Goal: Information Seeking & Learning: Learn about a topic

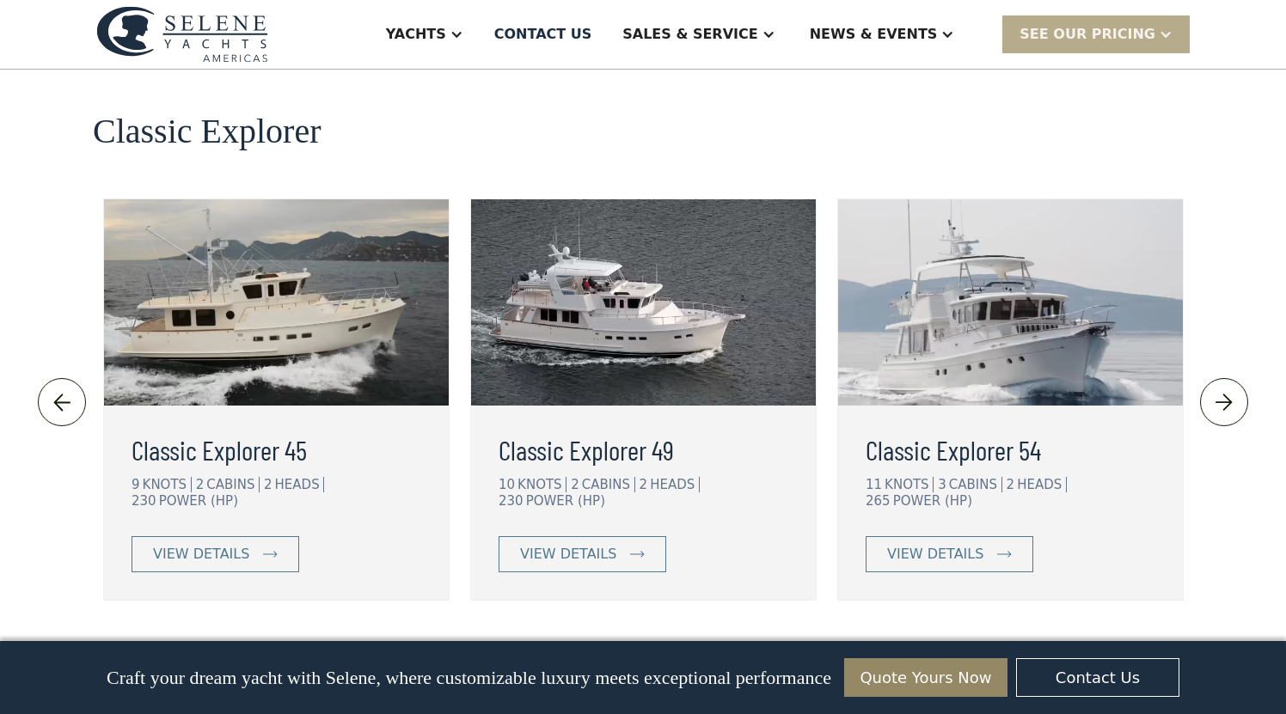
scroll to position [3755, 0]
click at [563, 544] on div "view details" at bounding box center [568, 554] width 96 height 21
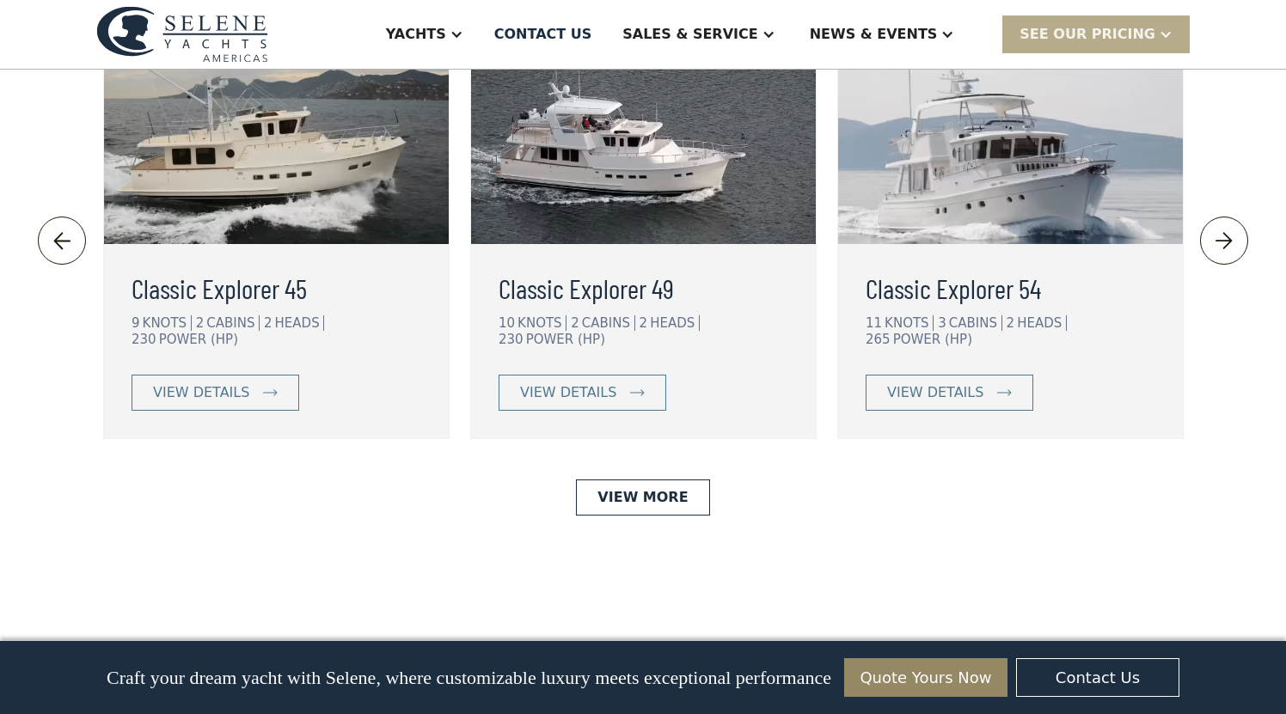
scroll to position [3920, 0]
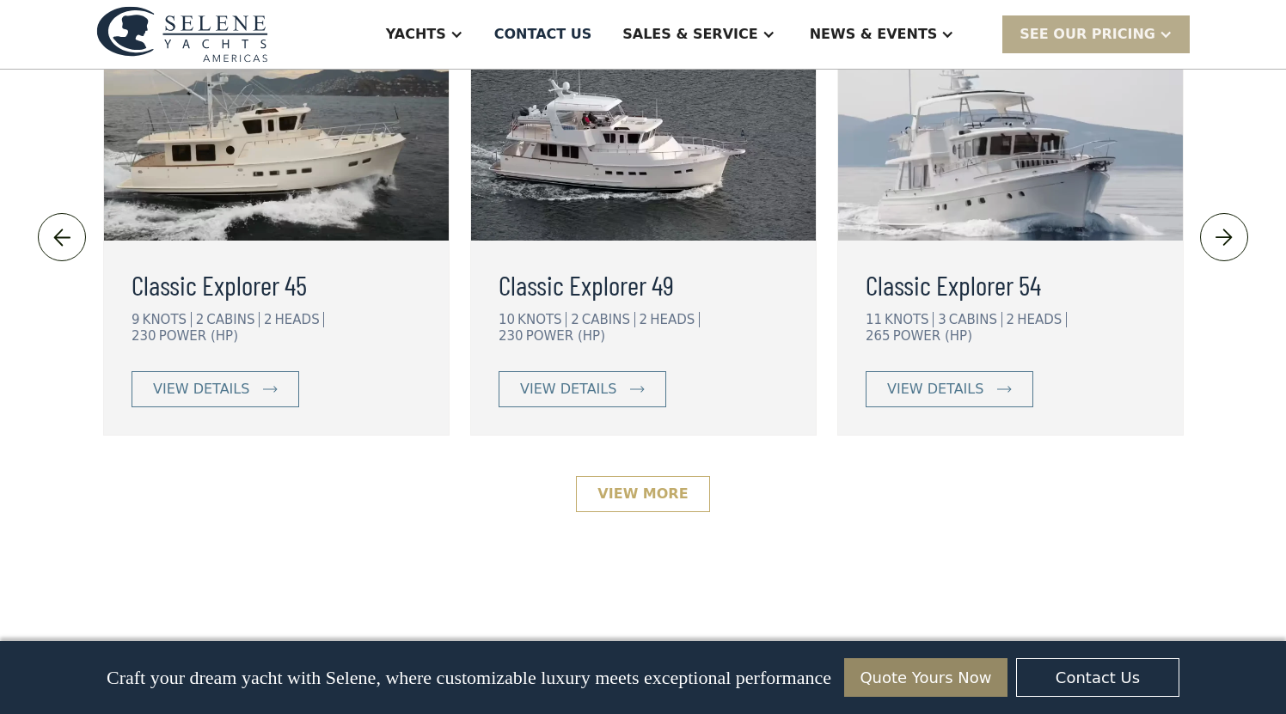
click at [639, 476] on link "View More" at bounding box center [642, 494] width 133 height 36
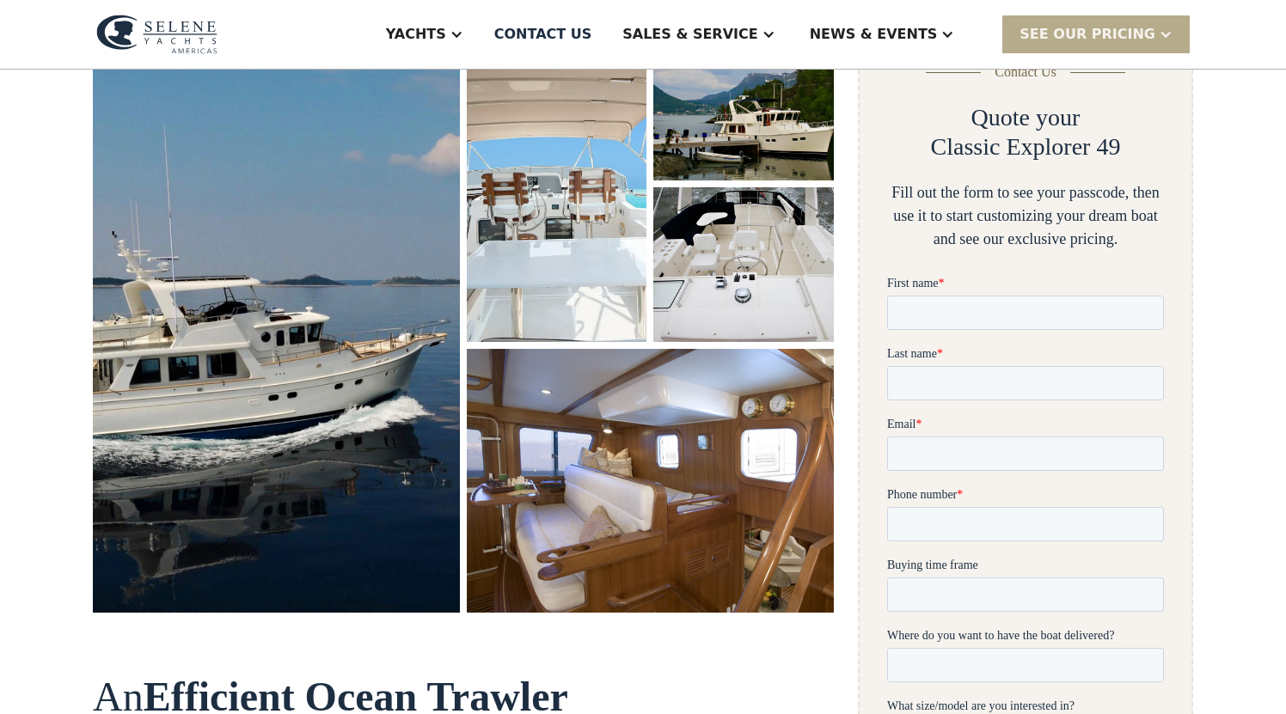
scroll to position [294, 0]
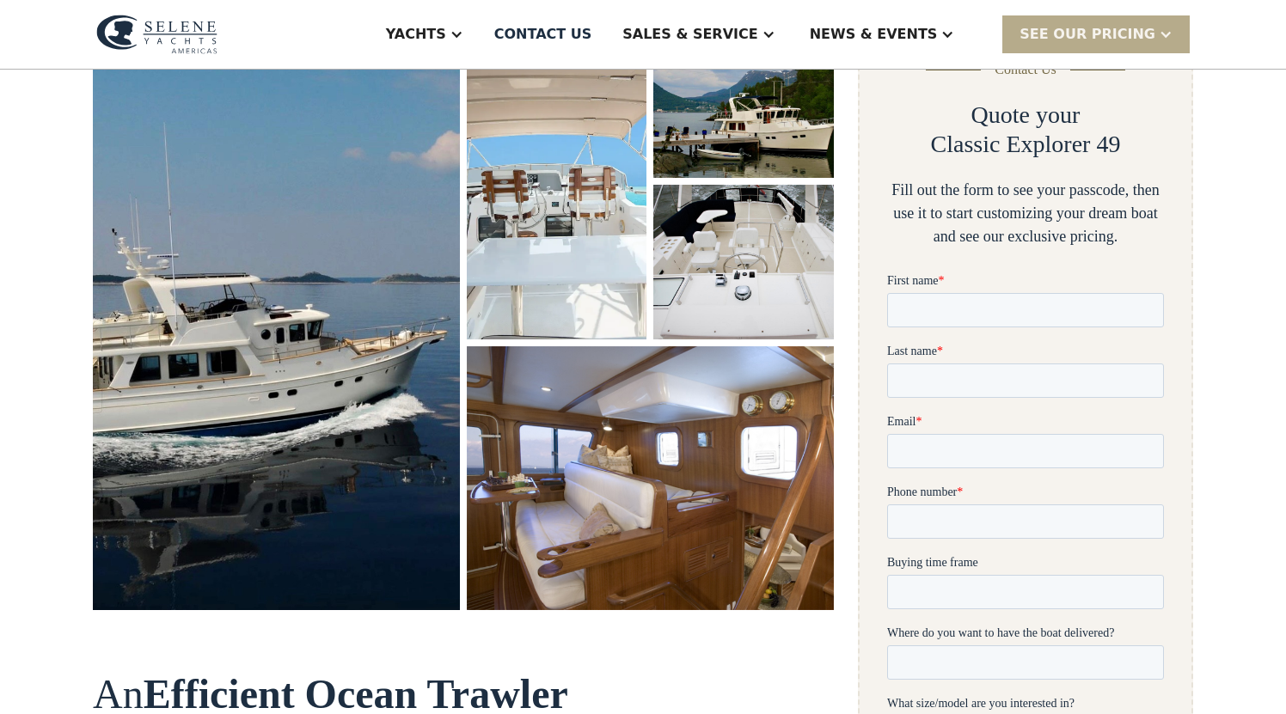
click at [563, 409] on img "open lightbox" at bounding box center [650, 478] width 367 height 264
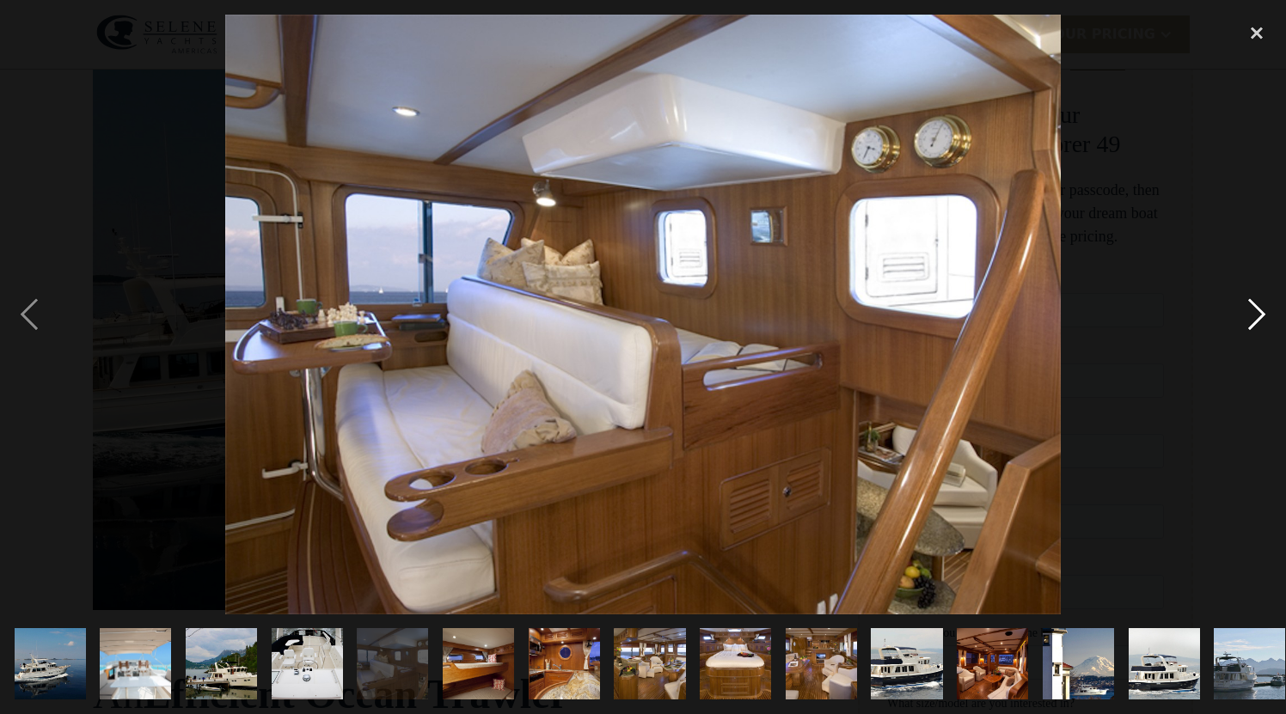
click at [1257, 315] on div "next image" at bounding box center [1256, 315] width 58 height 600
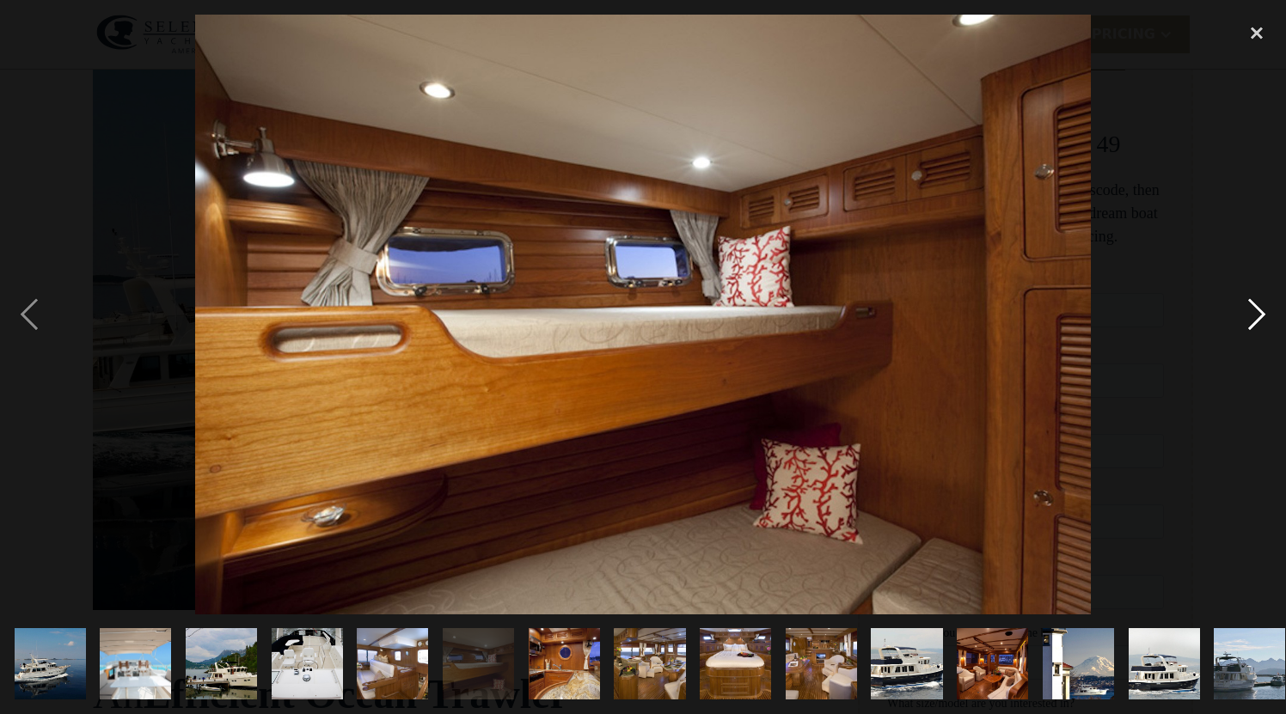
scroll to position [0, 0]
click at [1258, 315] on div "next image" at bounding box center [1256, 315] width 58 height 600
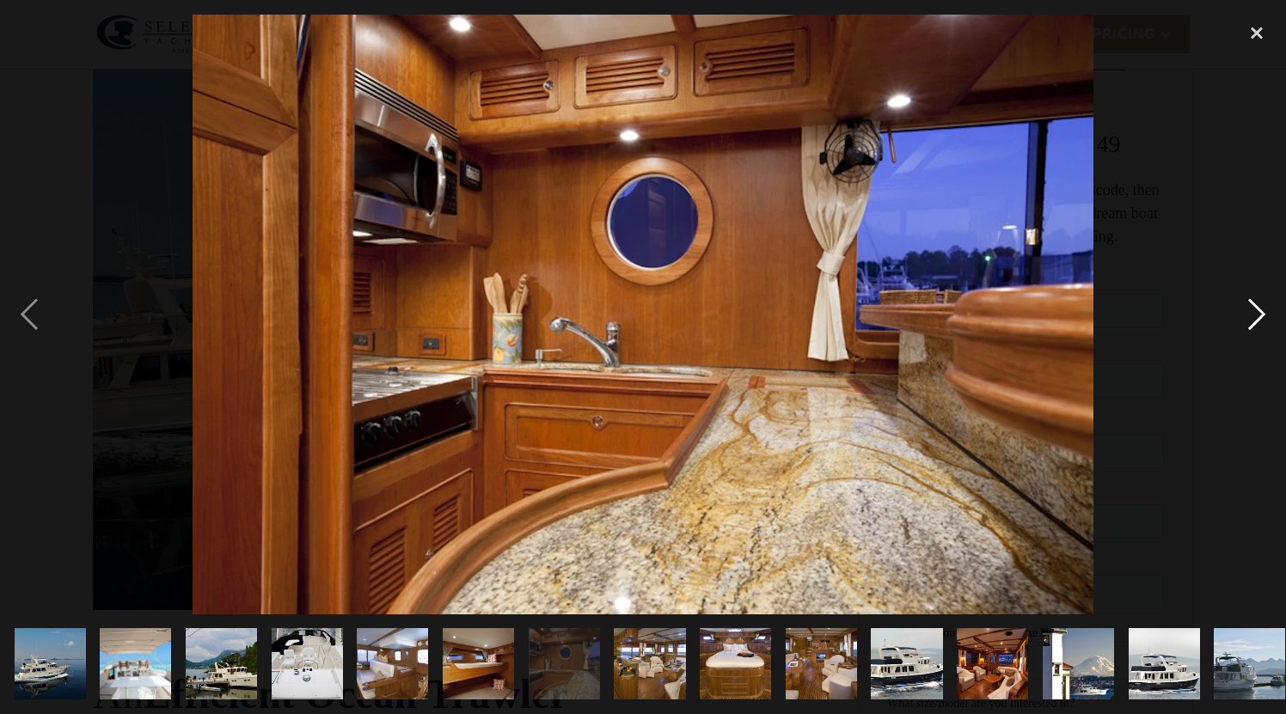
click at [1258, 315] on div "next image" at bounding box center [1256, 315] width 58 height 600
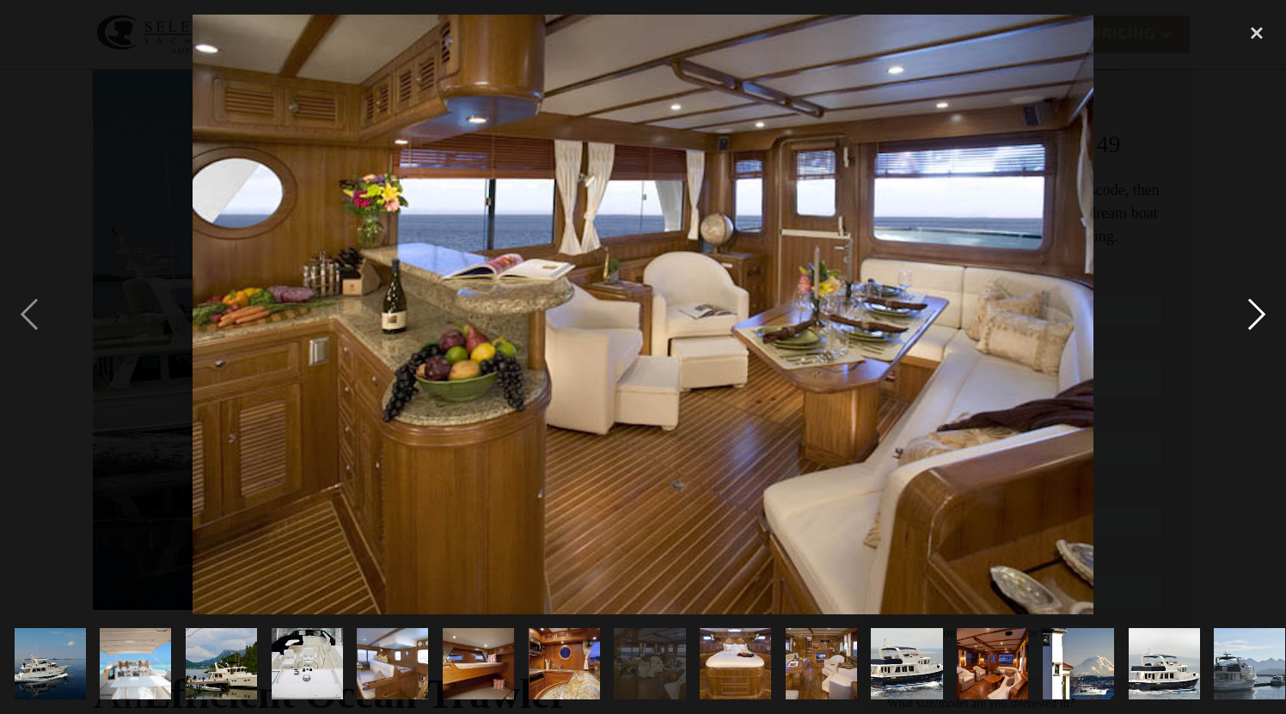
click at [1258, 311] on div "next image" at bounding box center [1256, 315] width 58 height 600
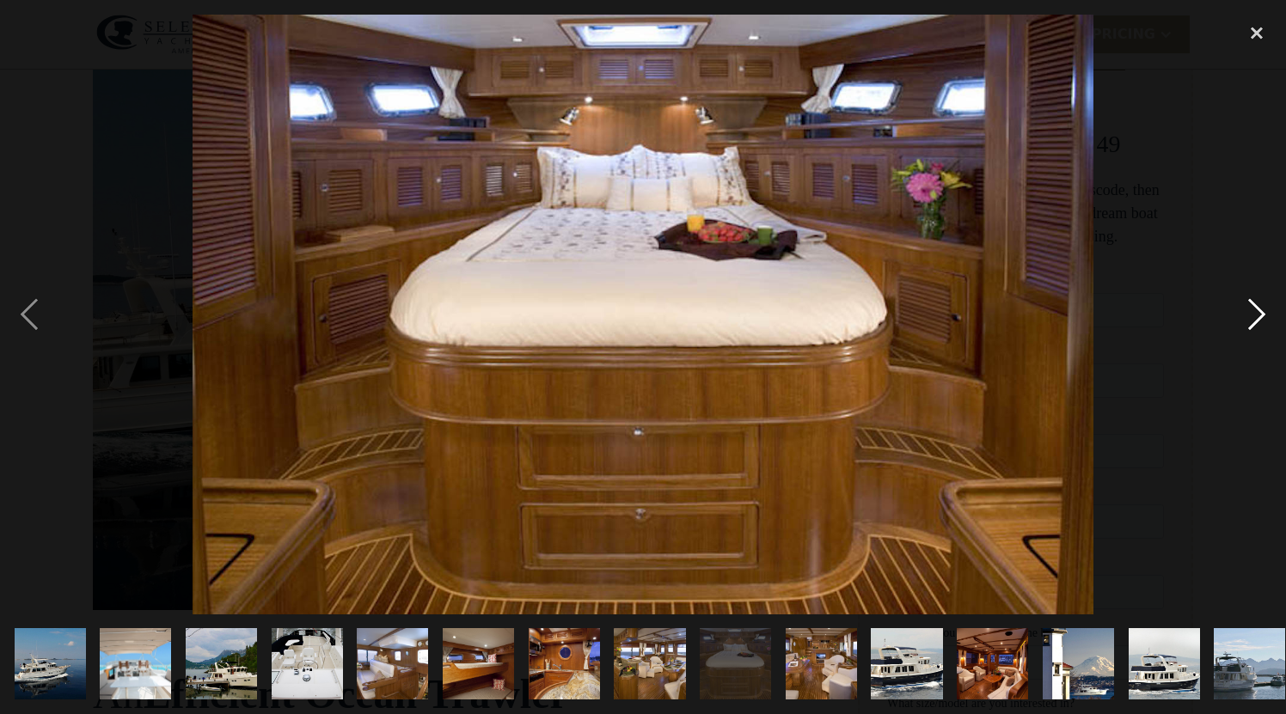
click at [1258, 311] on div "next image" at bounding box center [1256, 315] width 58 height 600
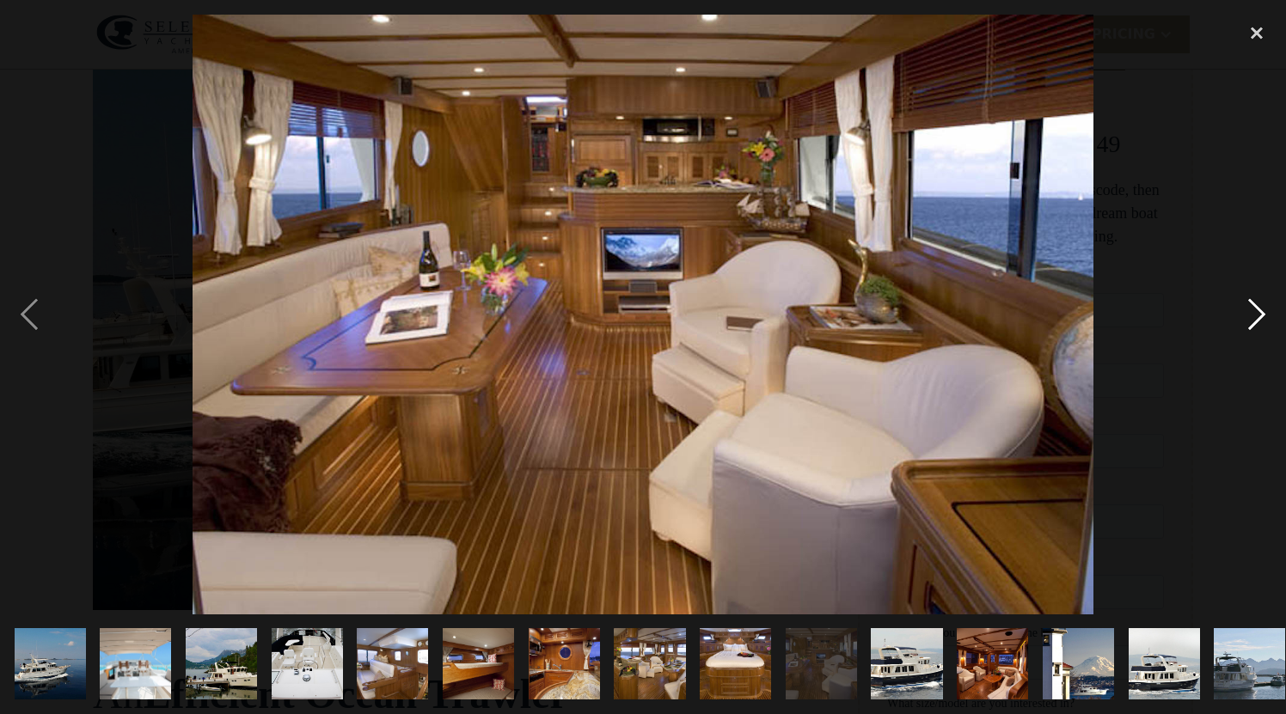
click at [1258, 311] on div "next image" at bounding box center [1256, 315] width 58 height 600
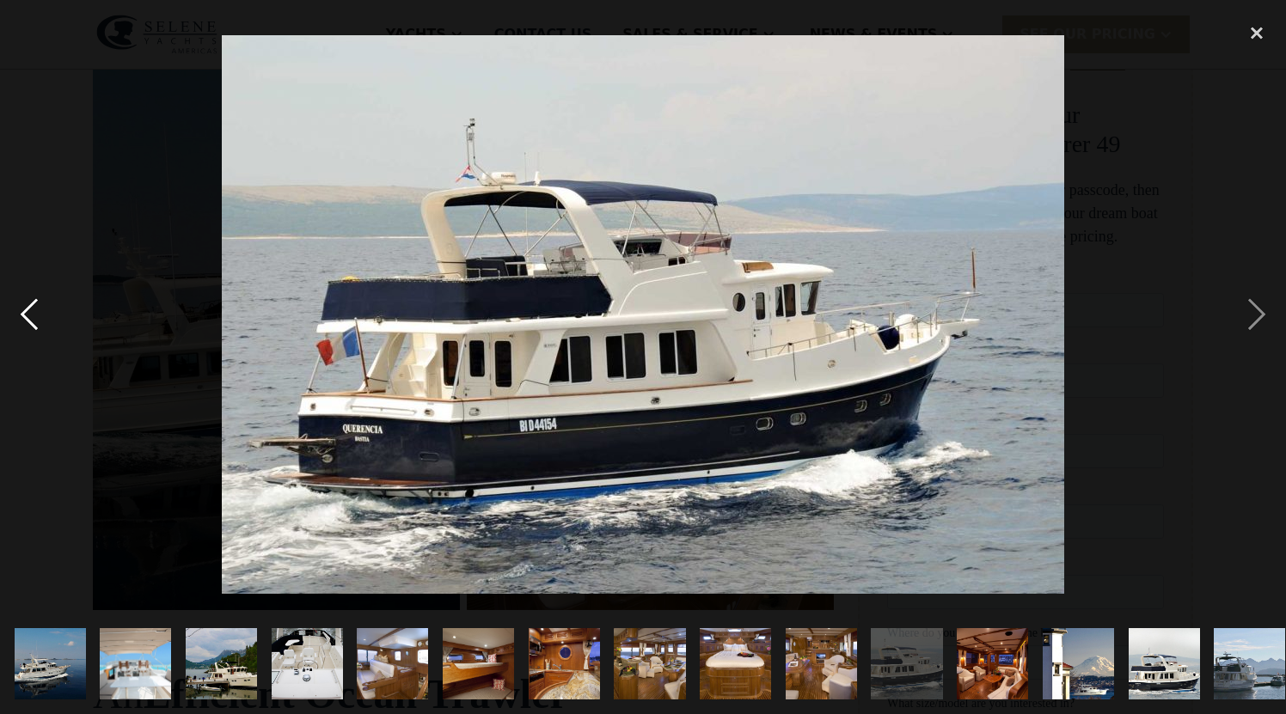
click at [31, 306] on div "previous image" at bounding box center [29, 315] width 58 height 600
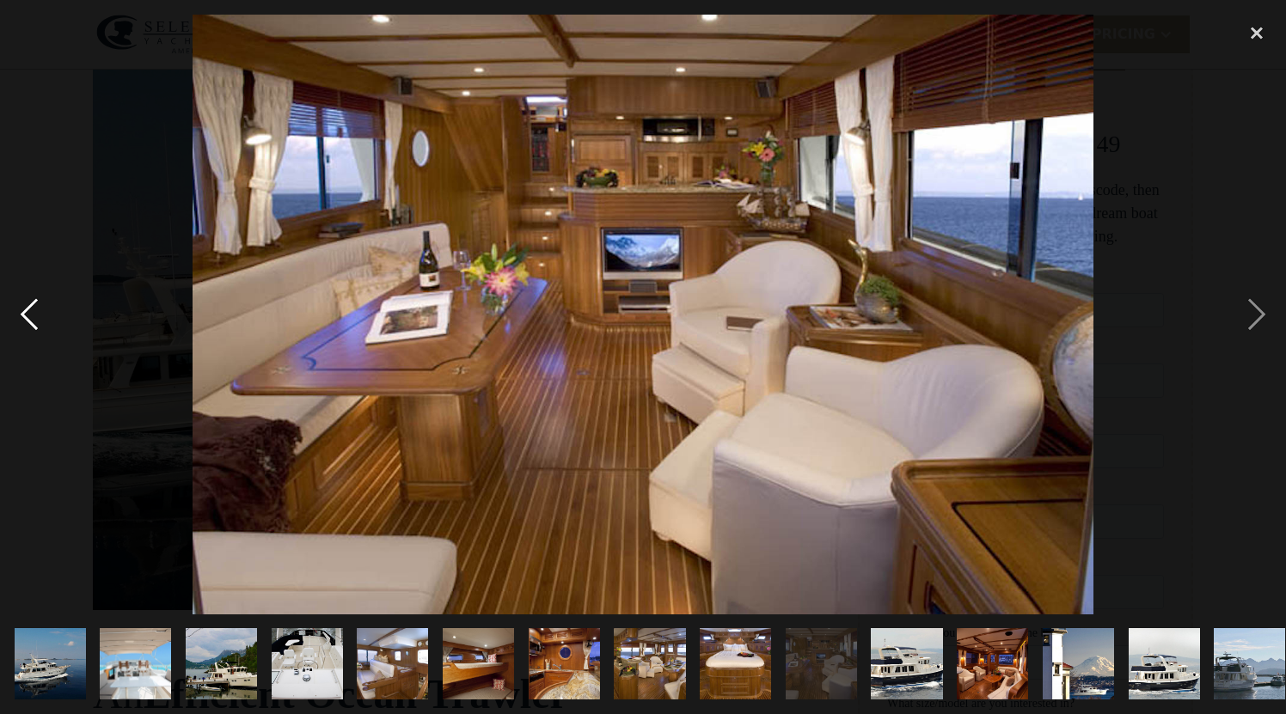
click at [19, 416] on div "previous image" at bounding box center [29, 315] width 58 height 600
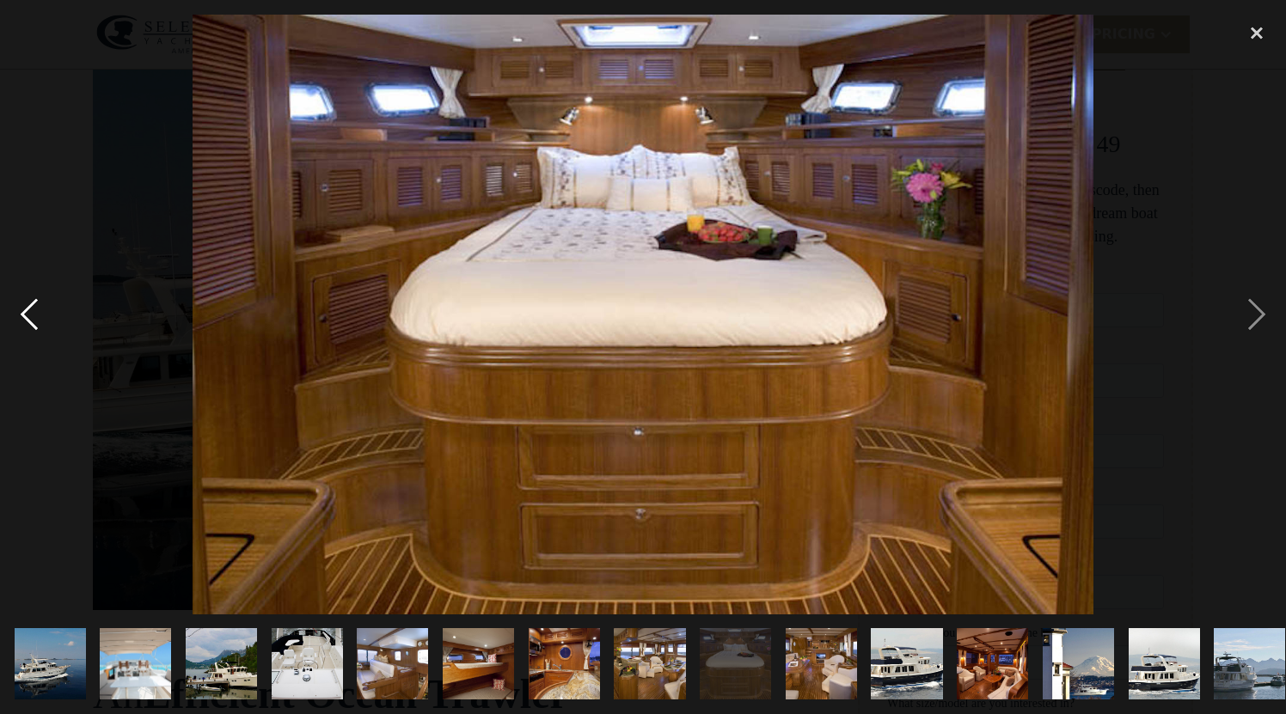
click at [19, 416] on div "previous image" at bounding box center [29, 315] width 58 height 600
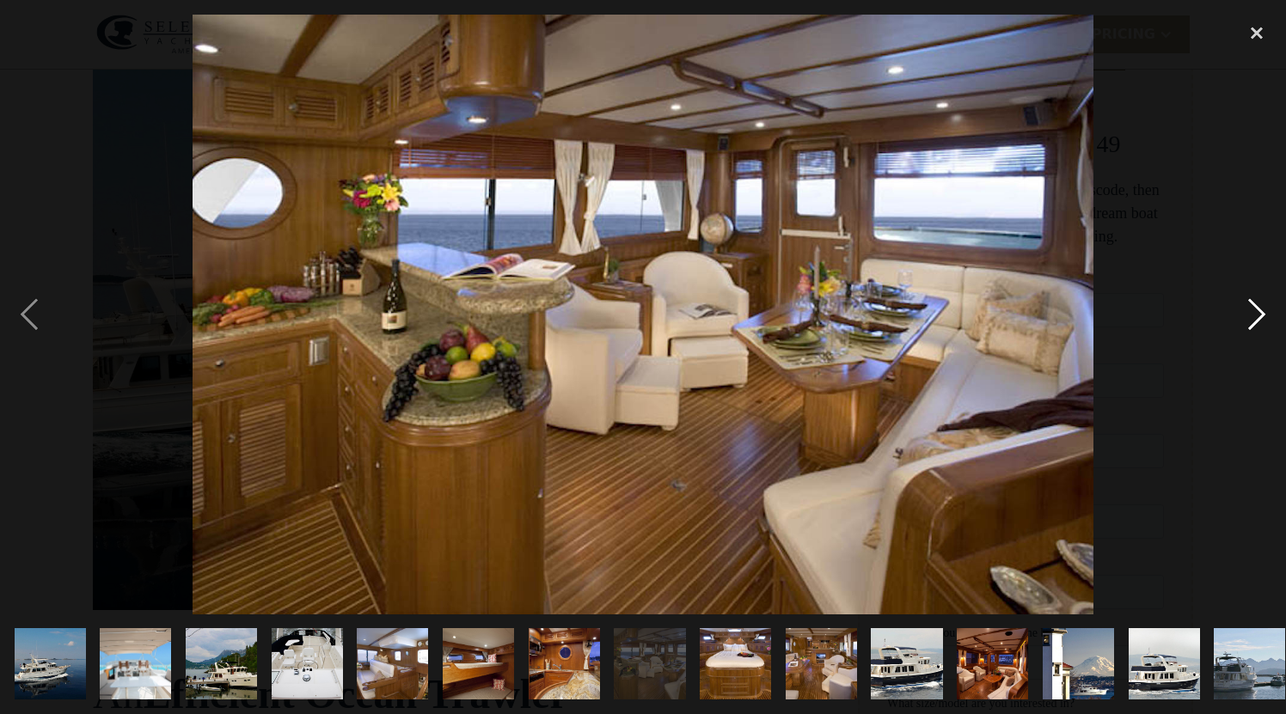
click at [1259, 320] on div "next image" at bounding box center [1256, 315] width 58 height 600
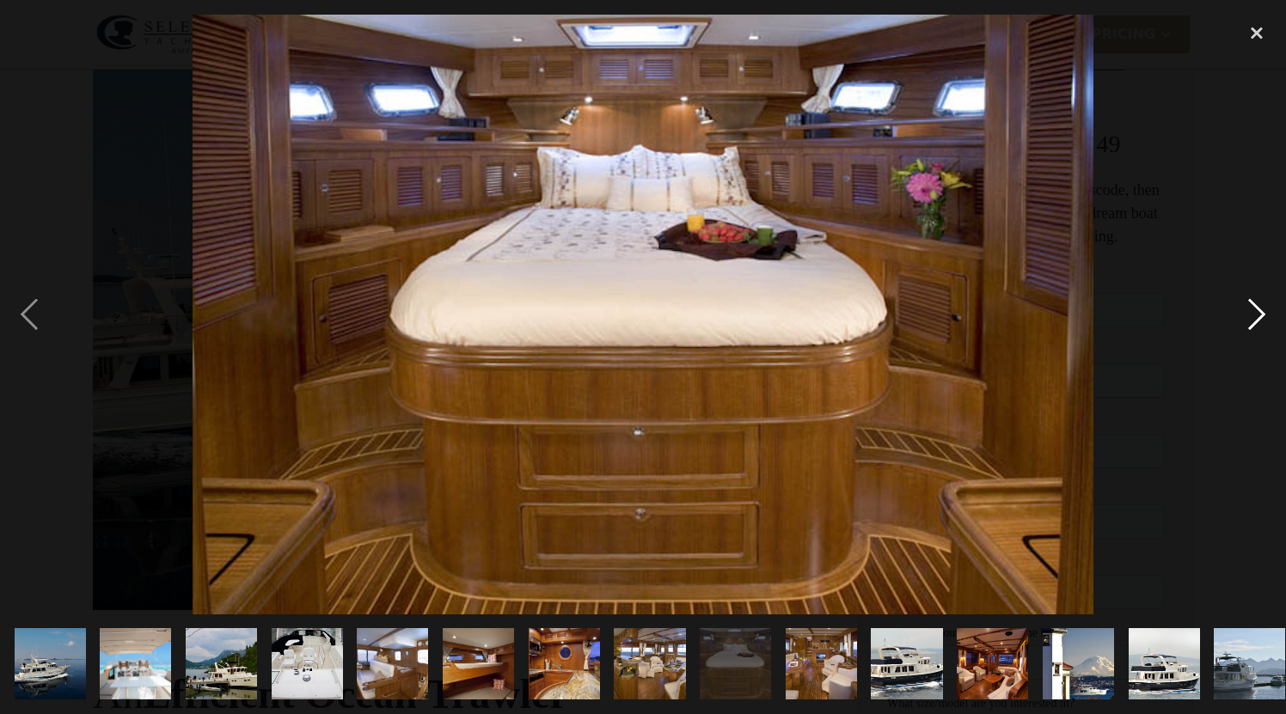
click at [1259, 320] on div "next image" at bounding box center [1256, 315] width 58 height 600
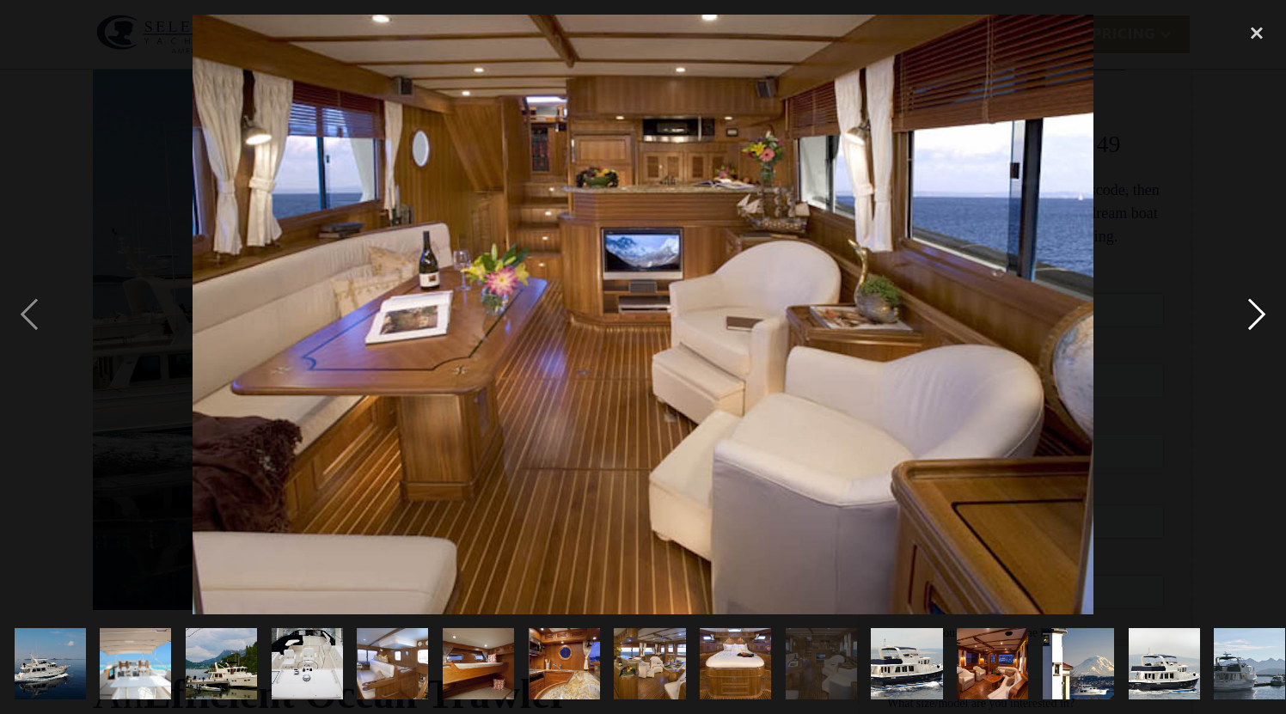
click at [1259, 320] on div "next image" at bounding box center [1256, 315] width 58 height 600
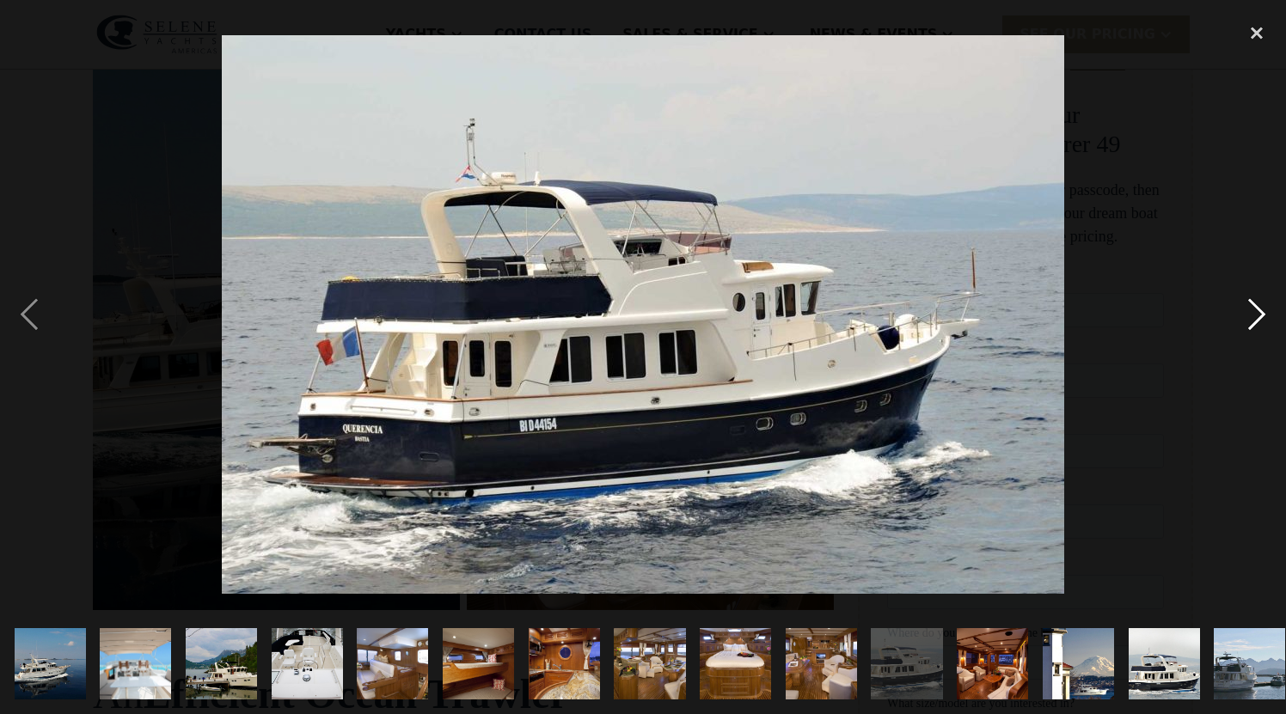
click at [1259, 320] on div "next image" at bounding box center [1256, 315] width 58 height 600
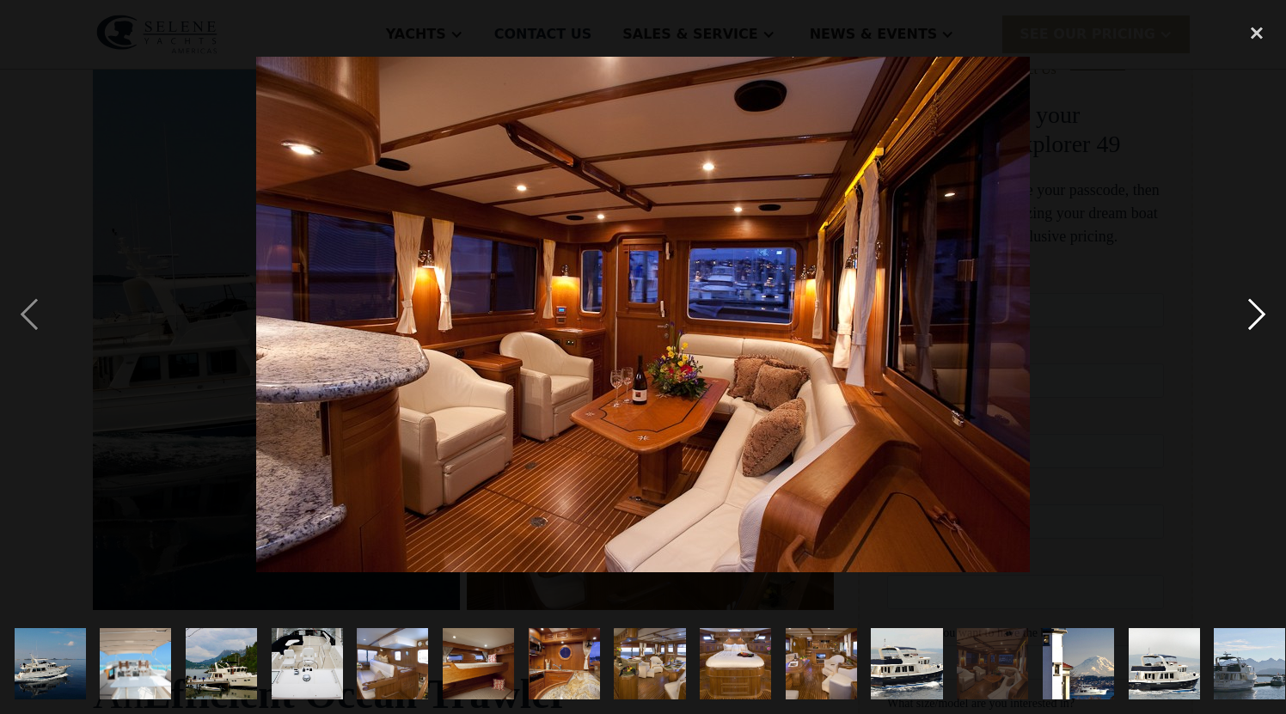
click at [1259, 320] on div "next image" at bounding box center [1256, 315] width 58 height 600
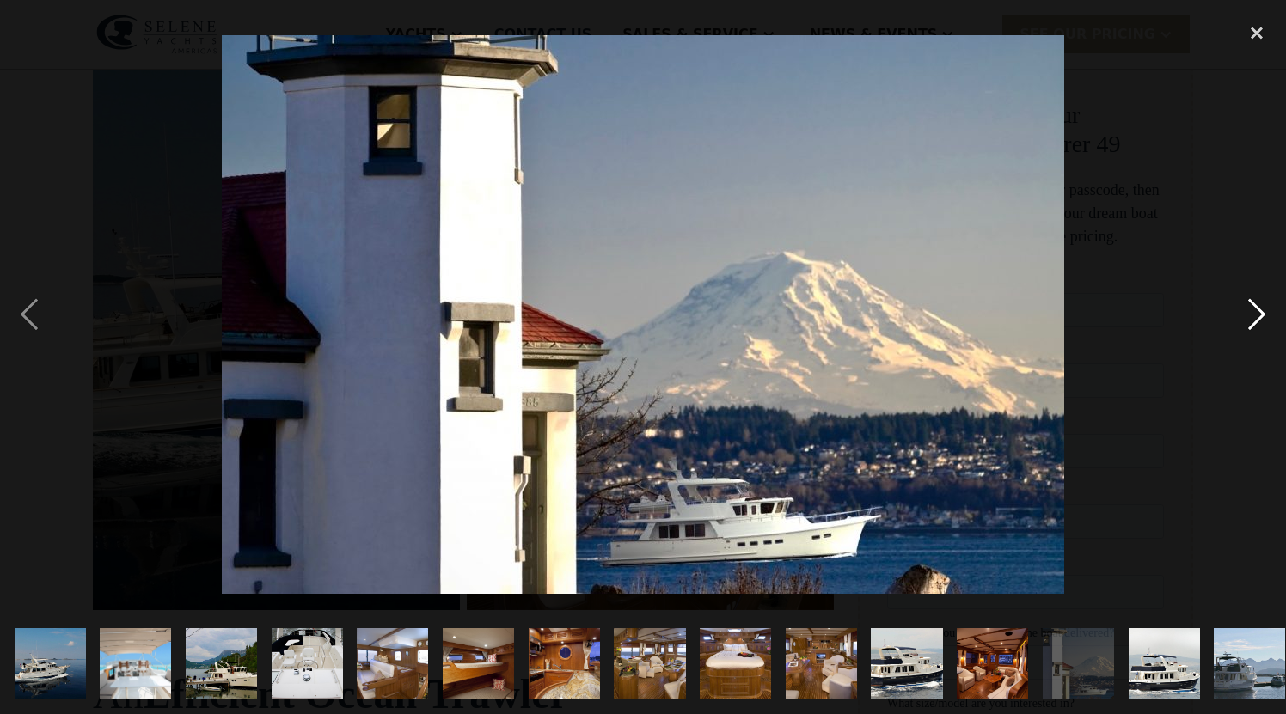
click at [1259, 320] on div "next image" at bounding box center [1256, 315] width 58 height 600
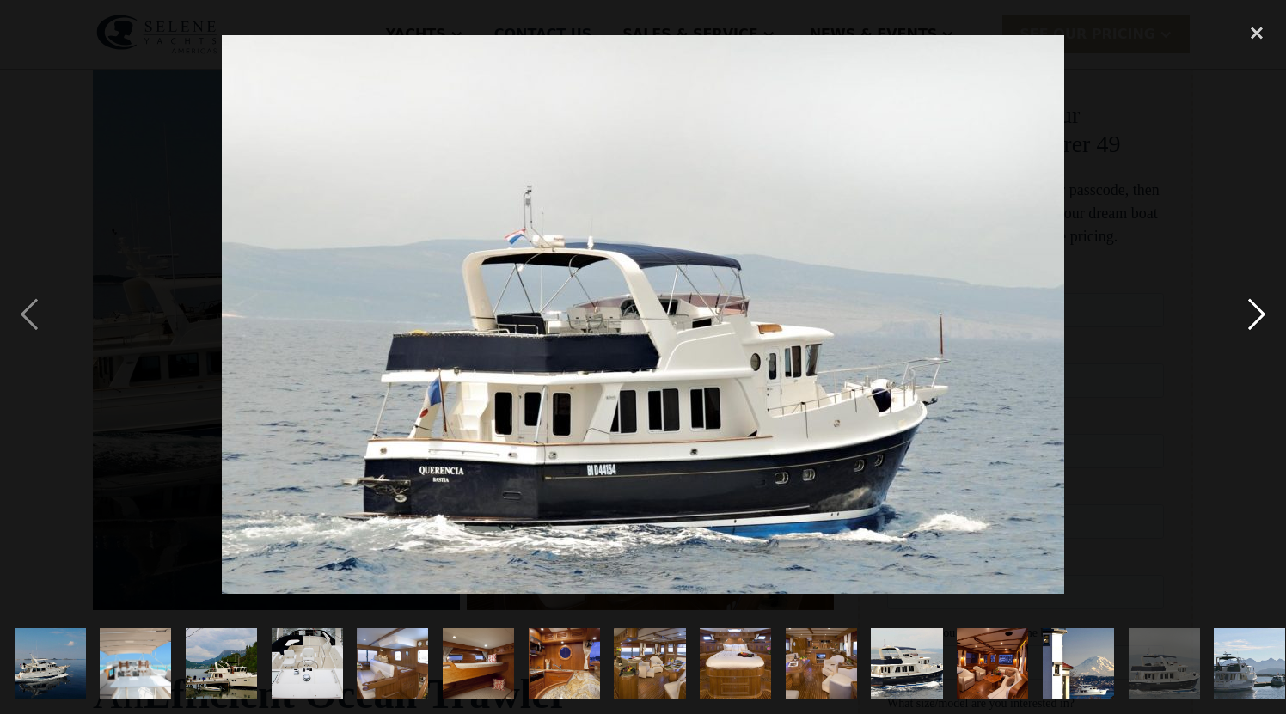
click at [1259, 320] on div "next image" at bounding box center [1256, 315] width 58 height 600
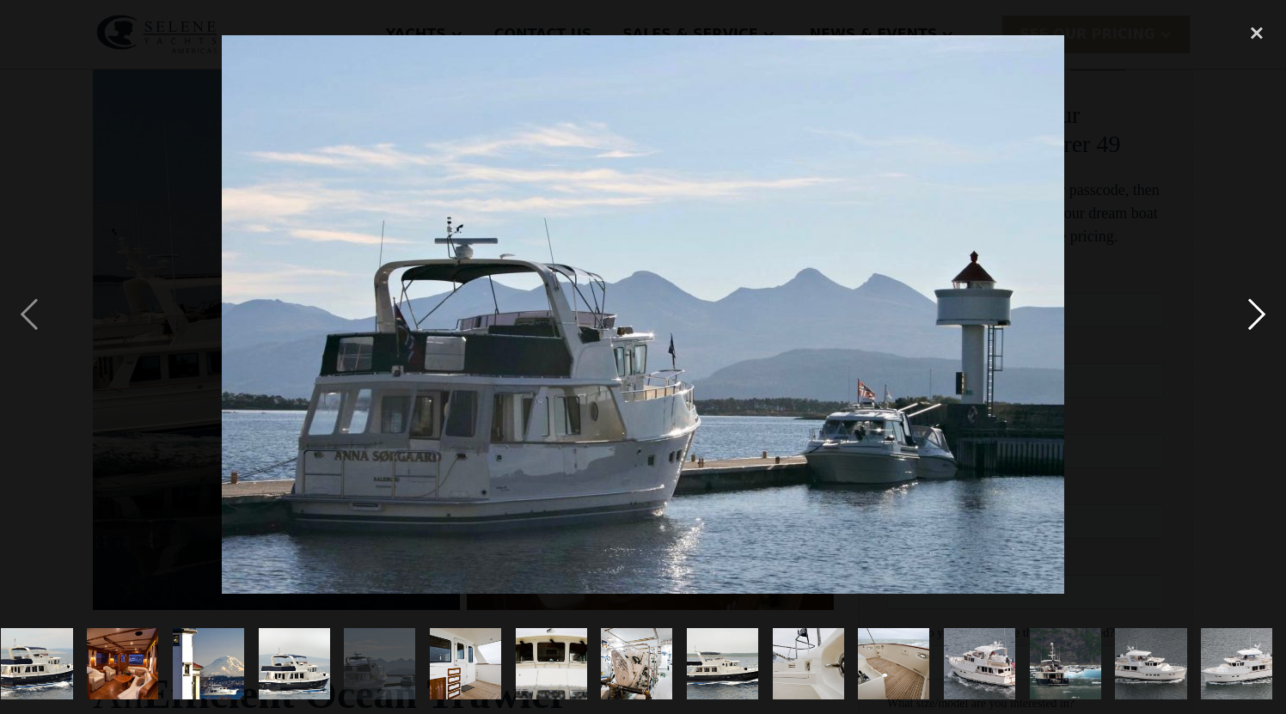
scroll to position [0, 871]
click at [1259, 320] on div "next image" at bounding box center [1256, 315] width 58 height 600
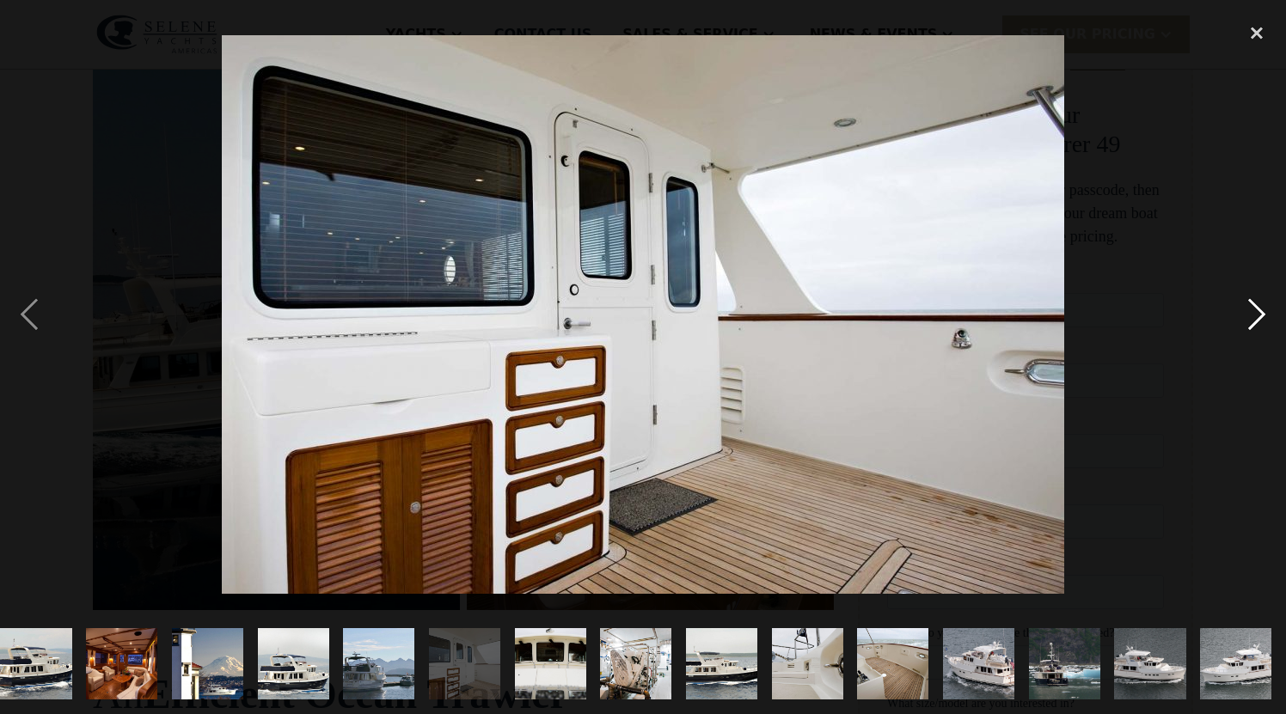
click at [1259, 320] on div "next image" at bounding box center [1256, 315] width 58 height 600
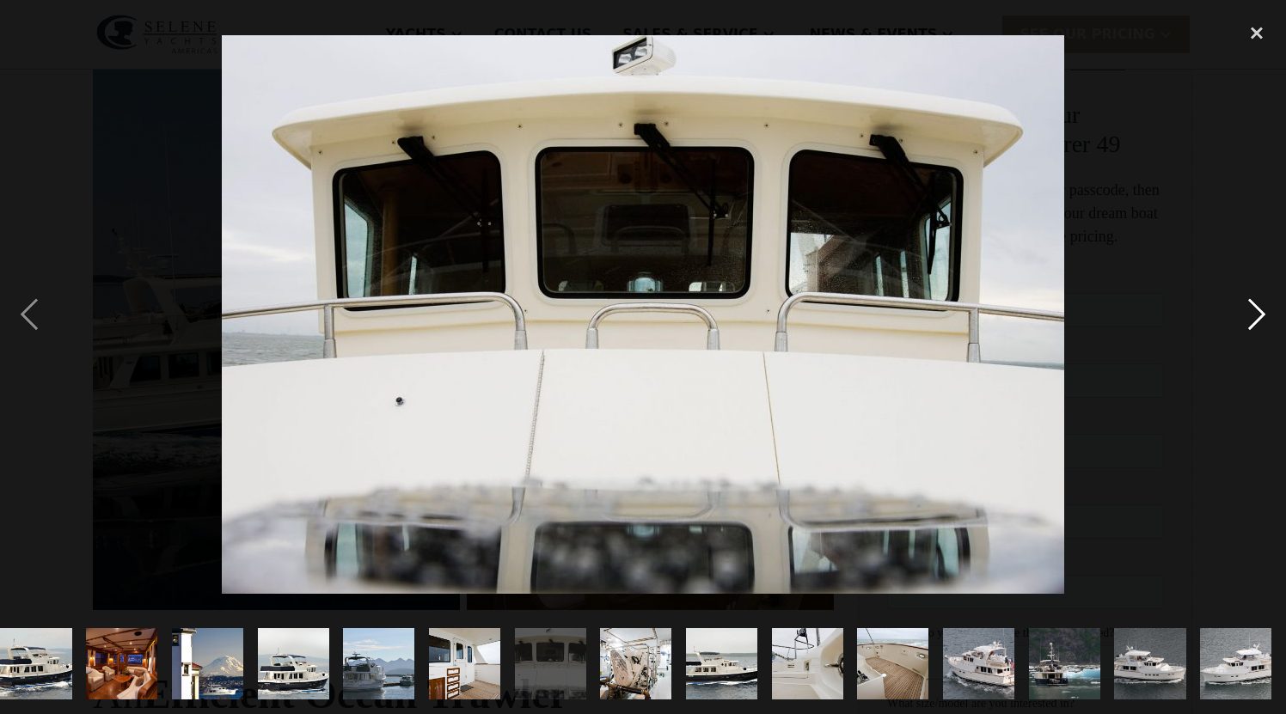
click at [1259, 320] on div "next image" at bounding box center [1256, 315] width 58 height 600
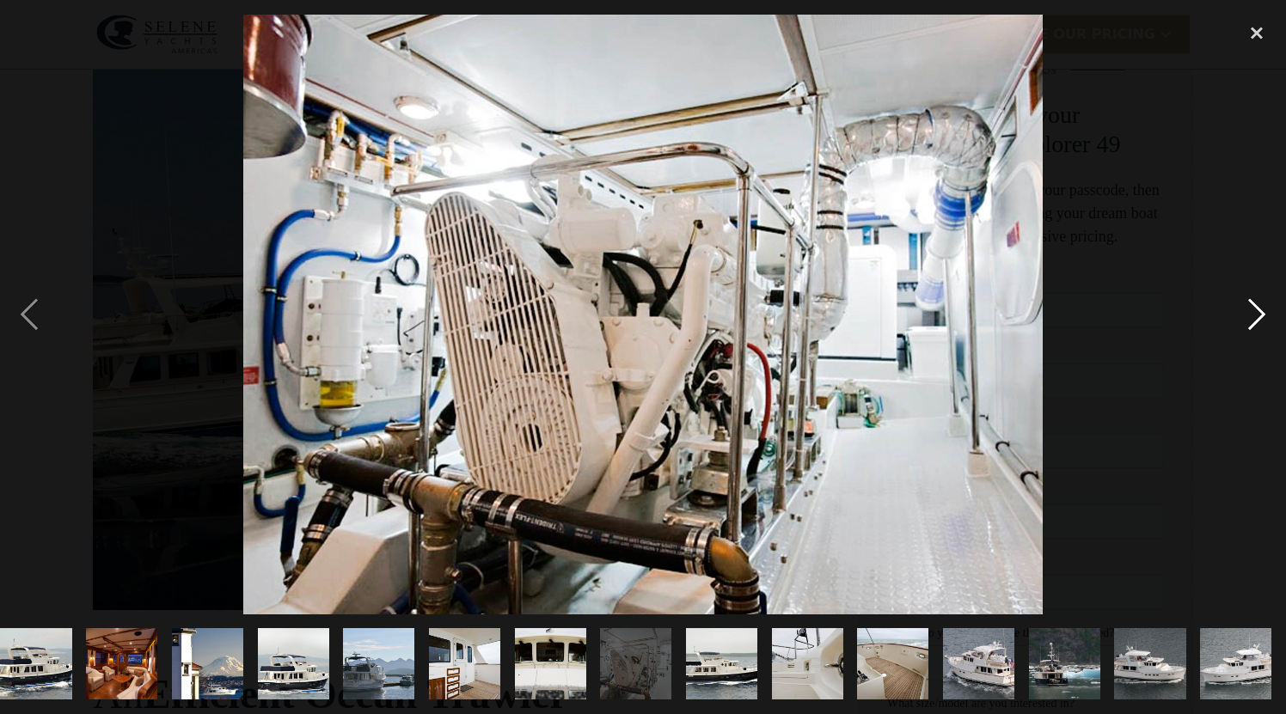
click at [1259, 320] on div "next image" at bounding box center [1256, 315] width 58 height 600
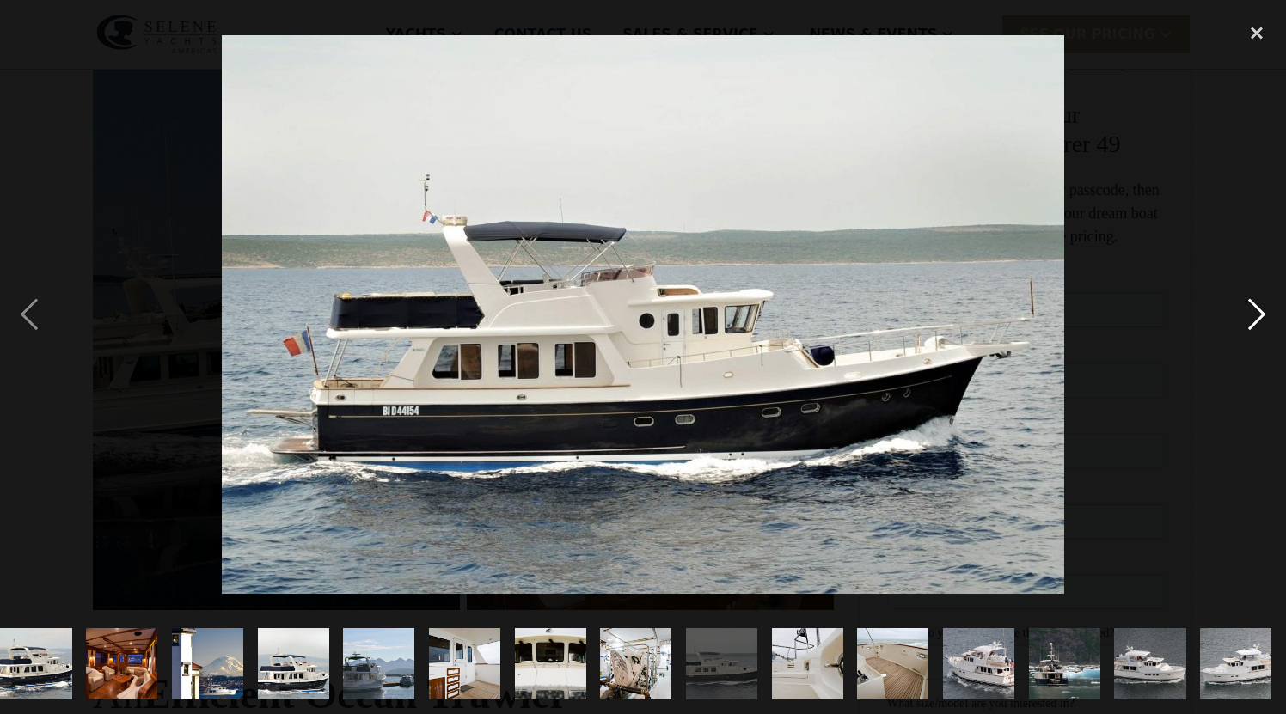
click at [1259, 320] on div "next image" at bounding box center [1256, 315] width 58 height 600
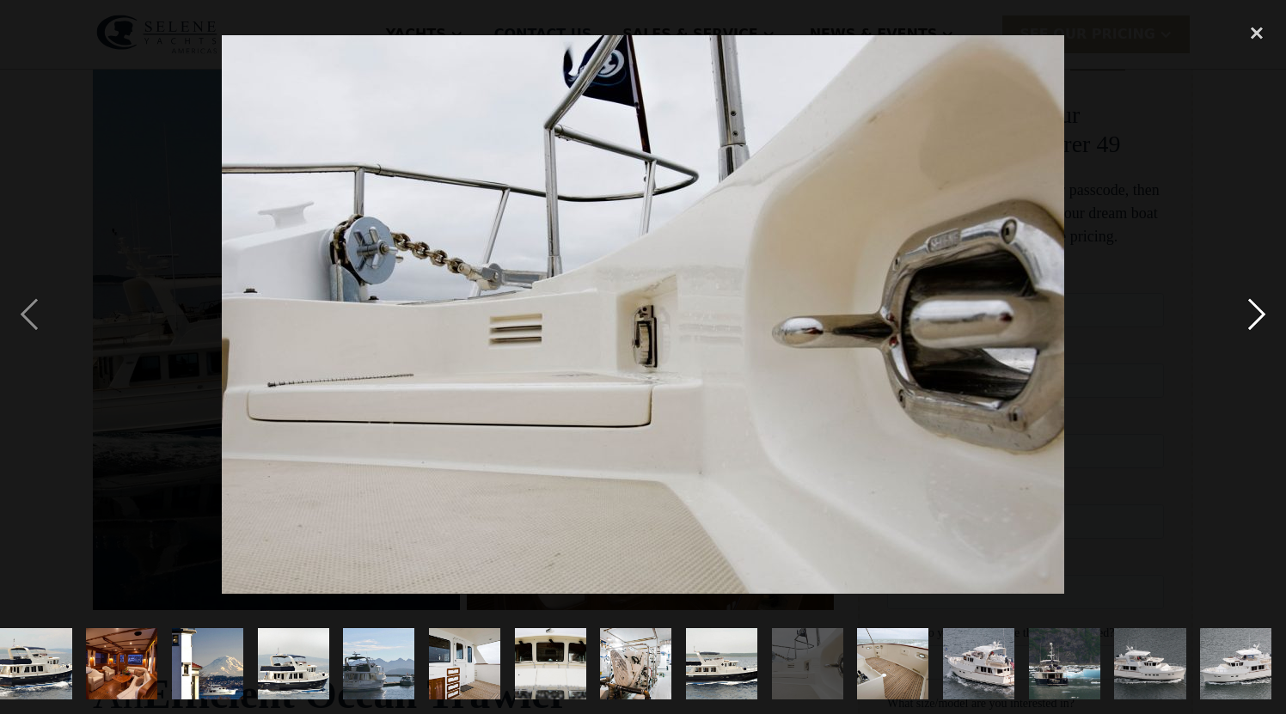
click at [1259, 320] on div "next image" at bounding box center [1256, 315] width 58 height 600
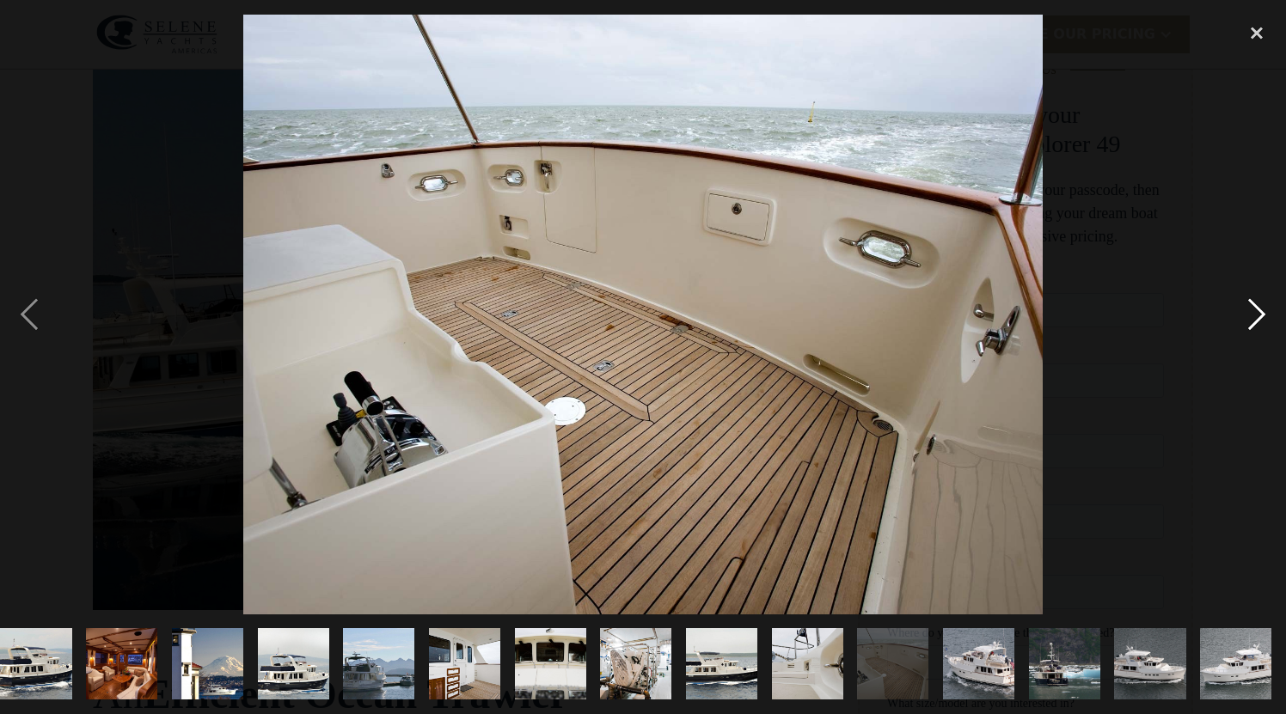
click at [1259, 320] on div "next image" at bounding box center [1256, 315] width 58 height 600
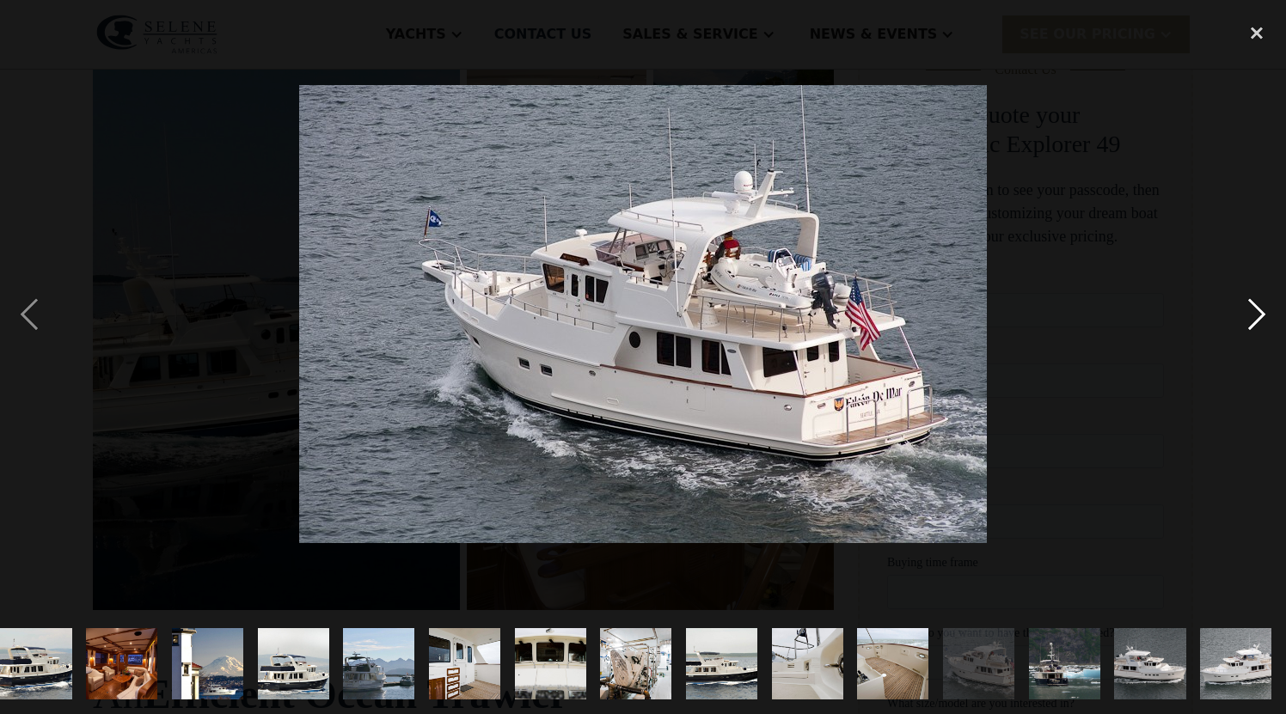
click at [1259, 320] on div "next image" at bounding box center [1256, 315] width 58 height 600
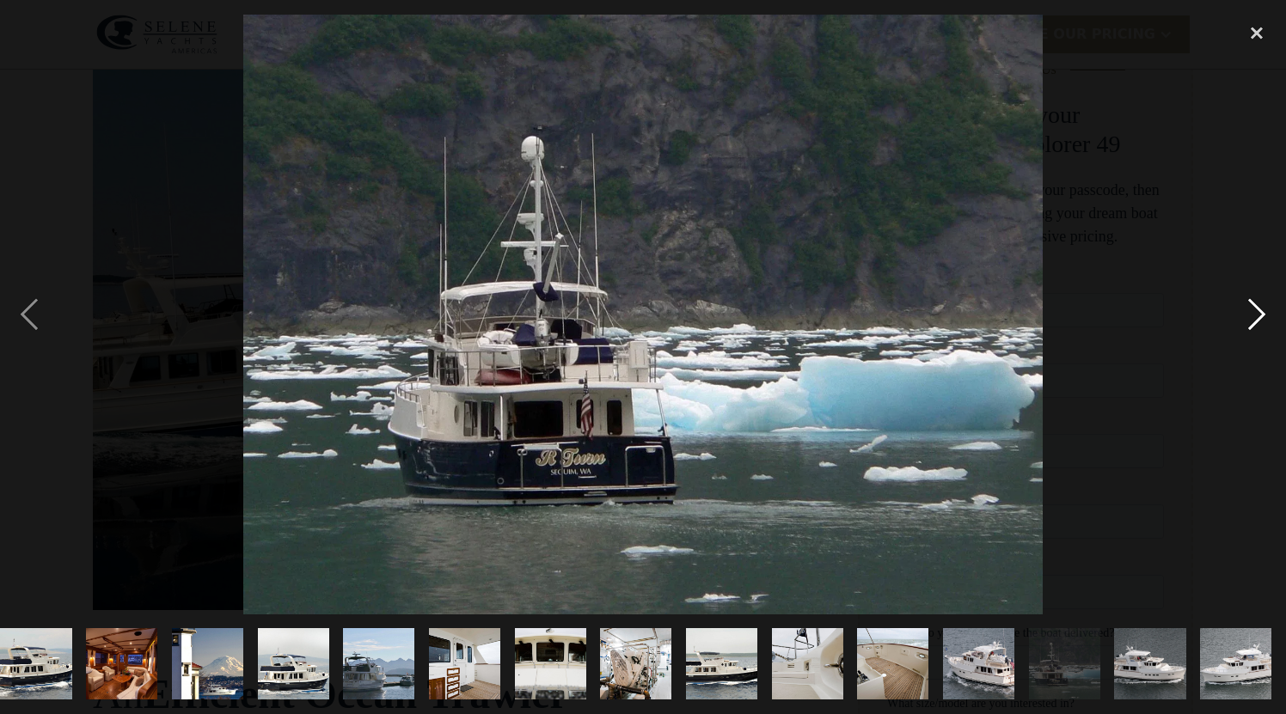
click at [1259, 320] on div "next image" at bounding box center [1256, 315] width 58 height 600
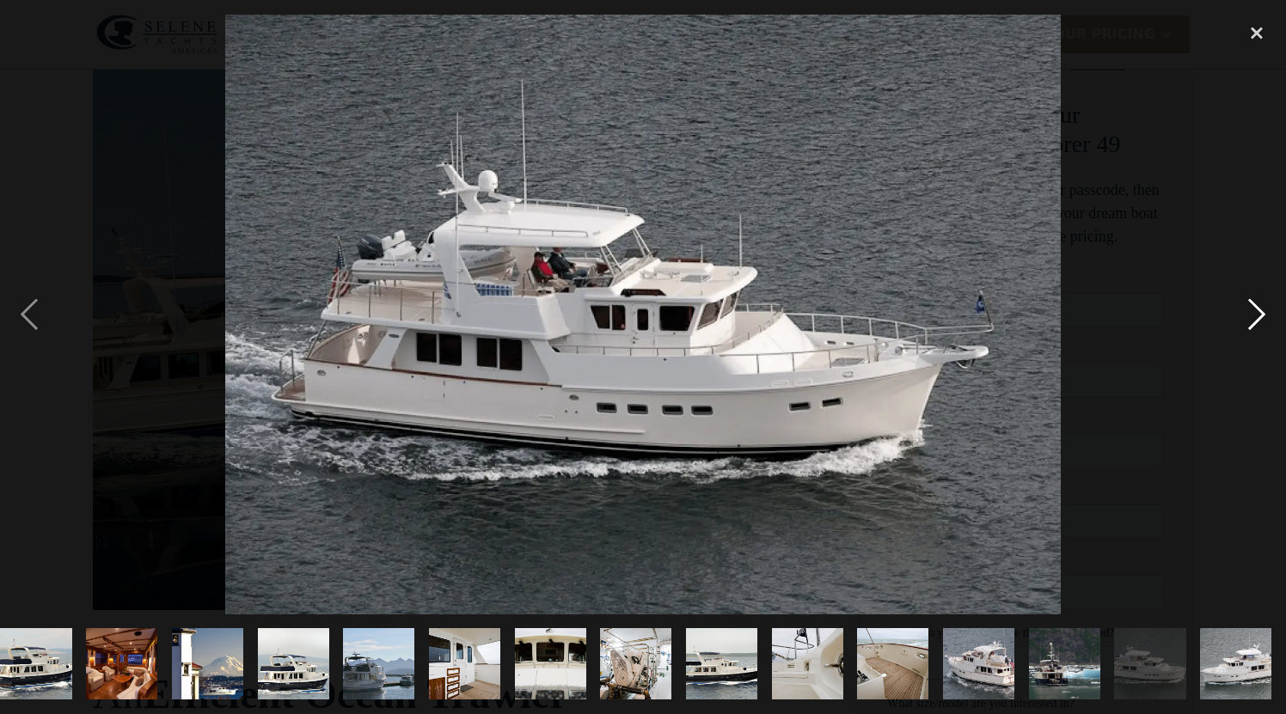
click at [1259, 320] on div "next image" at bounding box center [1256, 315] width 58 height 600
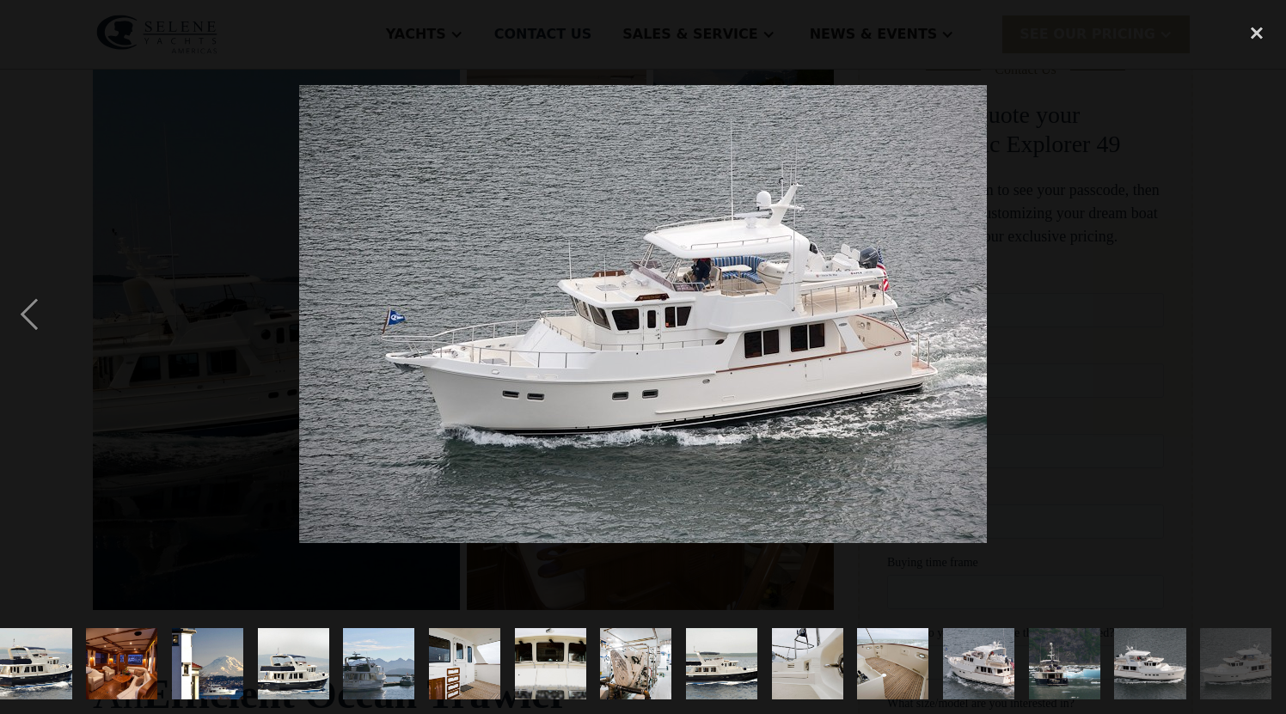
click at [1259, 320] on div "next image" at bounding box center [1256, 315] width 58 height 600
click at [1256, 32] on div "close lightbox" at bounding box center [1256, 34] width 58 height 38
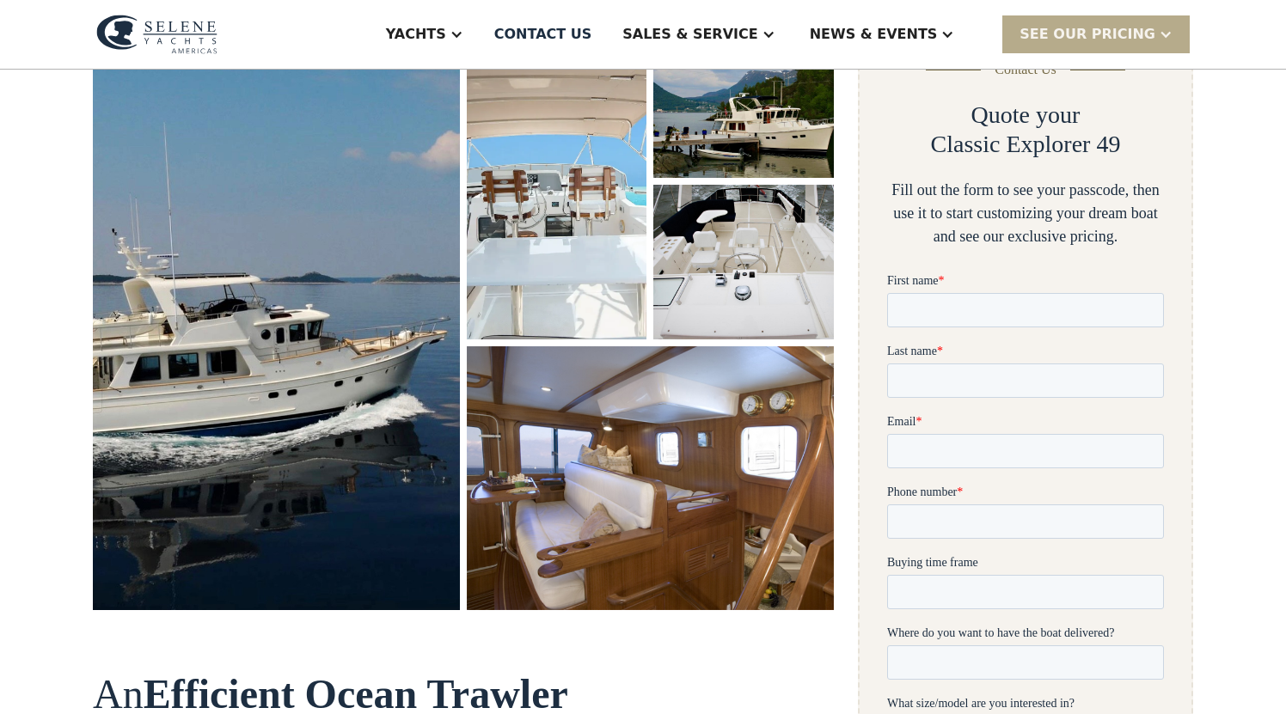
scroll to position [0, 0]
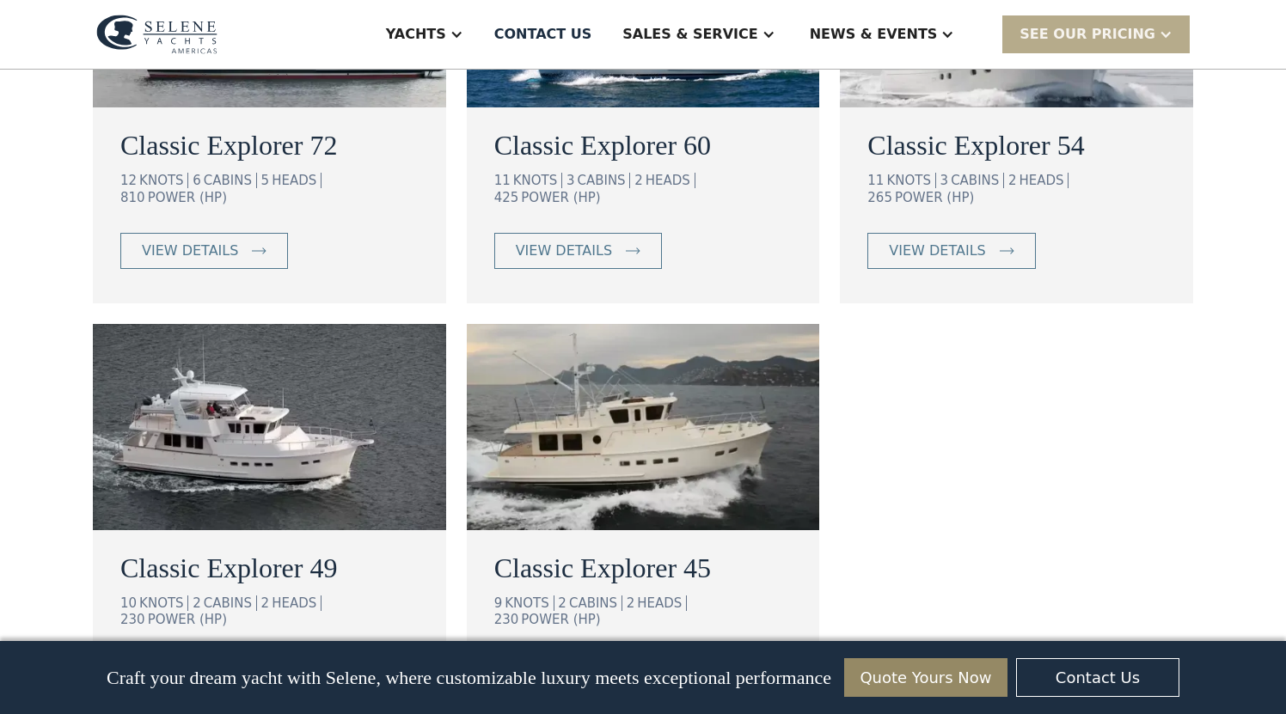
scroll to position [1178, 0]
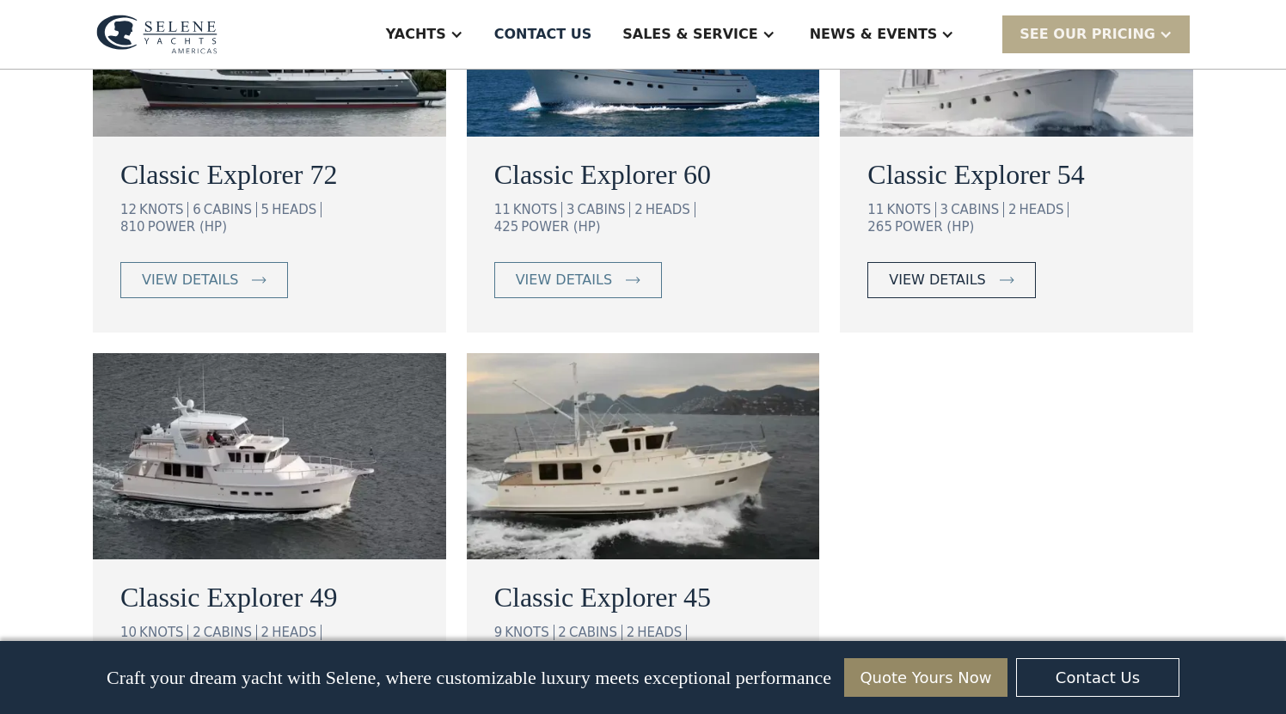
click at [958, 270] on div "view details" at bounding box center [937, 280] width 96 height 21
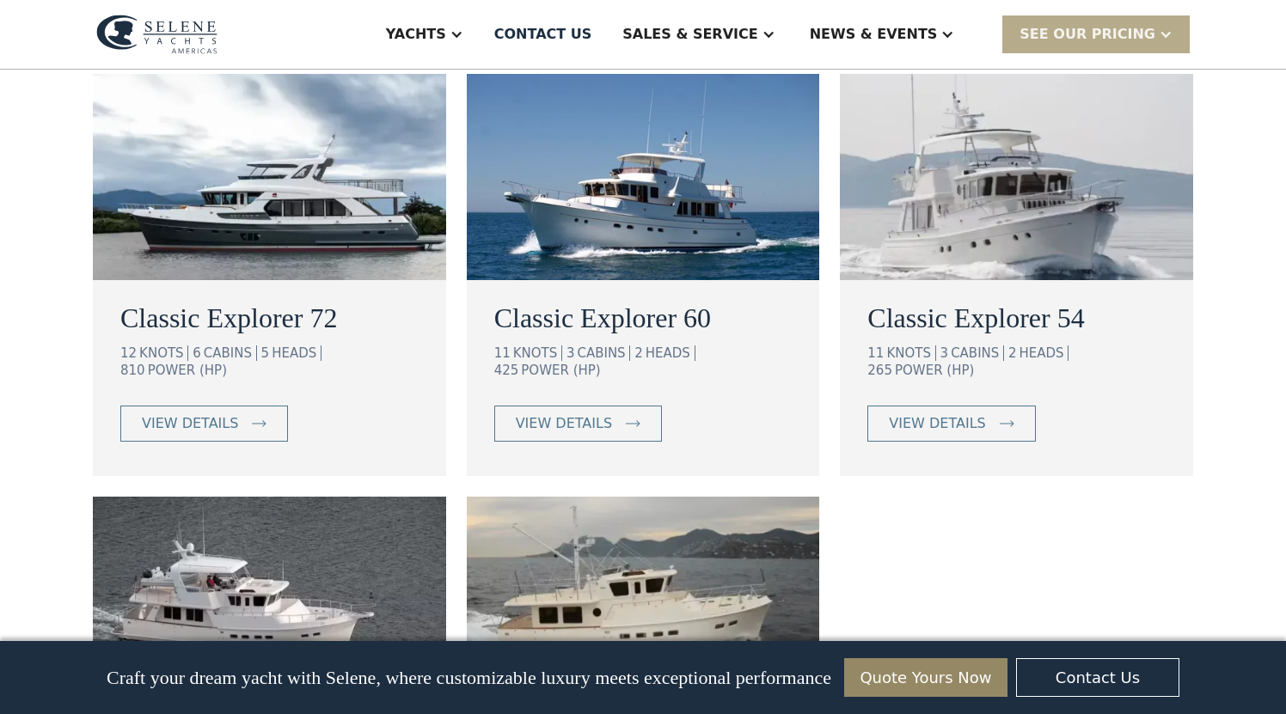
scroll to position [1031, 0]
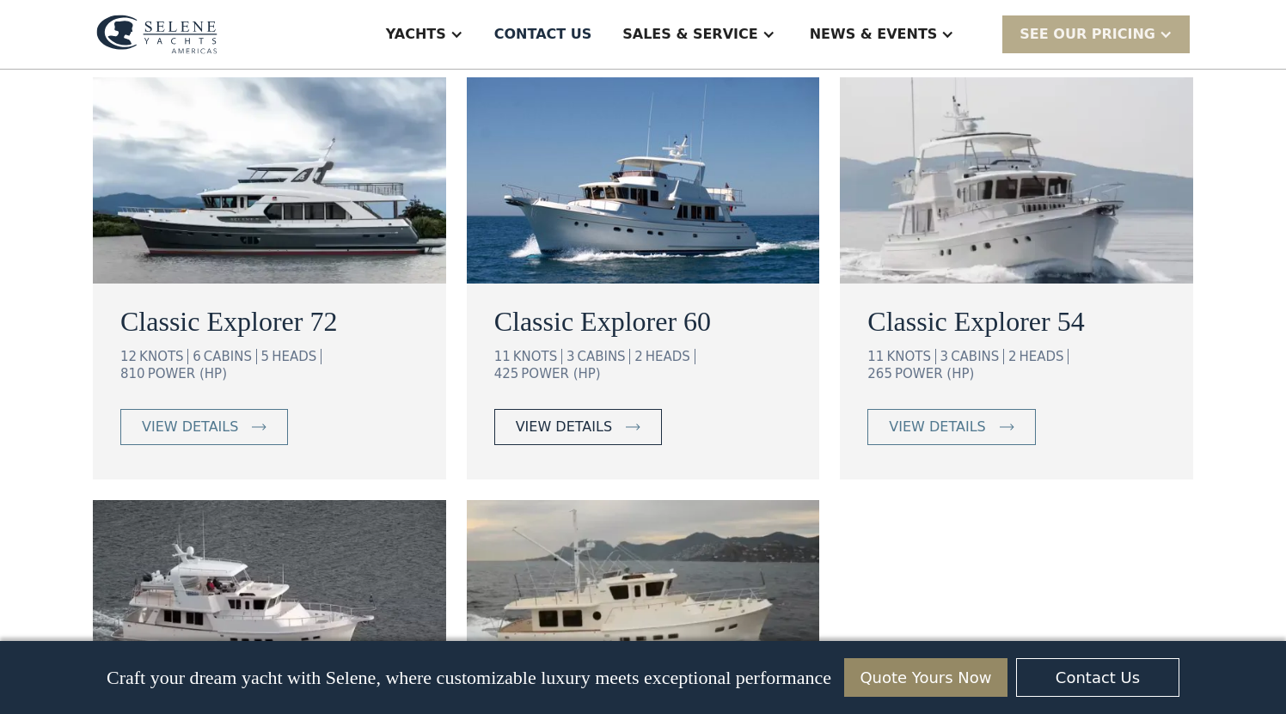
click at [574, 417] on div "view details" at bounding box center [564, 427] width 96 height 21
click at [242, 195] on img at bounding box center [269, 180] width 353 height 206
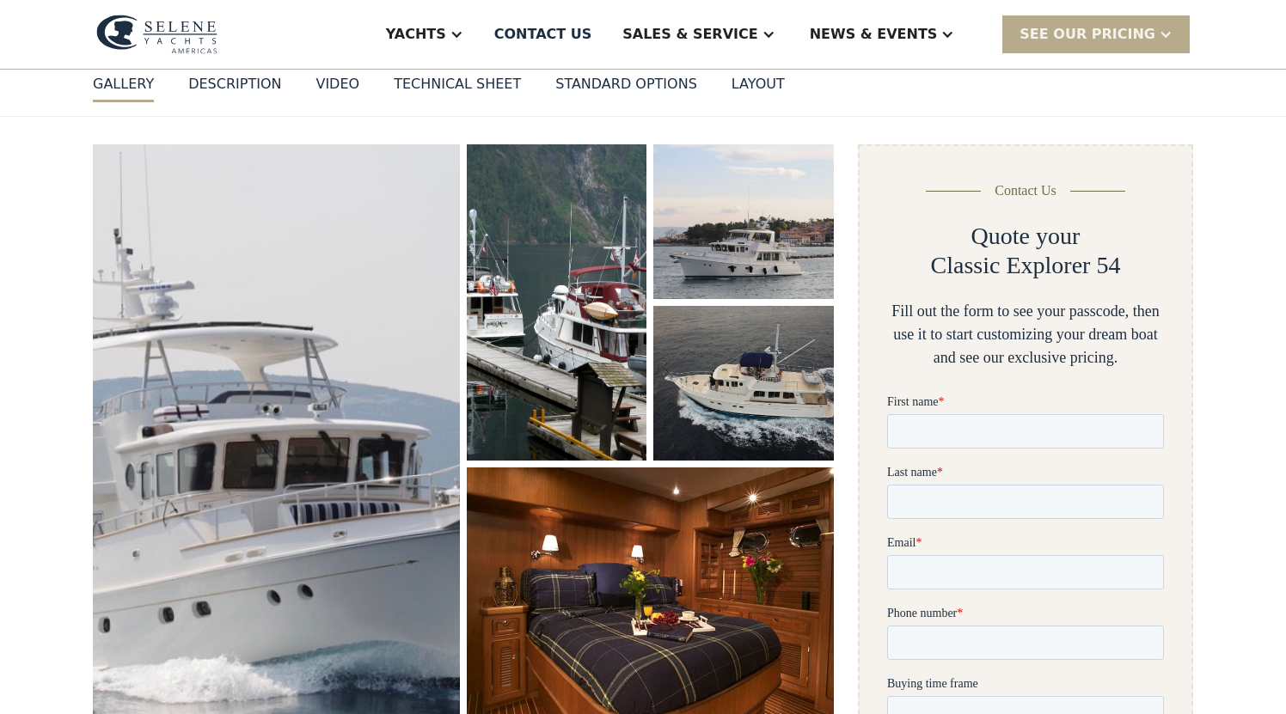
scroll to position [339, 0]
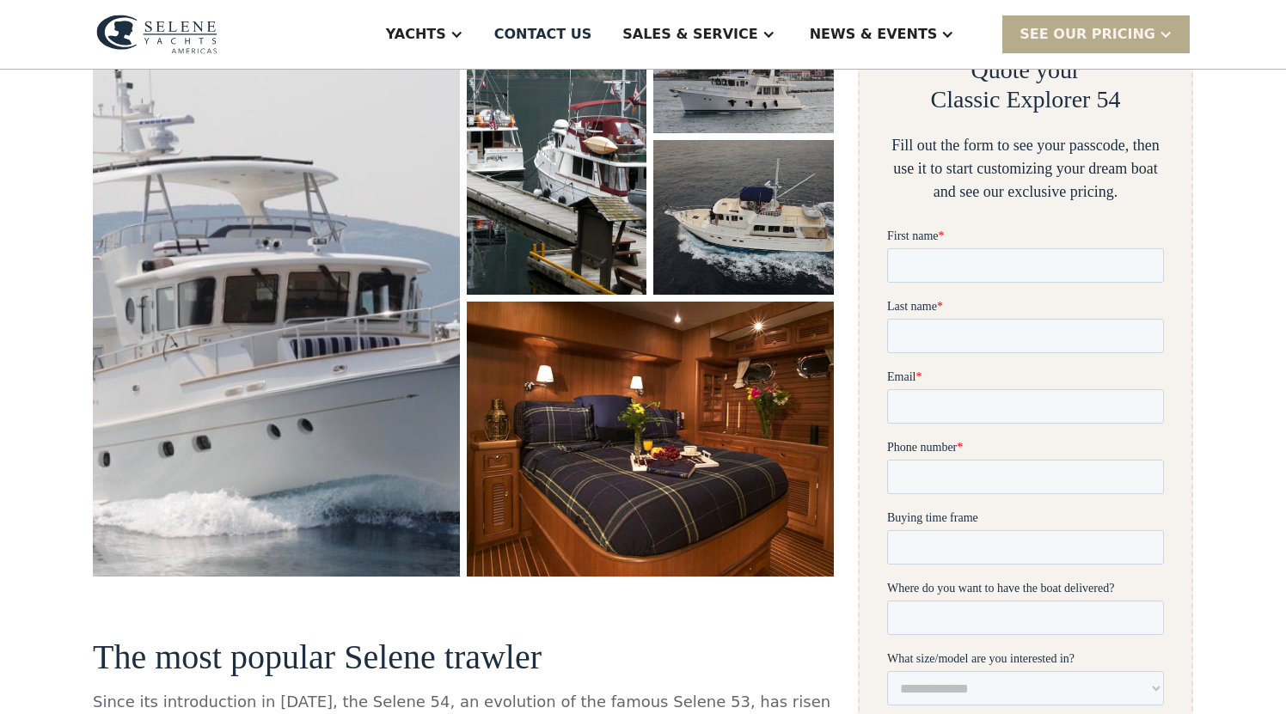
click at [676, 341] on img "open lightbox" at bounding box center [650, 440] width 387 height 290
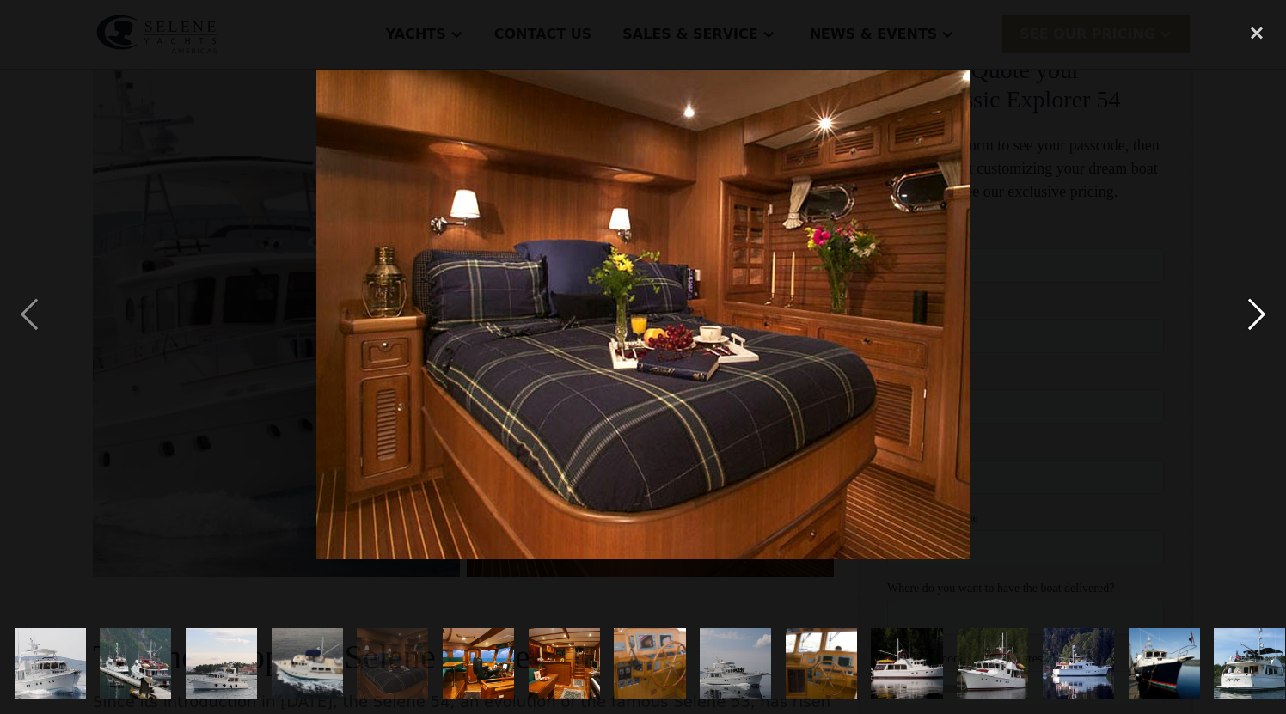
click at [1261, 312] on div "next image" at bounding box center [1256, 315] width 58 height 600
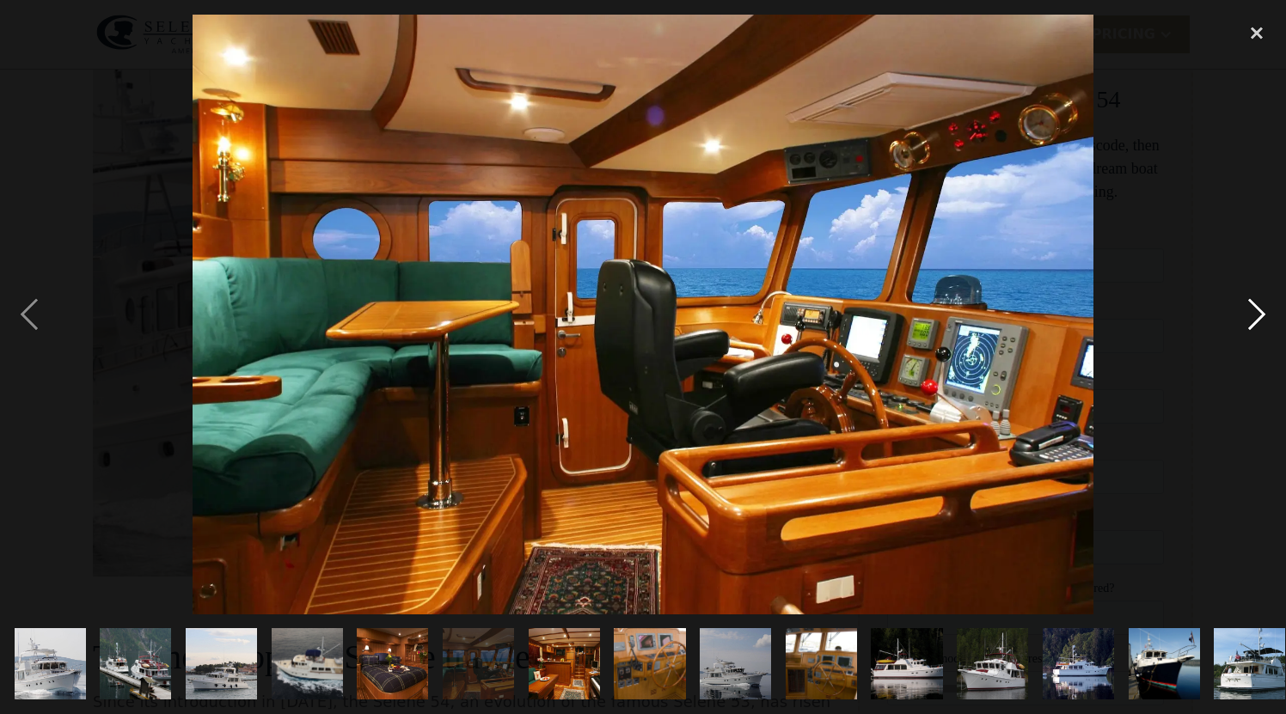
click at [1261, 312] on div "next image" at bounding box center [1256, 315] width 58 height 600
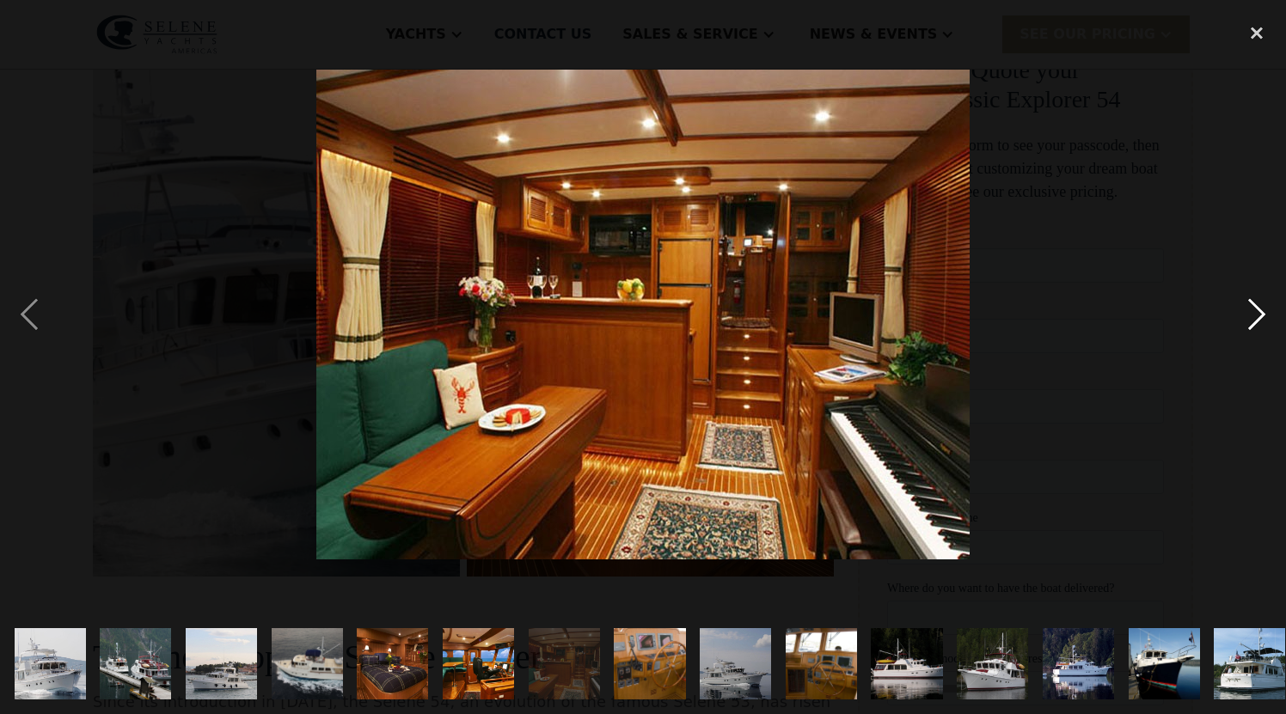
scroll to position [0, 0]
click at [1261, 312] on div "next image" at bounding box center [1256, 315] width 58 height 600
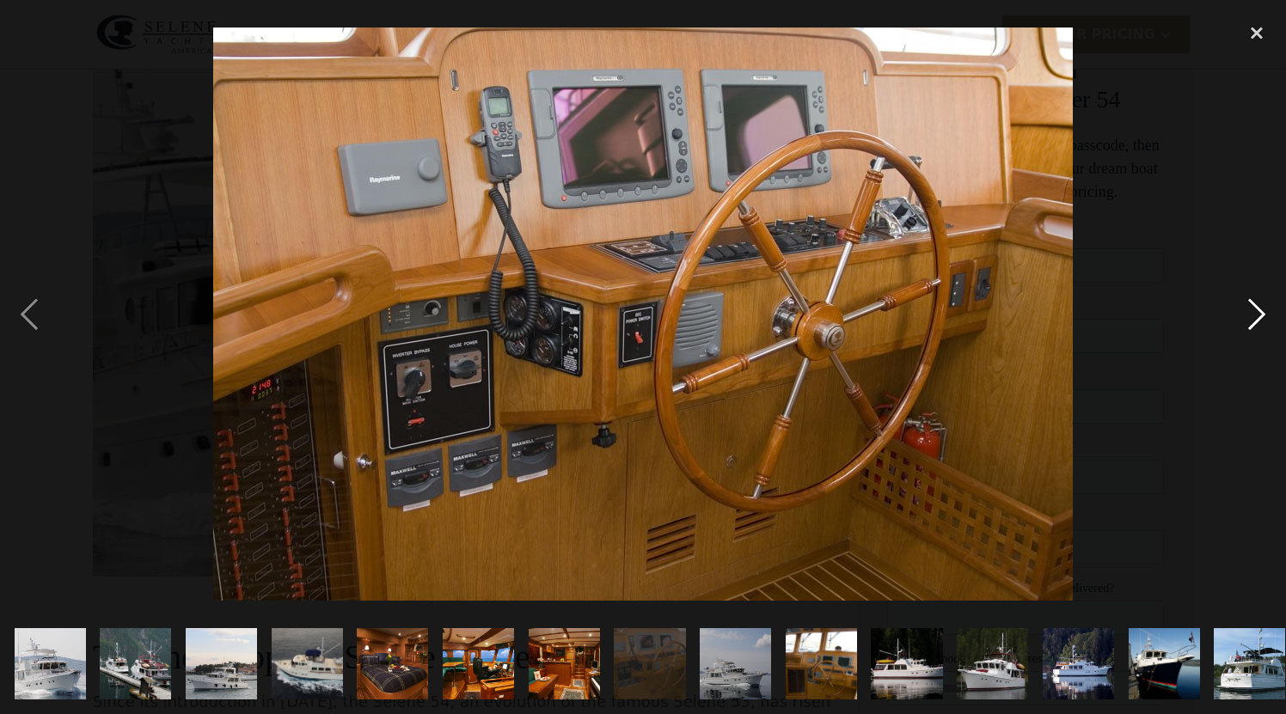
click at [1261, 312] on div "next image" at bounding box center [1256, 315] width 58 height 600
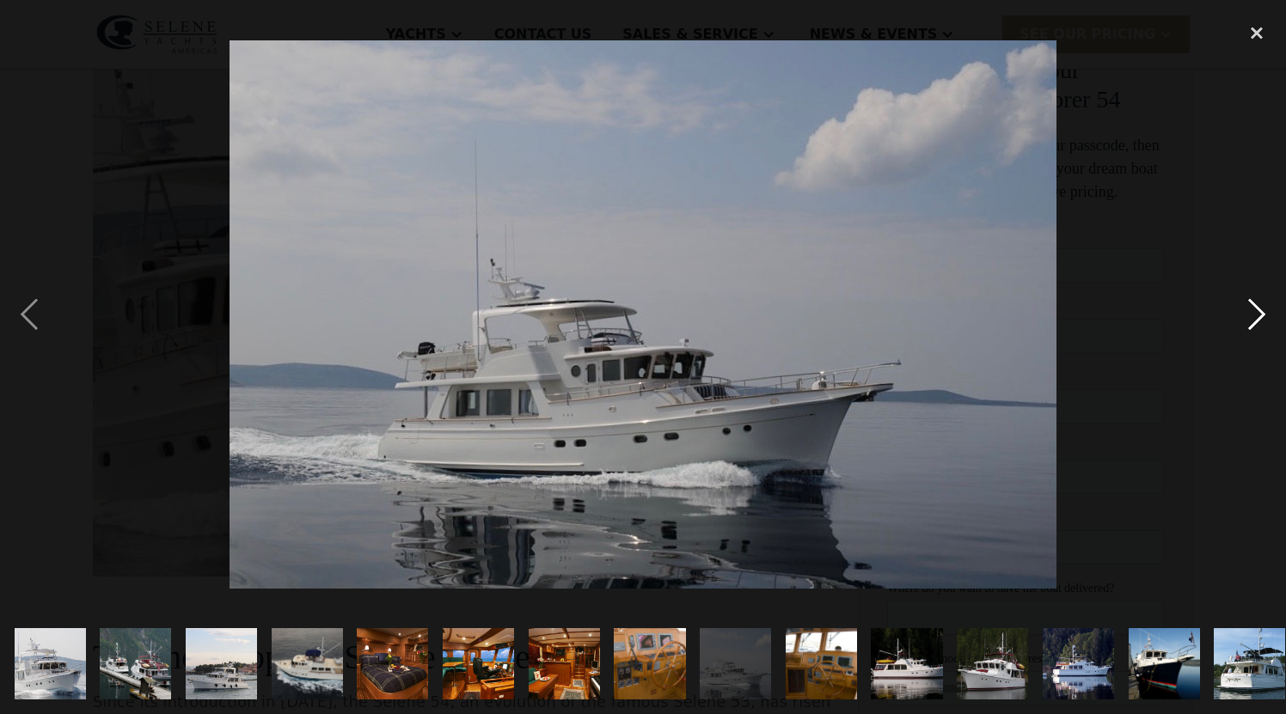
click at [1261, 312] on div "next image" at bounding box center [1256, 315] width 58 height 600
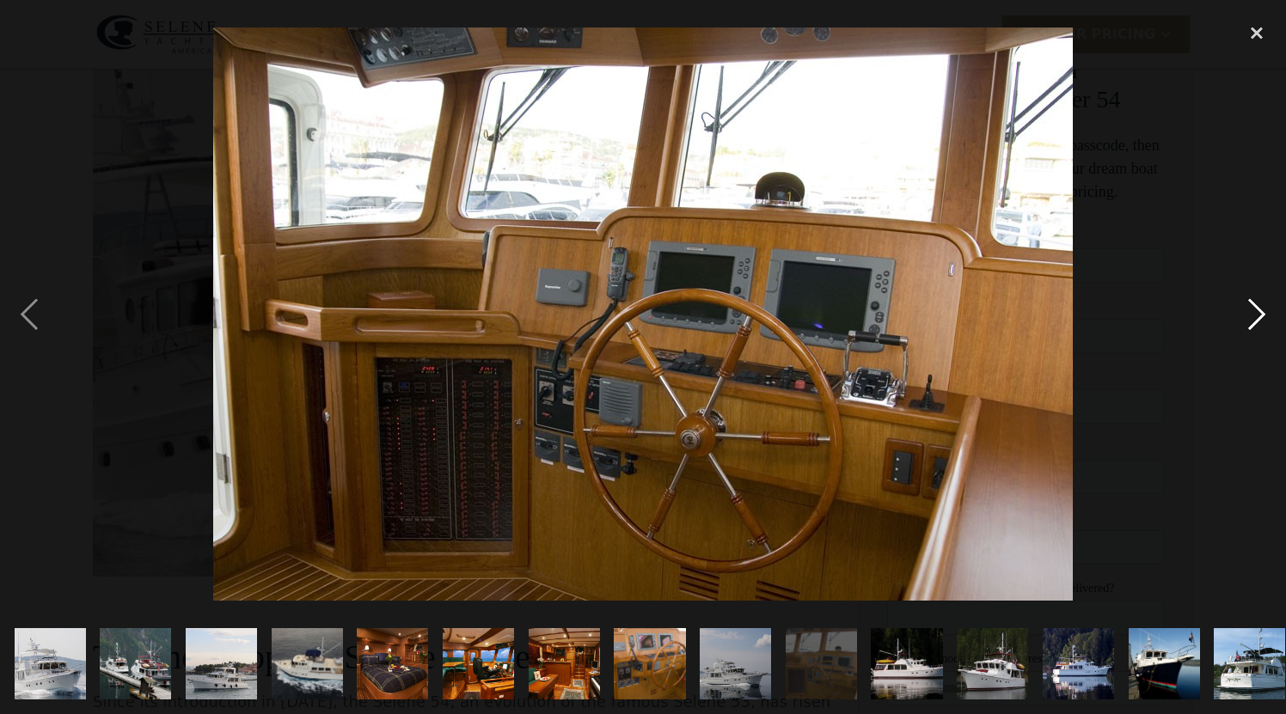
click at [1261, 312] on div "next image" at bounding box center [1256, 315] width 58 height 600
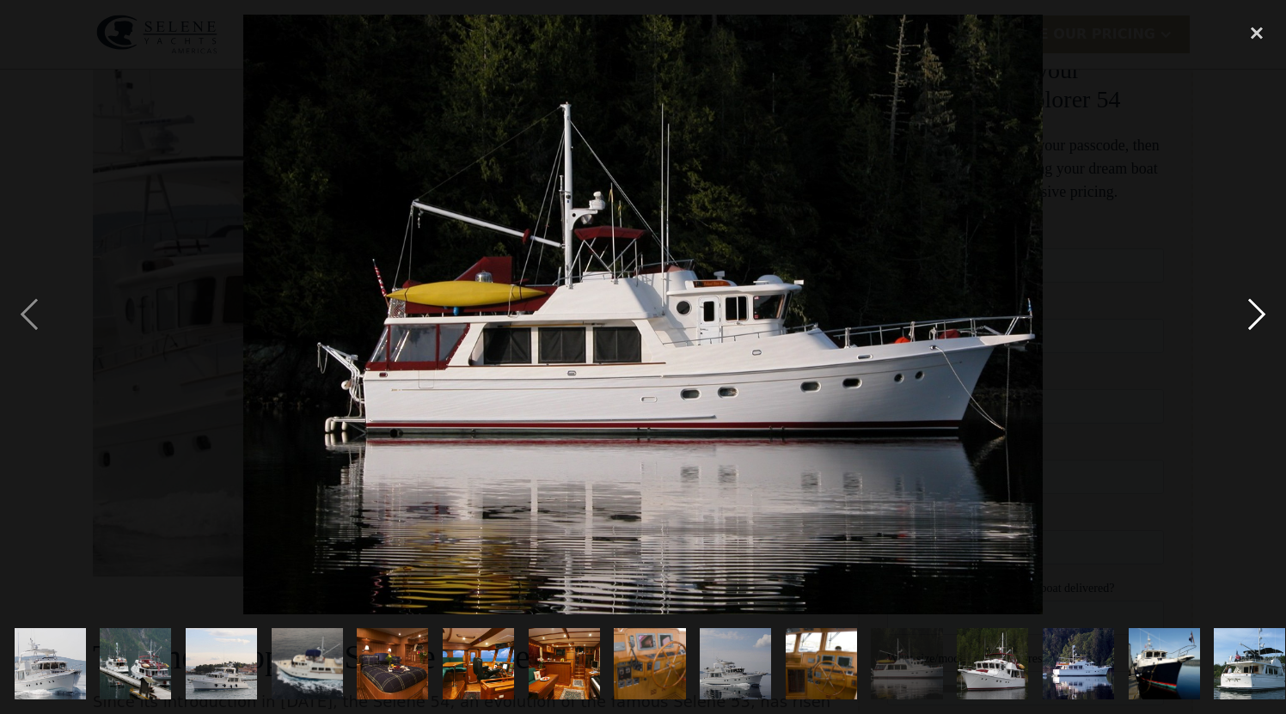
click at [1261, 312] on div "next image" at bounding box center [1256, 315] width 58 height 600
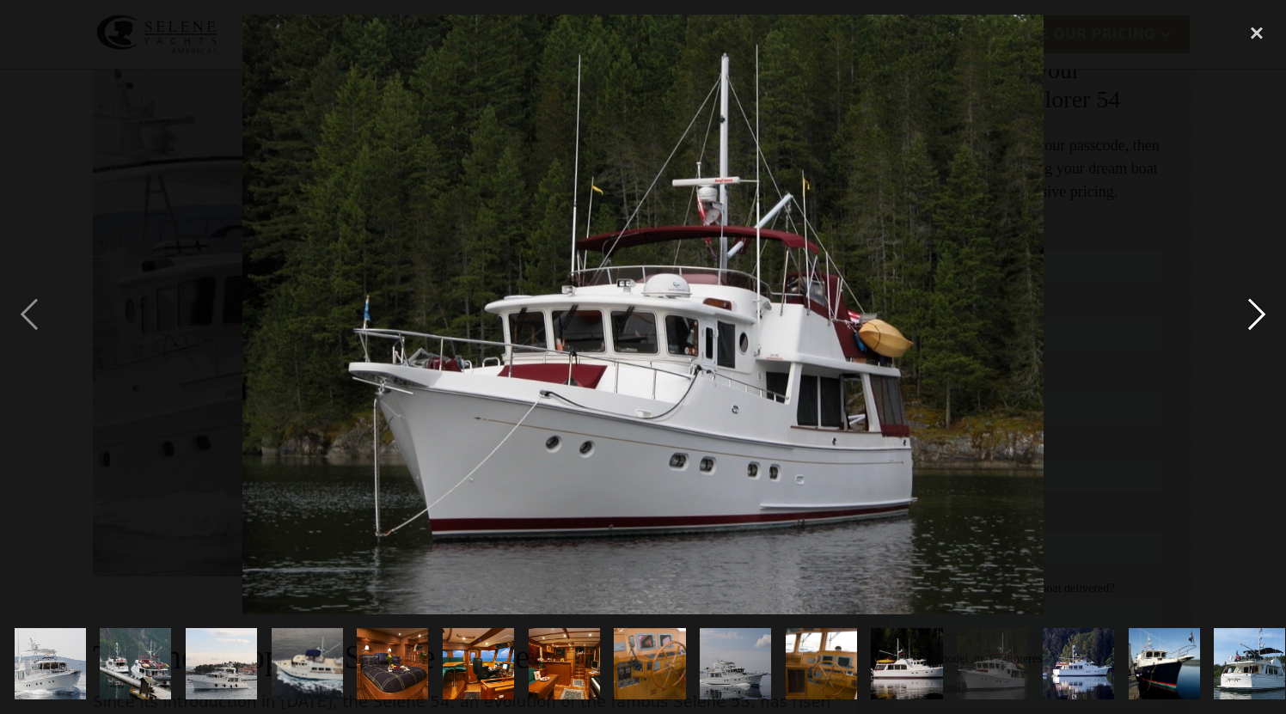
click at [1261, 312] on div "next image" at bounding box center [1256, 315] width 58 height 600
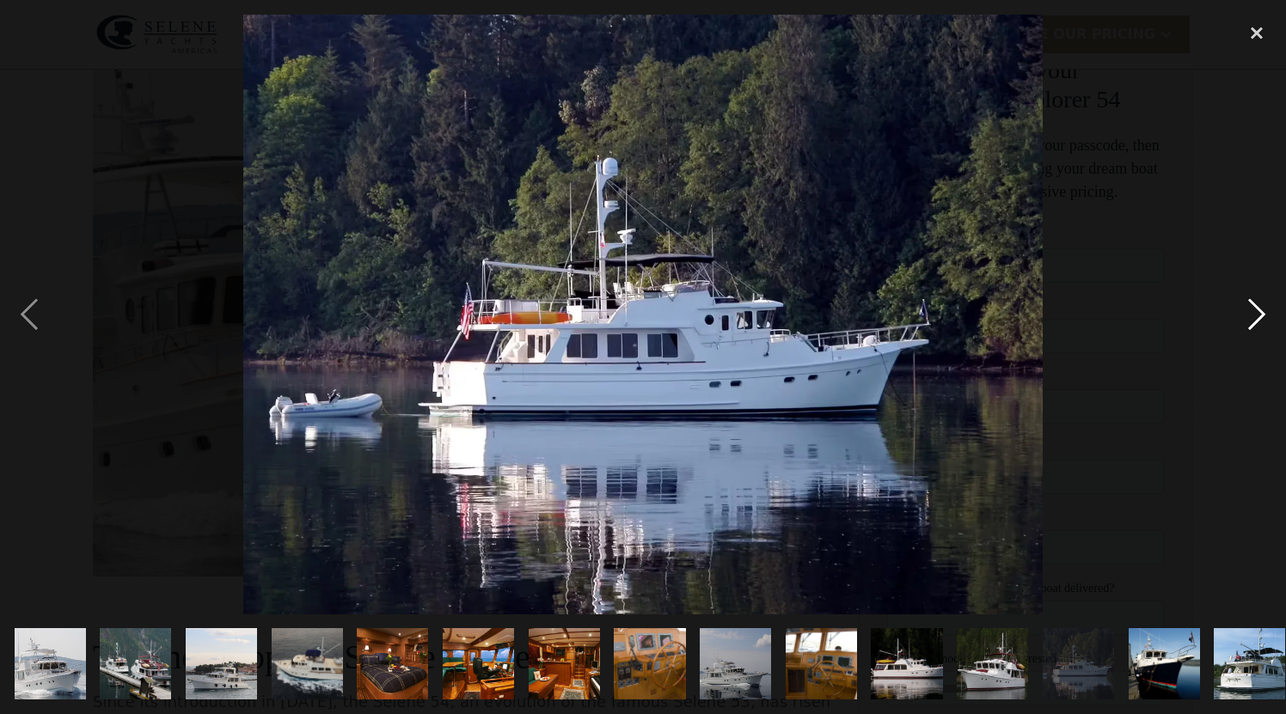
click at [1261, 312] on div "next image" at bounding box center [1256, 315] width 58 height 600
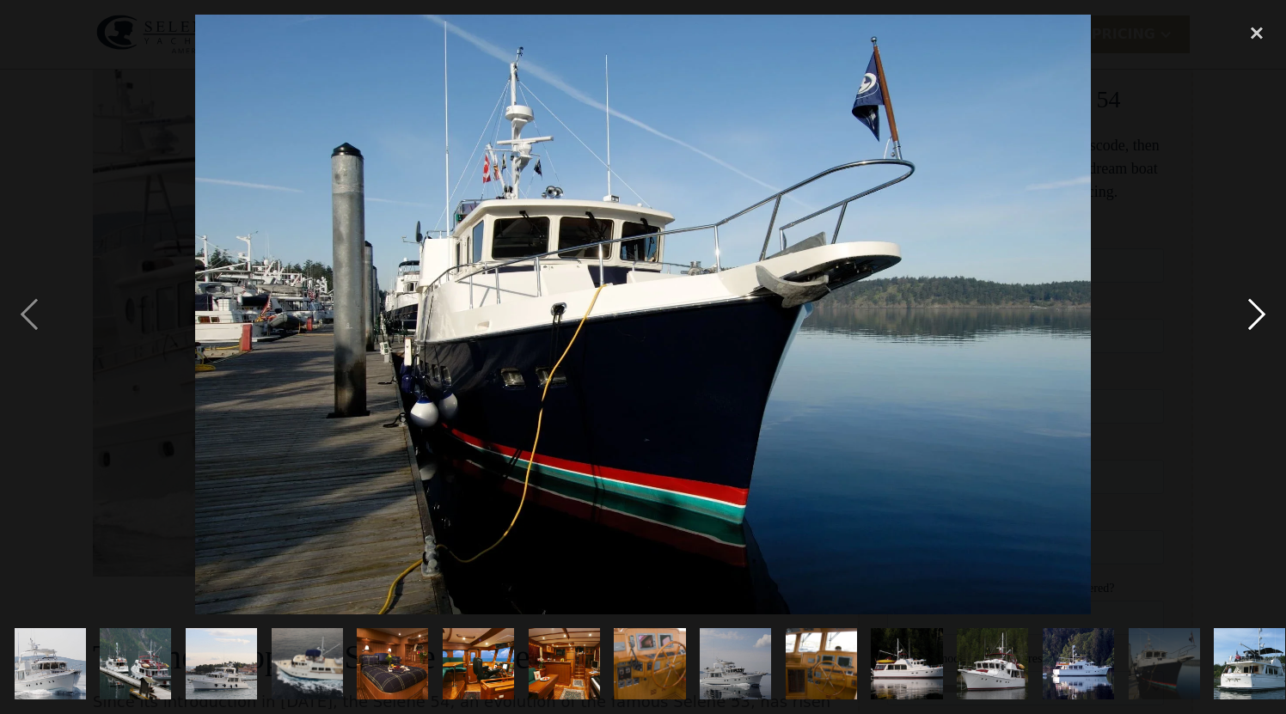
click at [1261, 312] on div "next image" at bounding box center [1256, 315] width 58 height 600
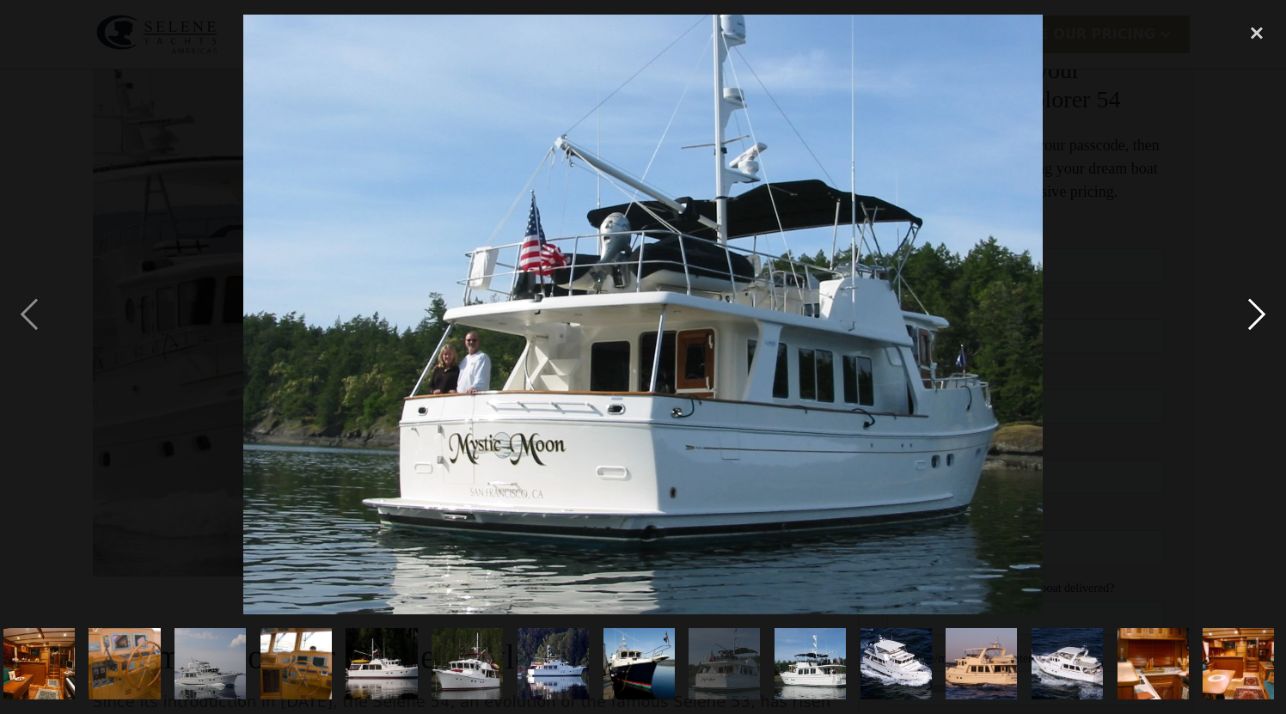
scroll to position [0, 528]
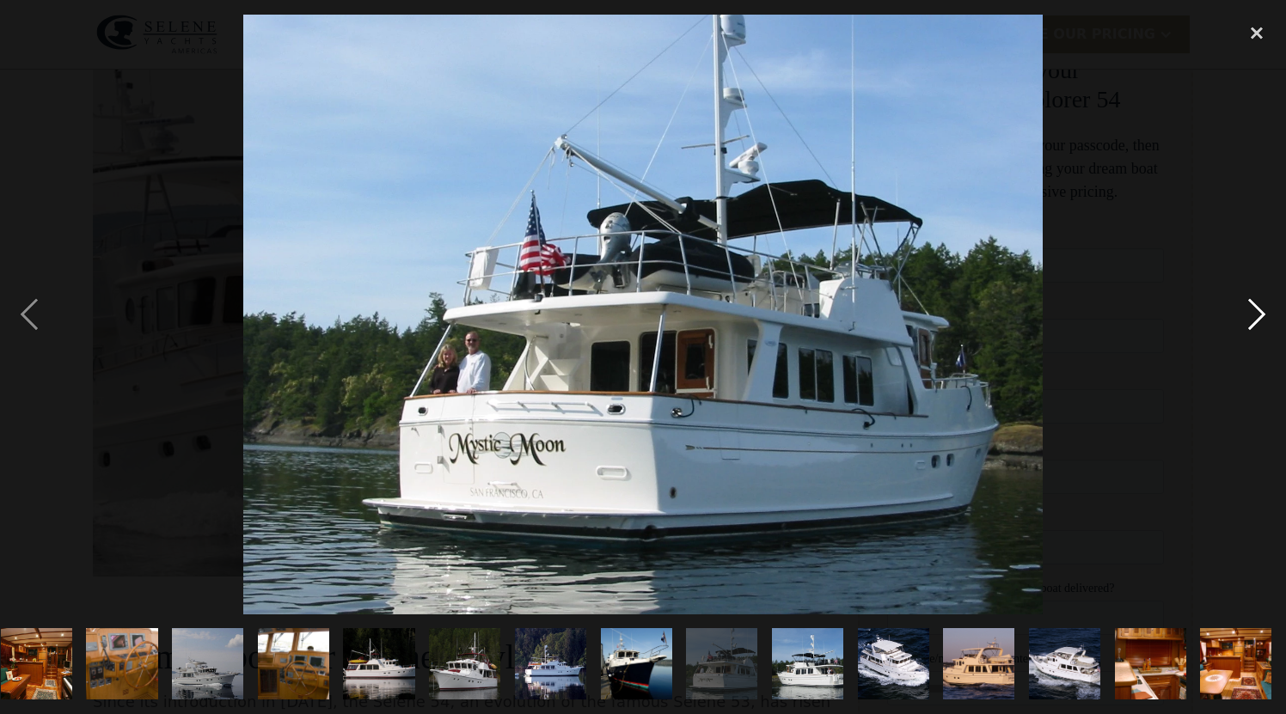
click at [1261, 312] on div "next image" at bounding box center [1256, 315] width 58 height 600
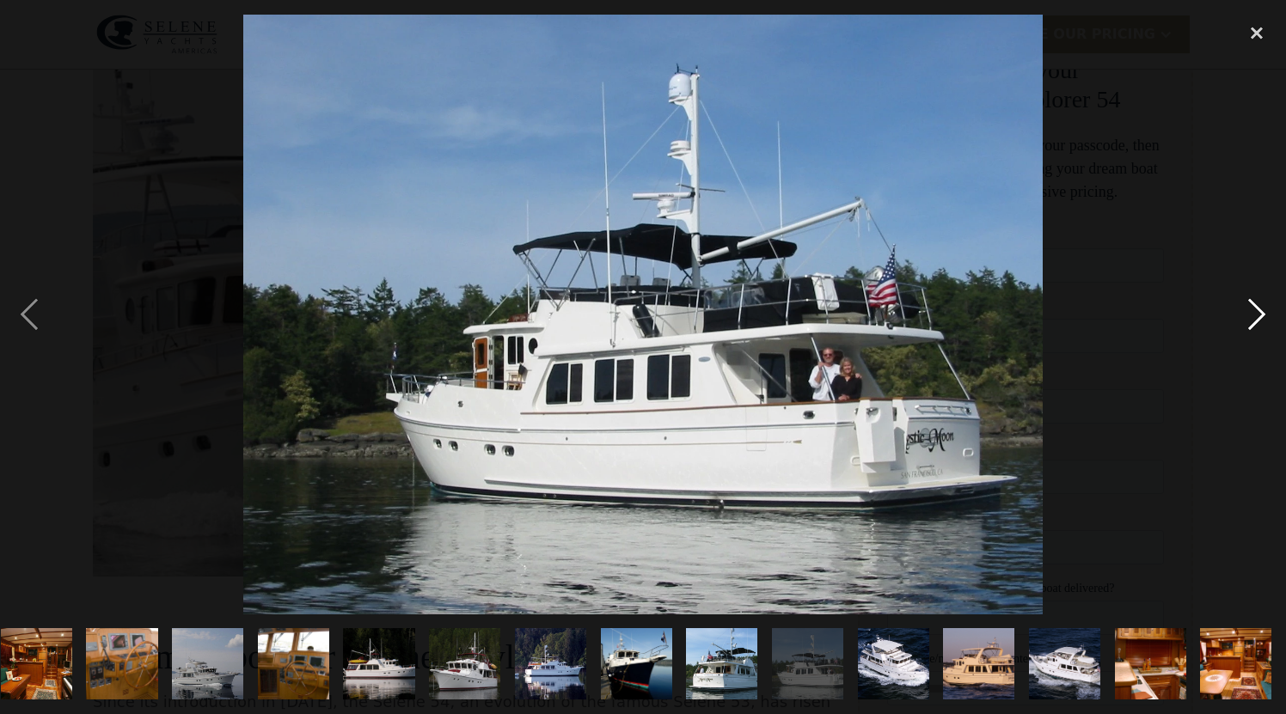
click at [1261, 312] on div "next image" at bounding box center [1256, 315] width 58 height 600
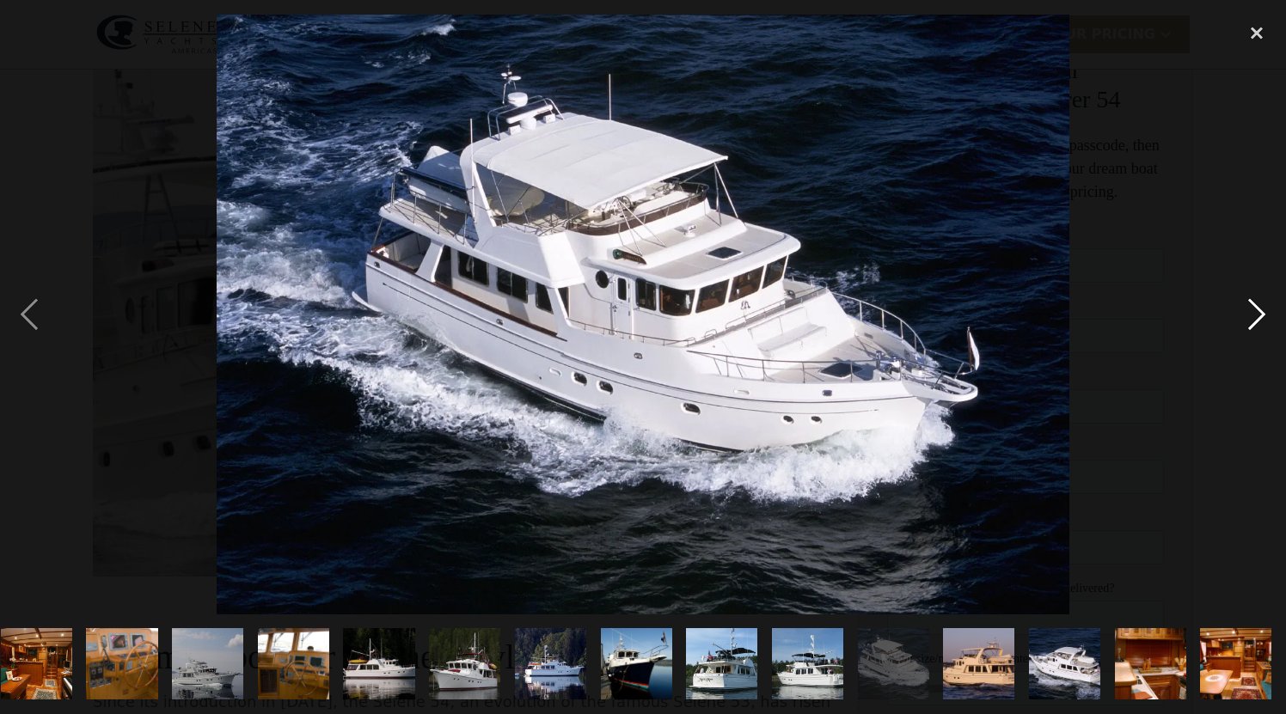
click at [1261, 312] on div "next image" at bounding box center [1256, 315] width 58 height 600
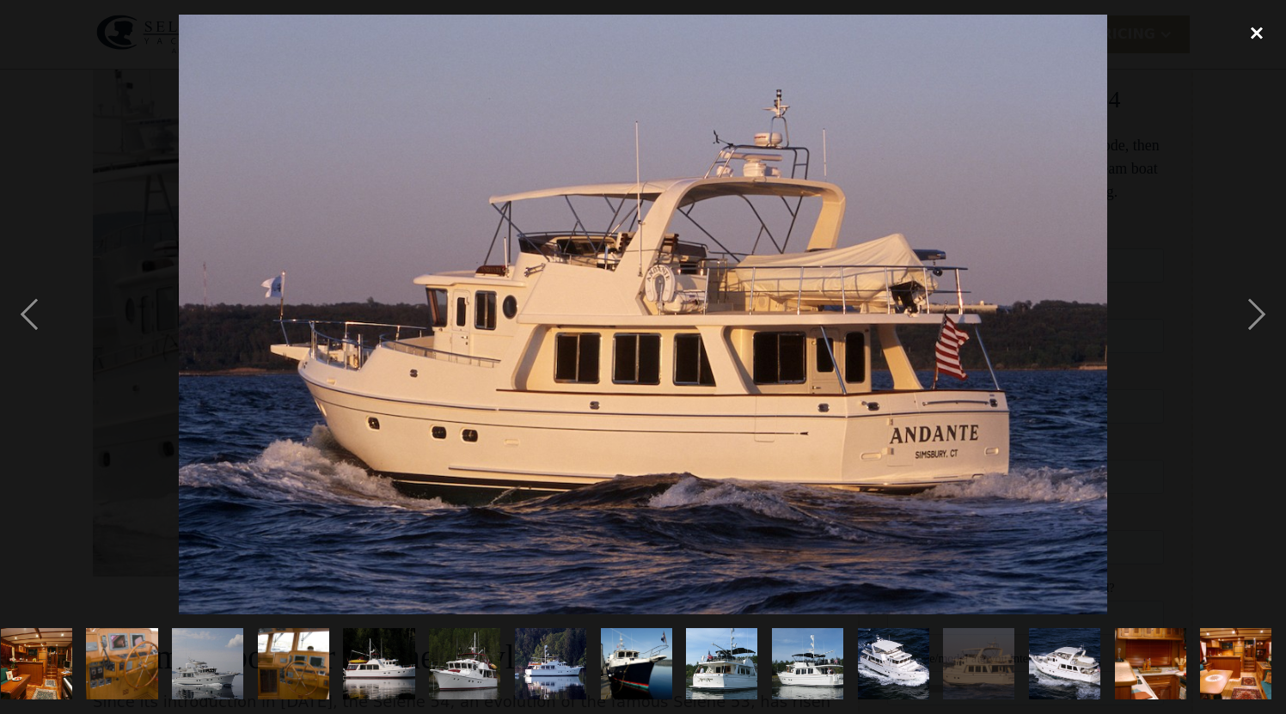
click at [1258, 33] on div "close lightbox" at bounding box center [1256, 34] width 58 height 38
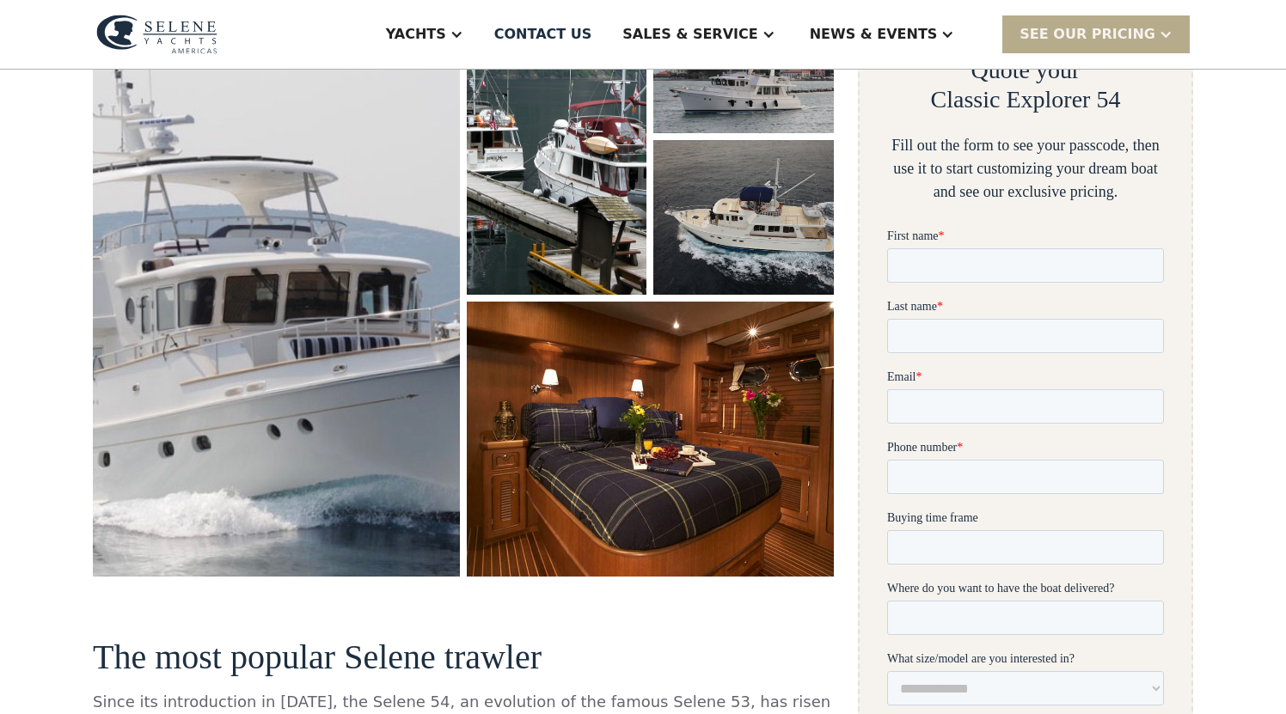
scroll to position [0, 0]
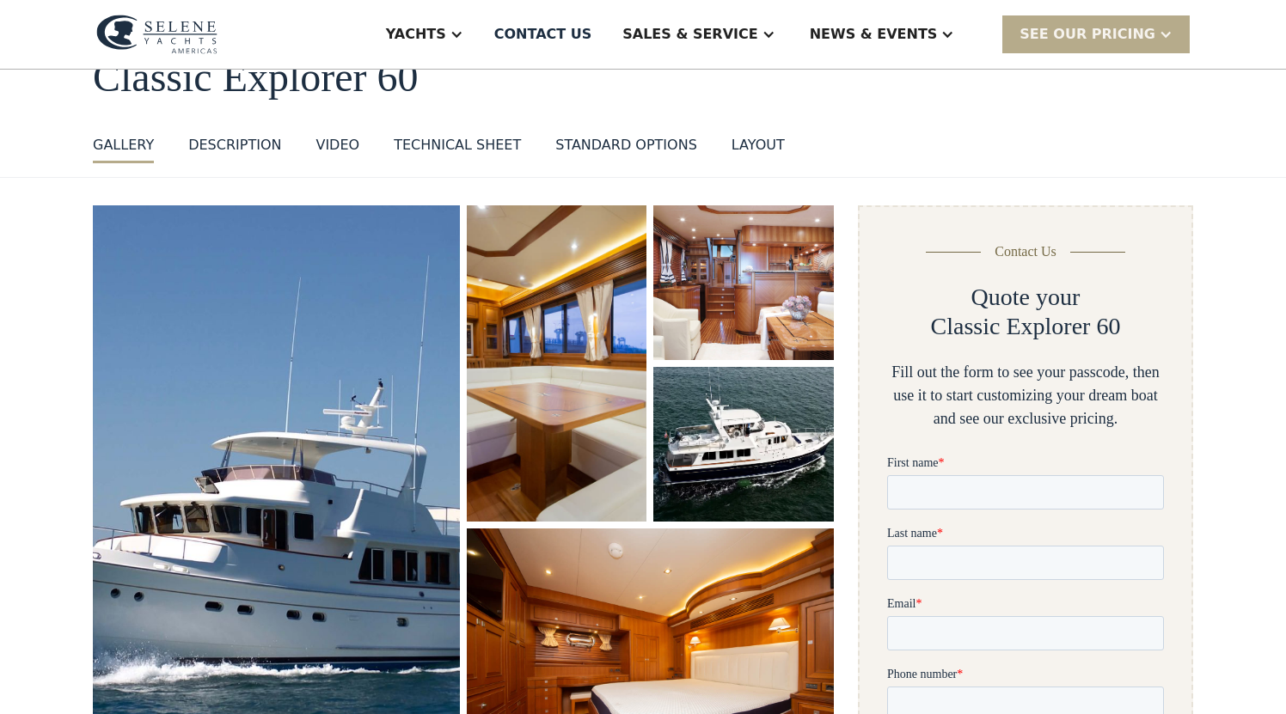
scroll to position [156, 0]
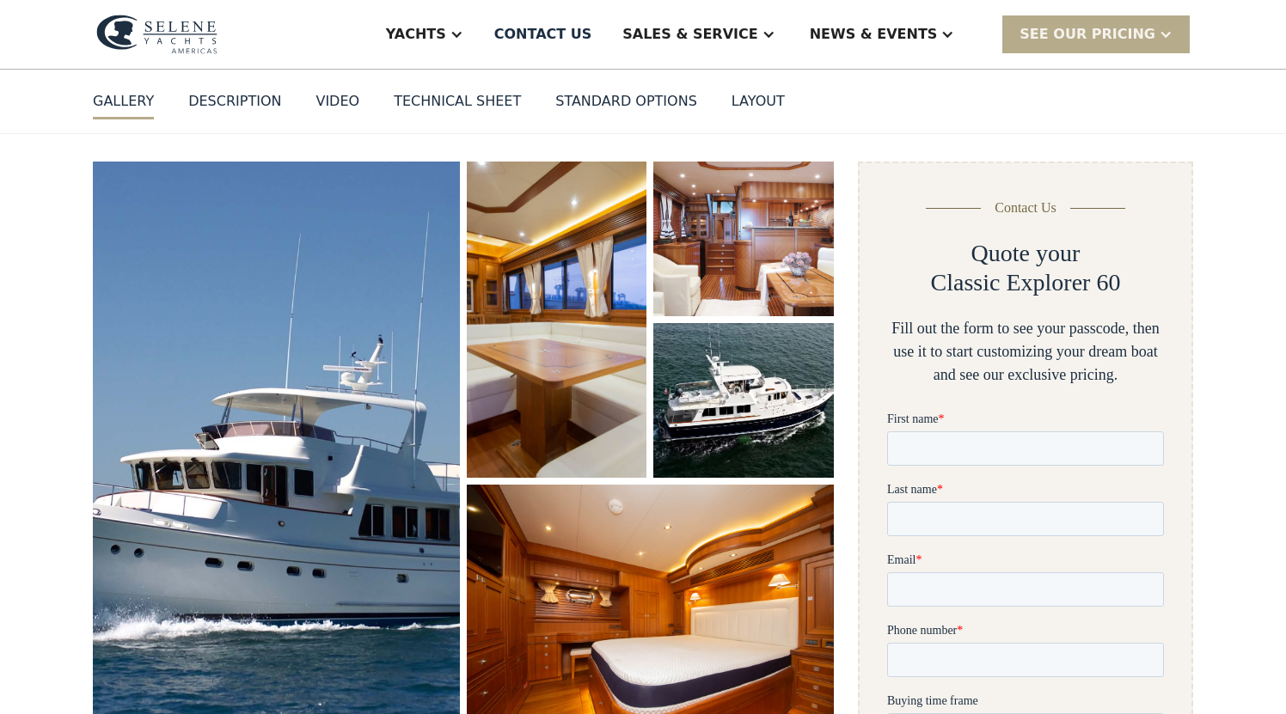
click at [574, 413] on img "open lightbox" at bounding box center [557, 320] width 180 height 316
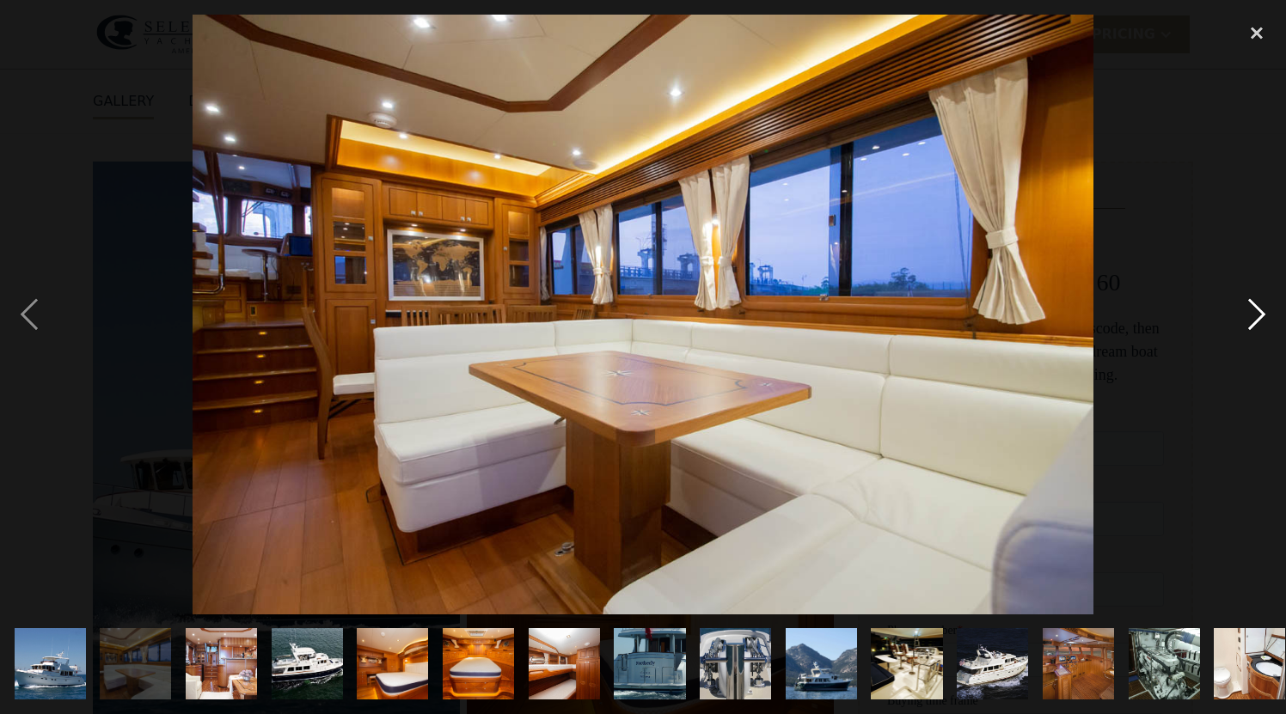
click at [1250, 334] on div "next image" at bounding box center [1256, 315] width 58 height 600
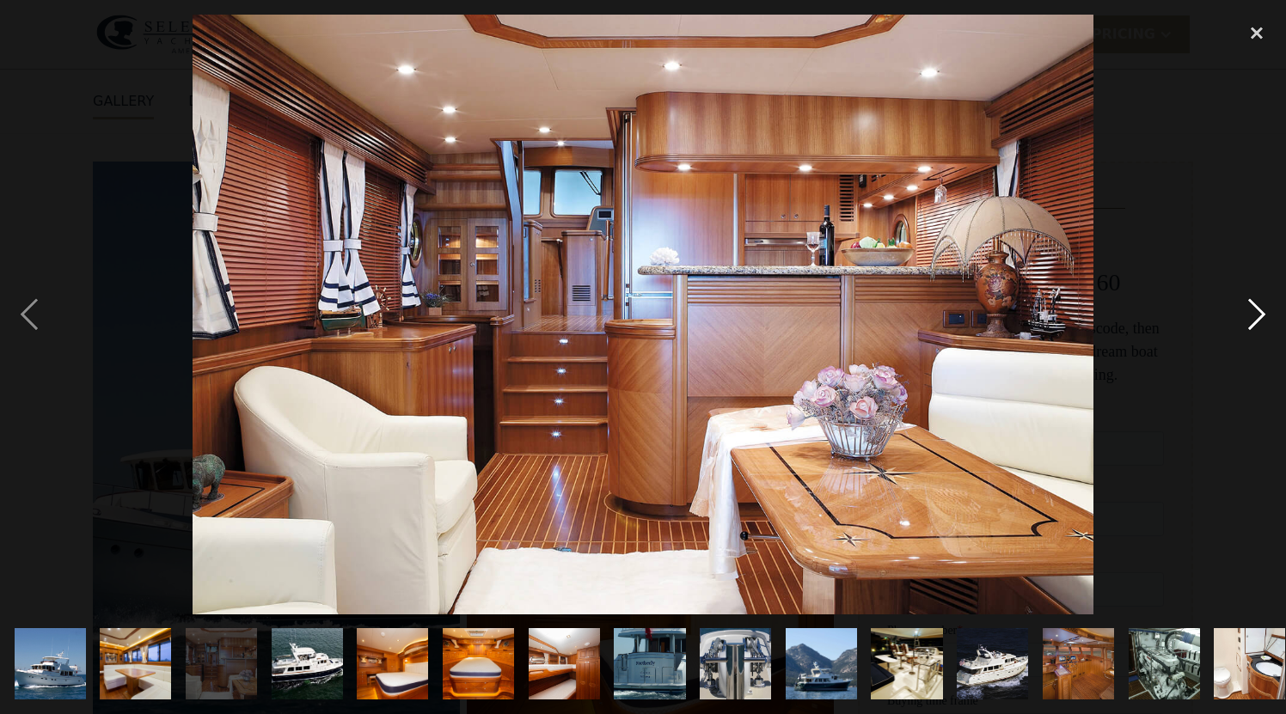
click at [1250, 334] on div "next image" at bounding box center [1256, 315] width 58 height 600
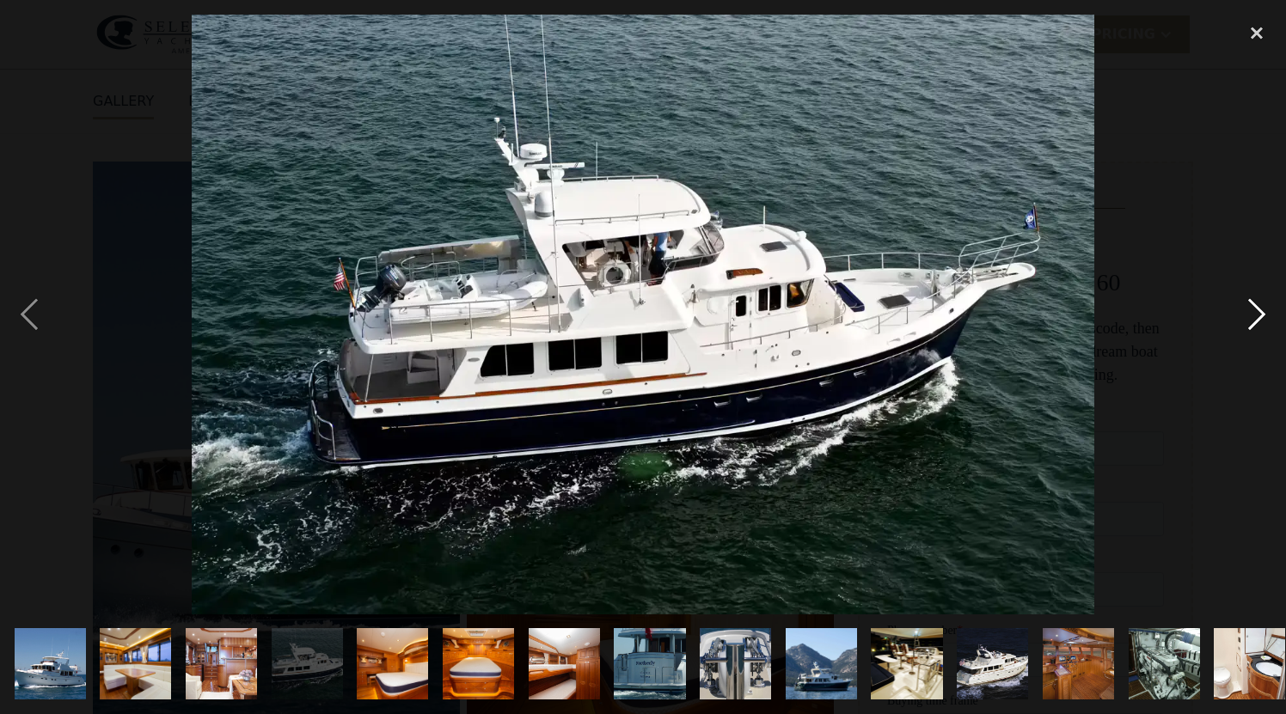
click at [1250, 334] on div "next image" at bounding box center [1256, 315] width 58 height 600
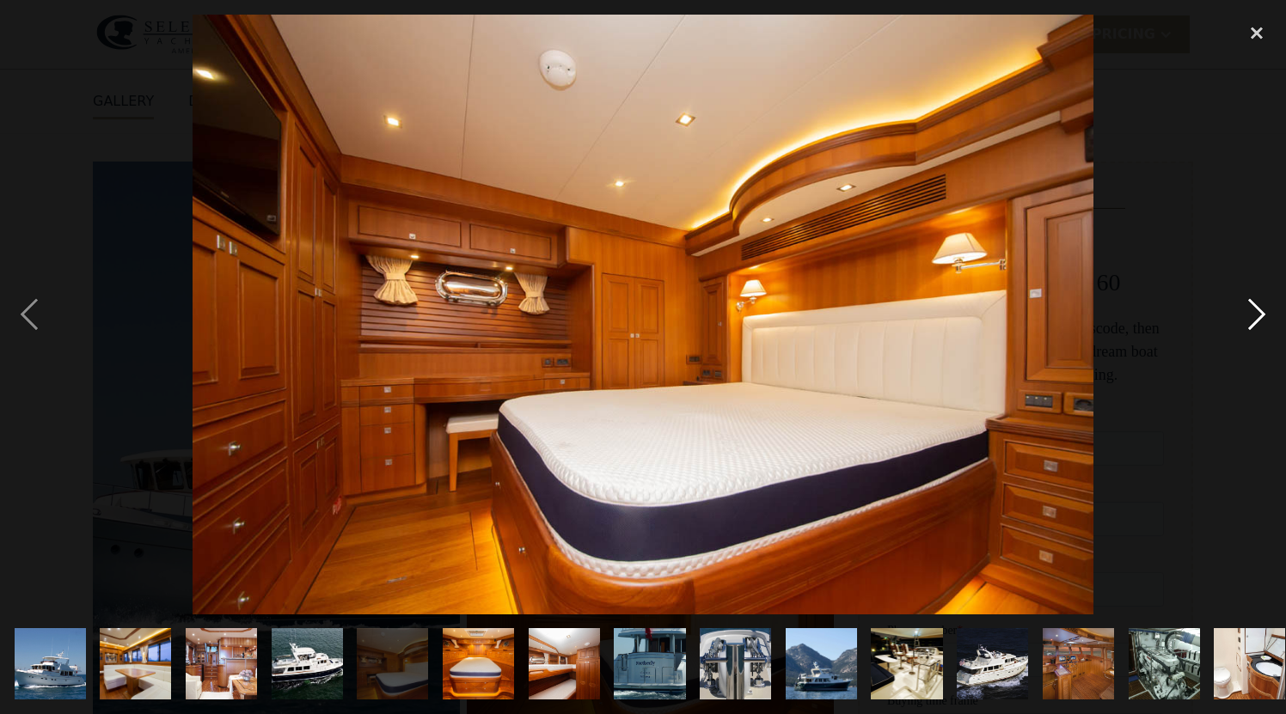
click at [1250, 334] on div "next image" at bounding box center [1256, 315] width 58 height 600
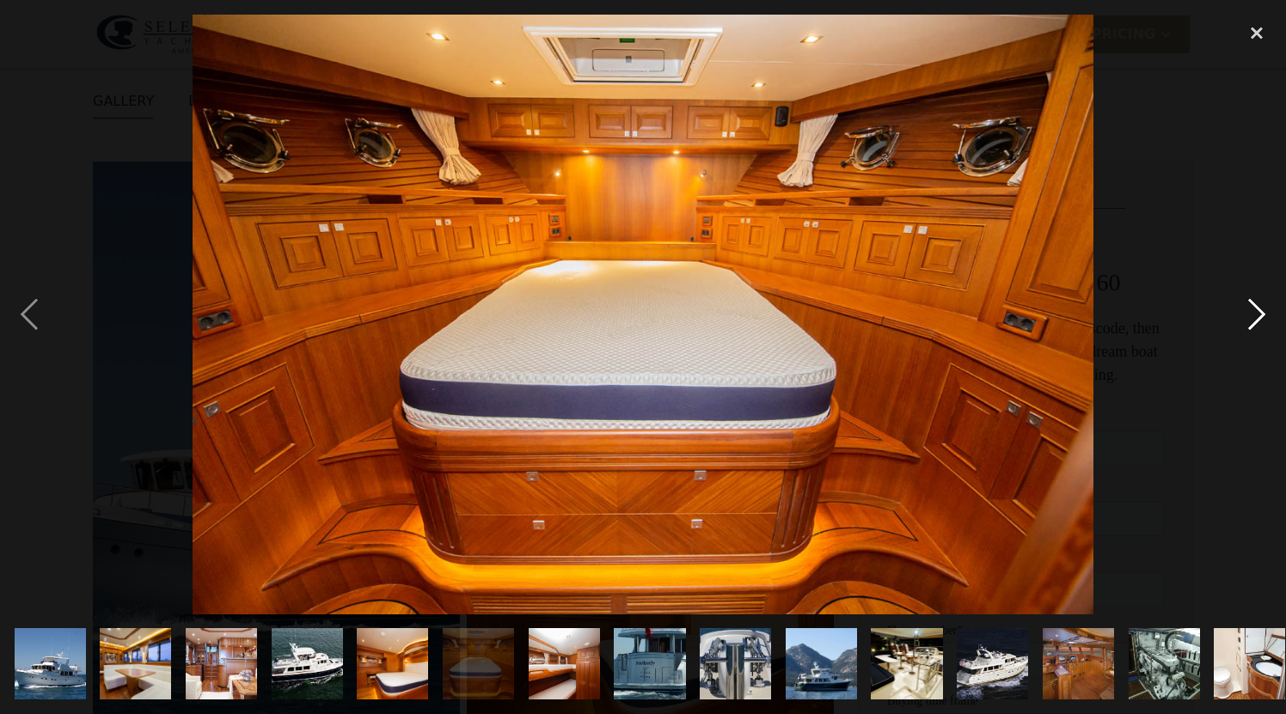
click at [1250, 334] on div "next image" at bounding box center [1256, 315] width 58 height 600
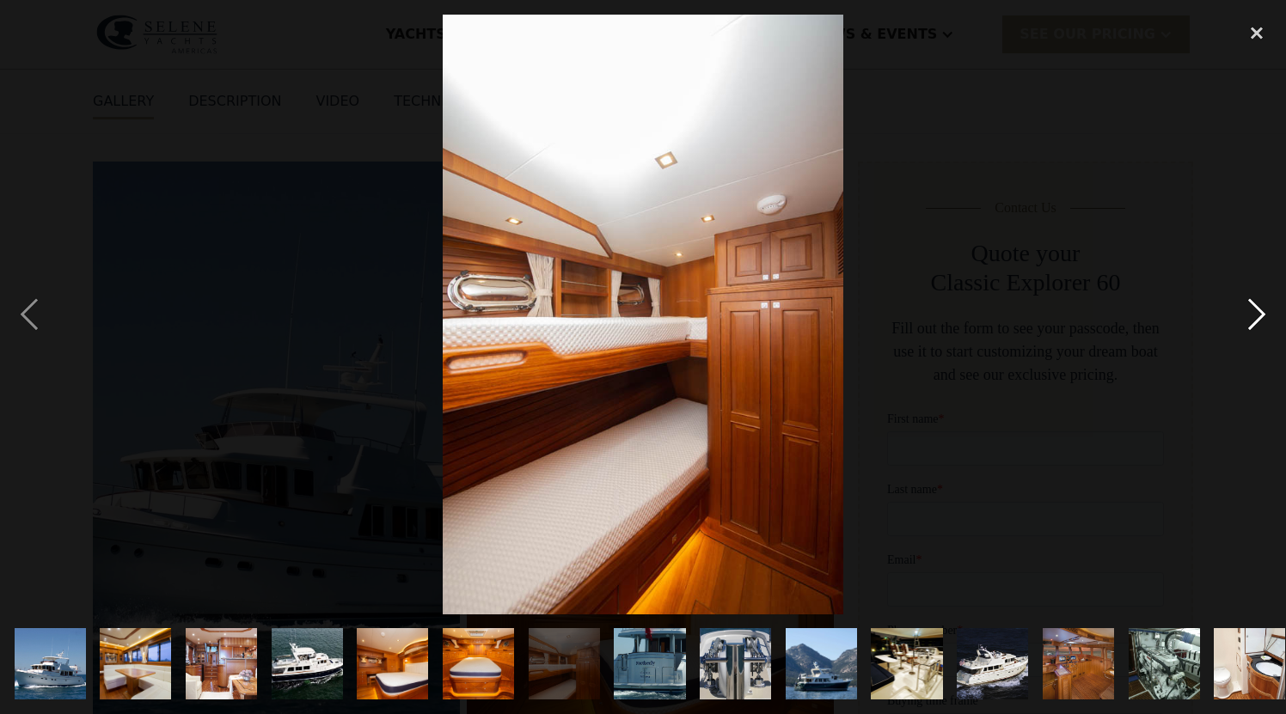
click at [1250, 334] on div "next image" at bounding box center [1256, 315] width 58 height 600
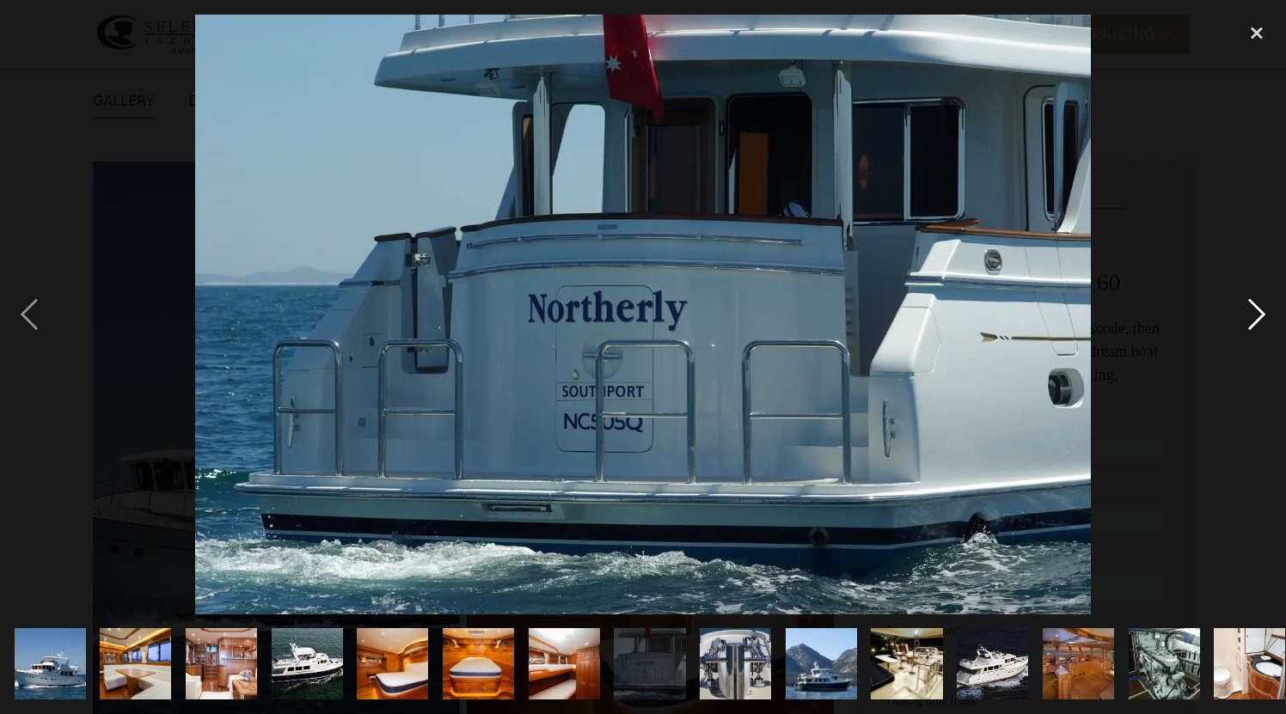
click at [1250, 334] on div "next image" at bounding box center [1256, 315] width 58 height 600
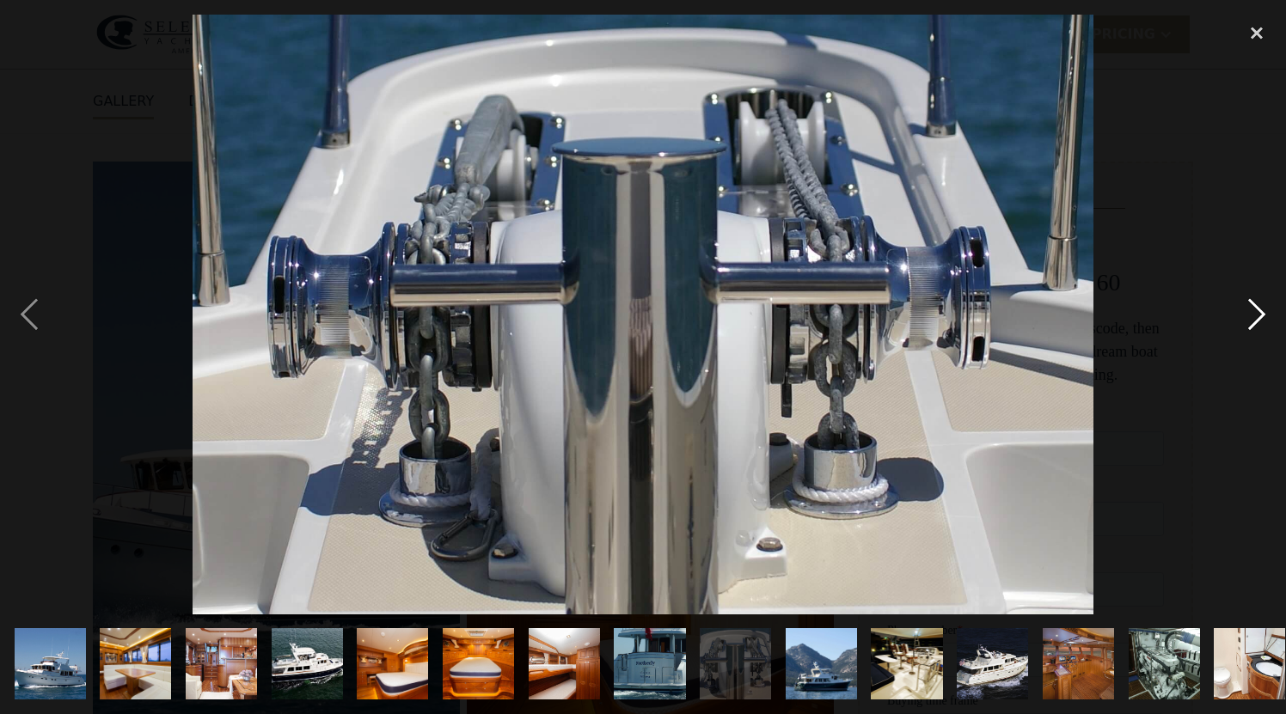
scroll to position [0, 0]
click at [1250, 334] on div "next image" at bounding box center [1256, 315] width 58 height 600
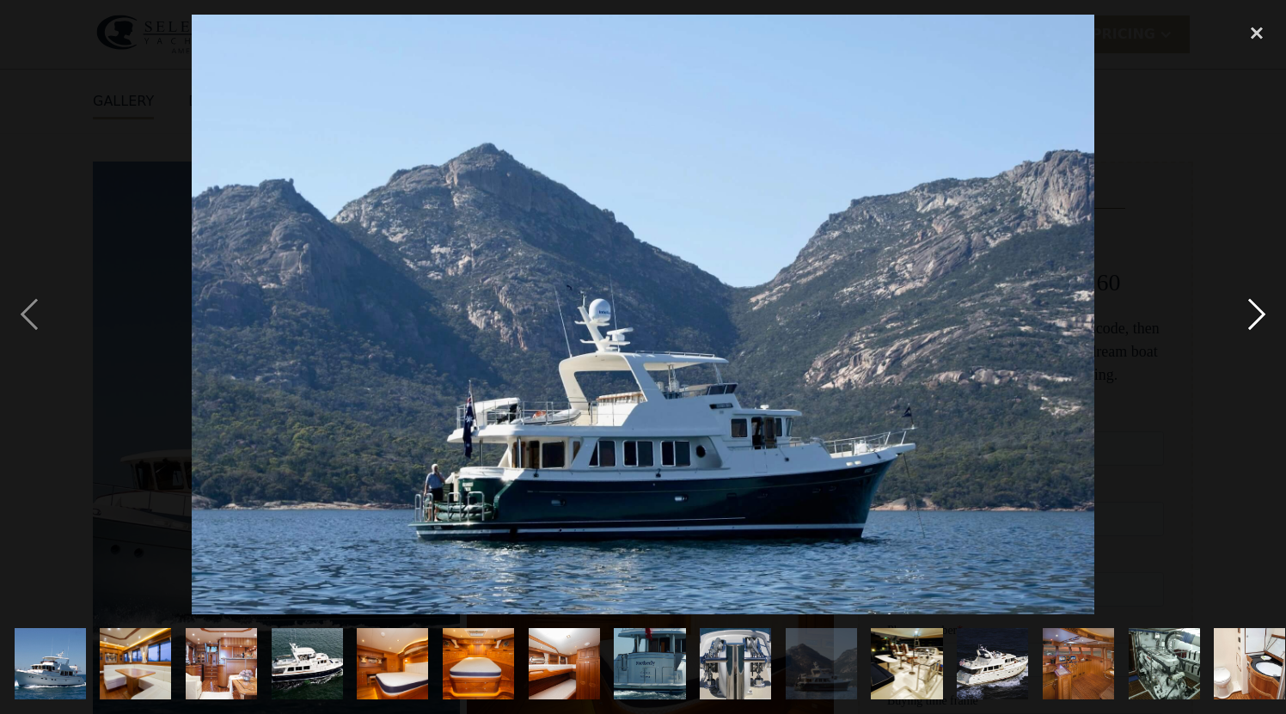
click at [1250, 334] on div "next image" at bounding box center [1256, 315] width 58 height 600
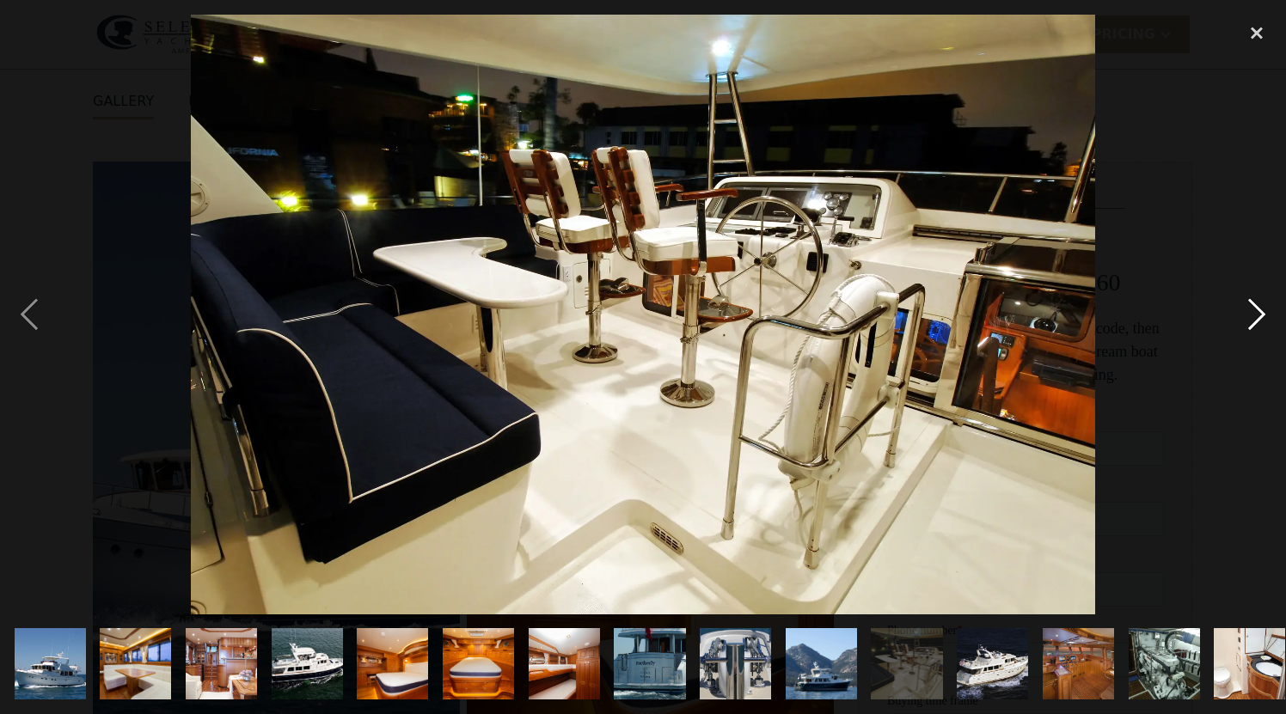
click at [1250, 334] on div "next image" at bounding box center [1256, 315] width 58 height 600
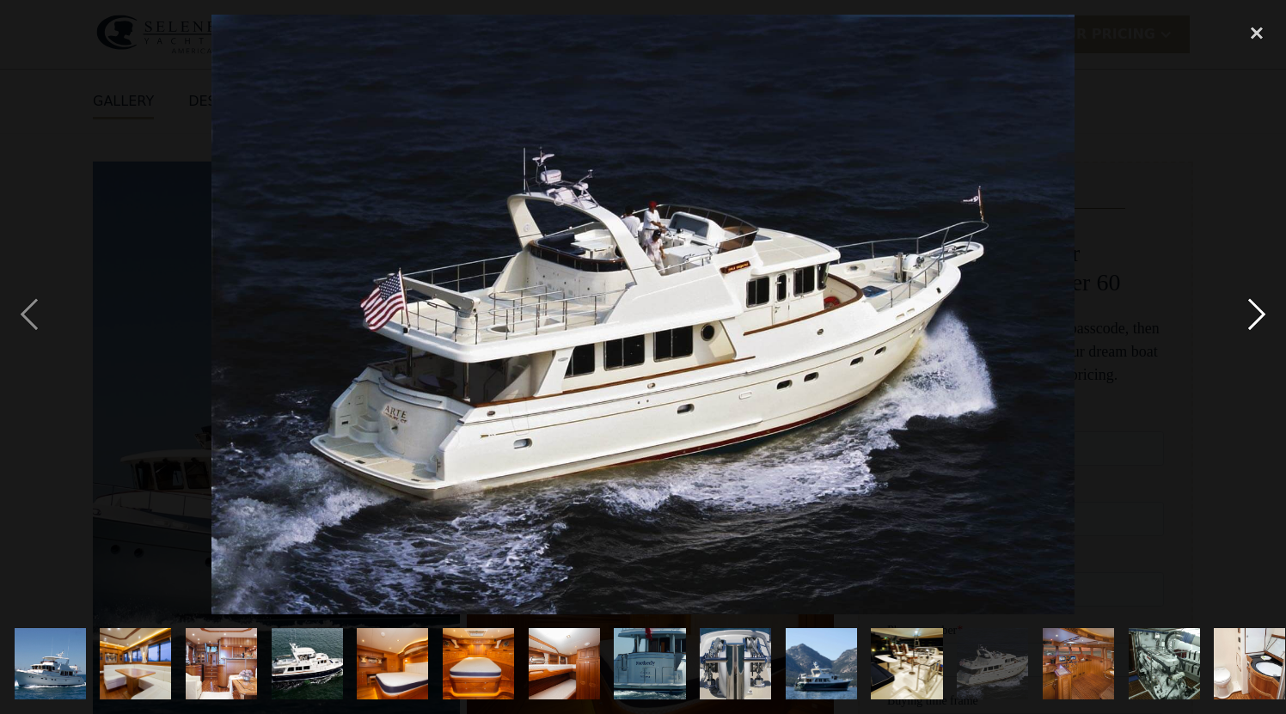
click at [1250, 334] on div "next image" at bounding box center [1256, 315] width 58 height 600
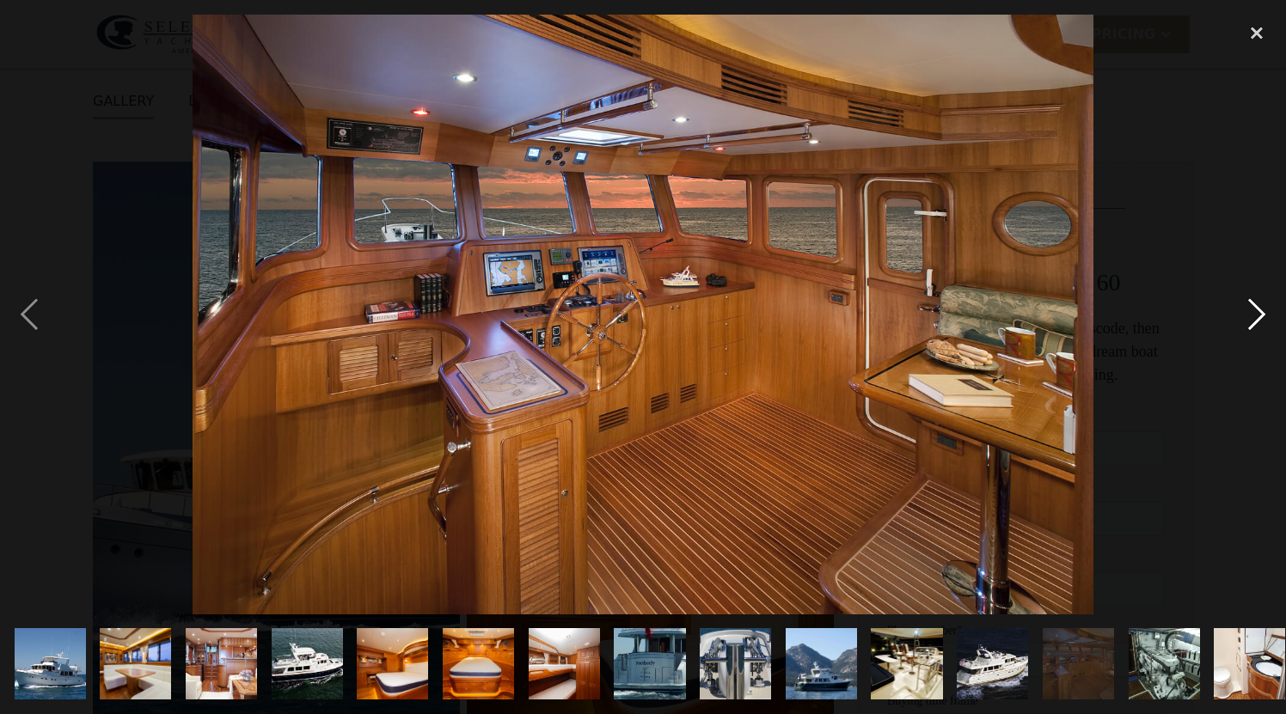
click at [1250, 334] on div "next image" at bounding box center [1256, 315] width 58 height 600
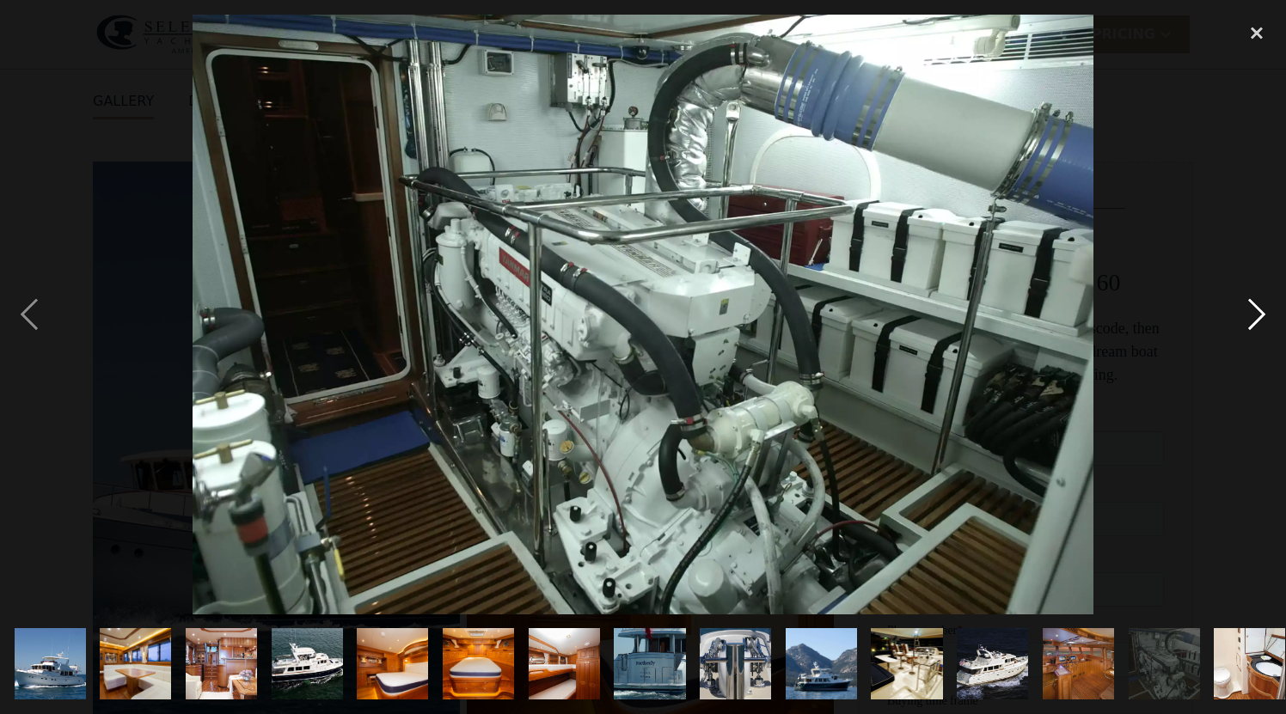
click at [1250, 334] on div "next image" at bounding box center [1256, 315] width 58 height 600
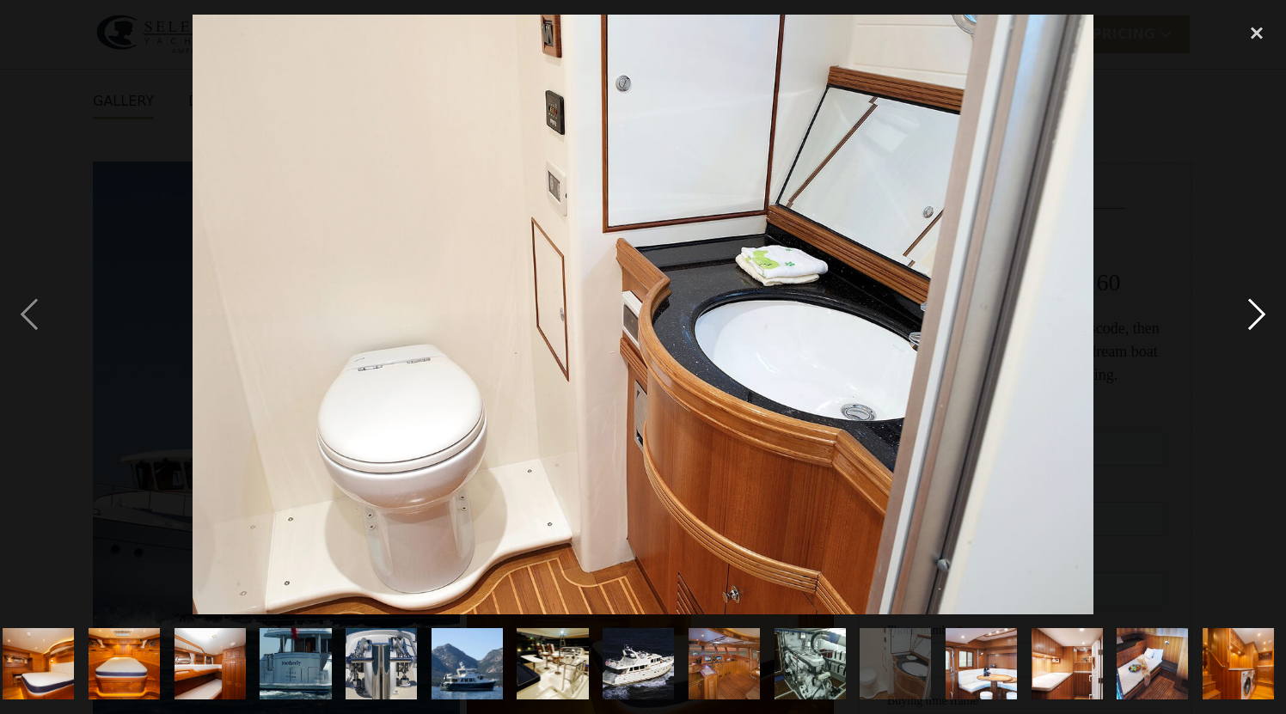
scroll to position [0, 357]
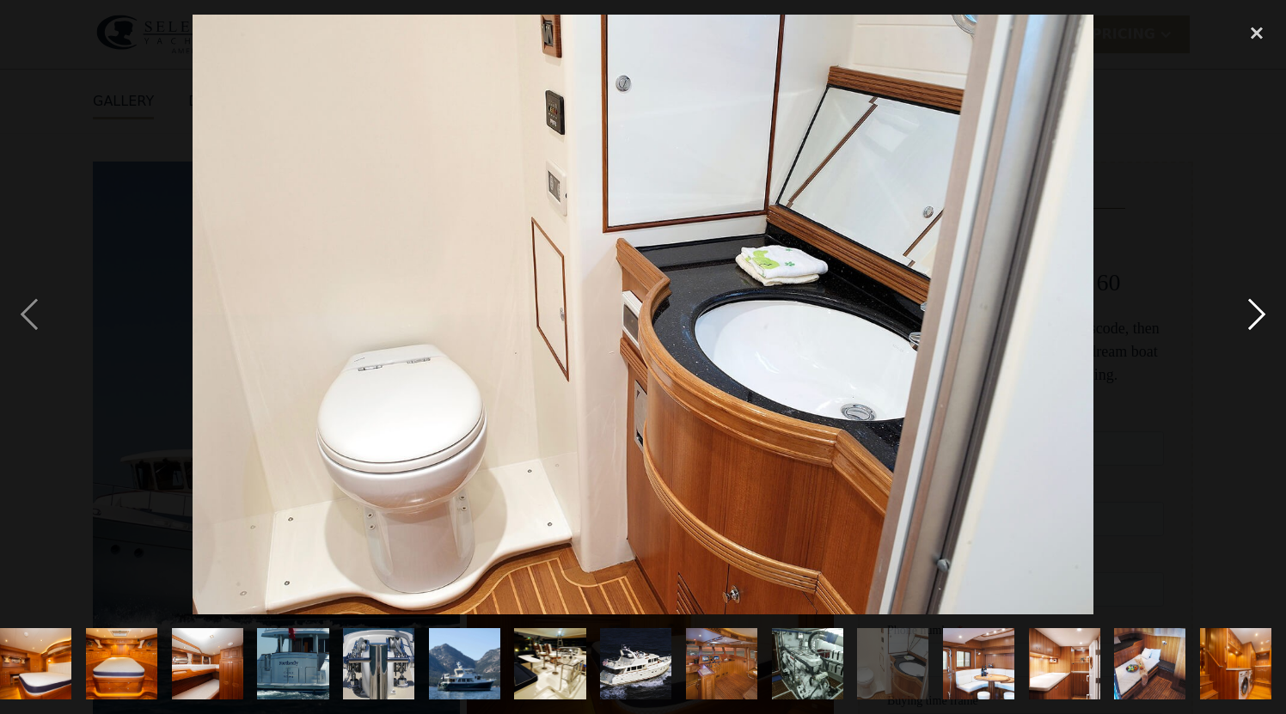
click at [1250, 334] on div "next image" at bounding box center [1256, 315] width 58 height 600
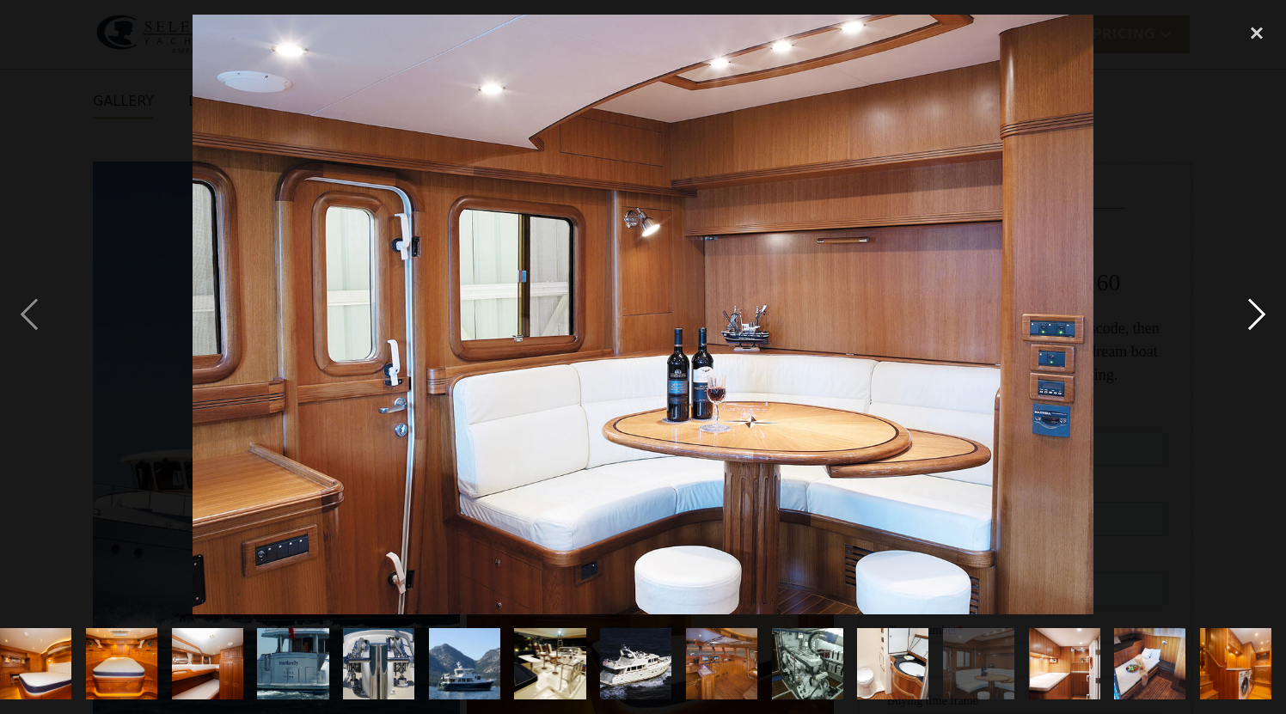
click at [1250, 334] on div "next image" at bounding box center [1256, 315] width 58 height 600
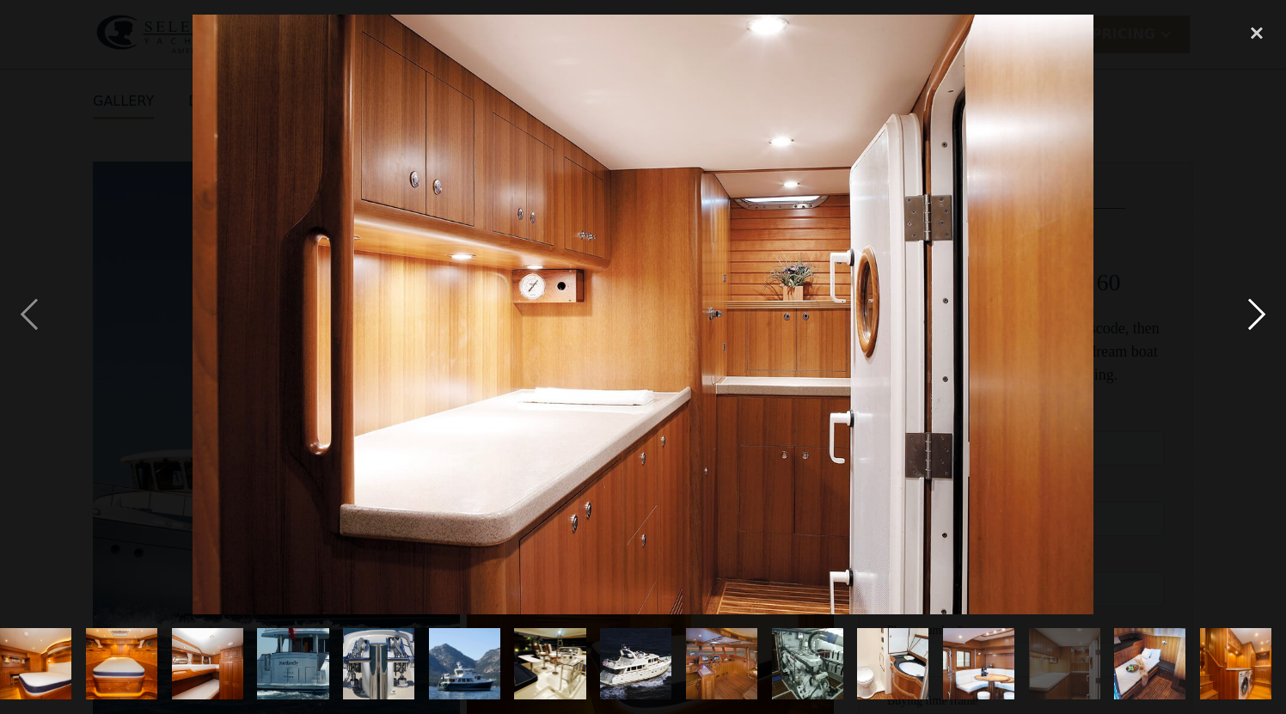
click at [1250, 334] on div "next image" at bounding box center [1256, 315] width 58 height 600
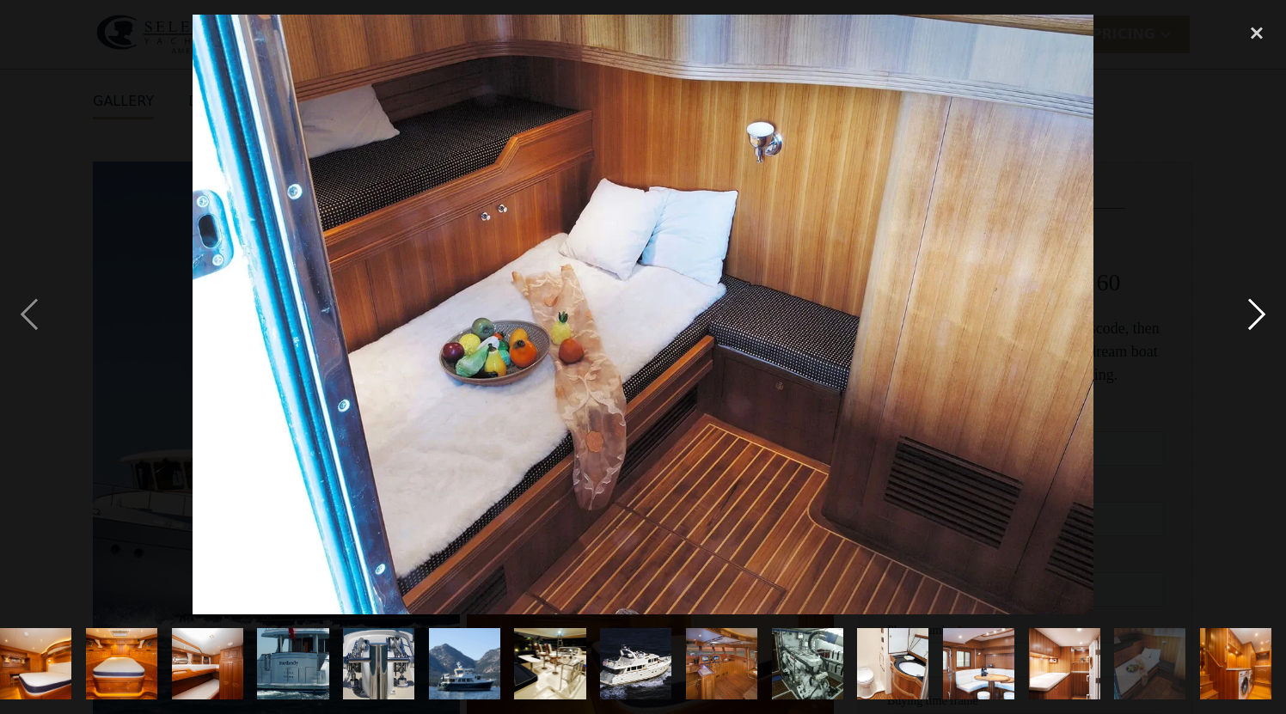
click at [1250, 334] on div "next image" at bounding box center [1256, 315] width 58 height 600
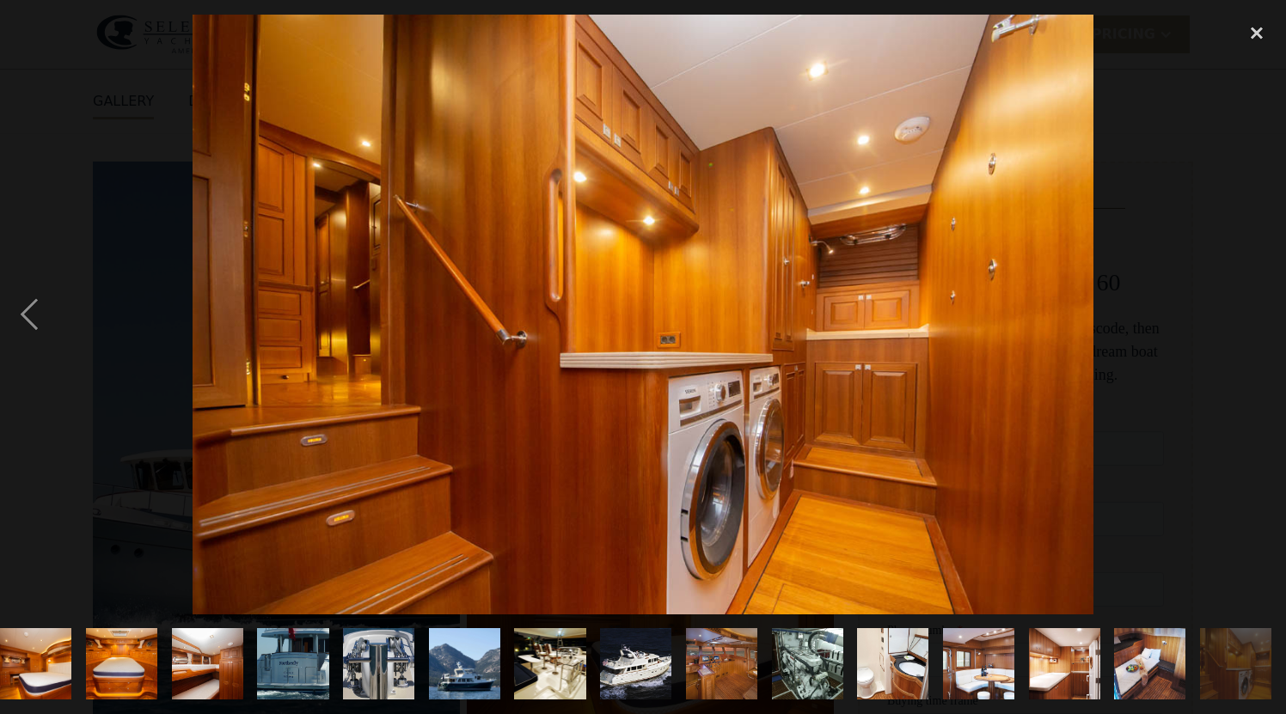
click at [1250, 334] on div "next image" at bounding box center [1256, 315] width 58 height 600
click at [1254, 40] on div "close lightbox" at bounding box center [1256, 34] width 58 height 38
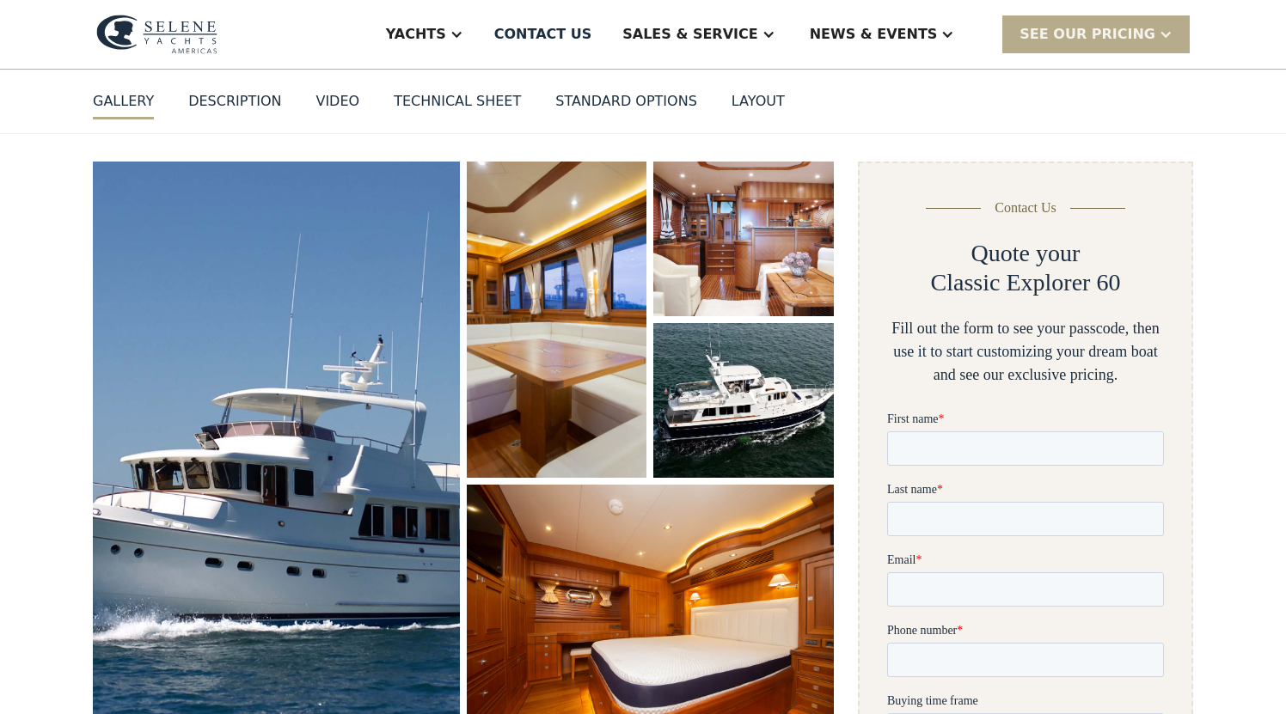
scroll to position [0, 0]
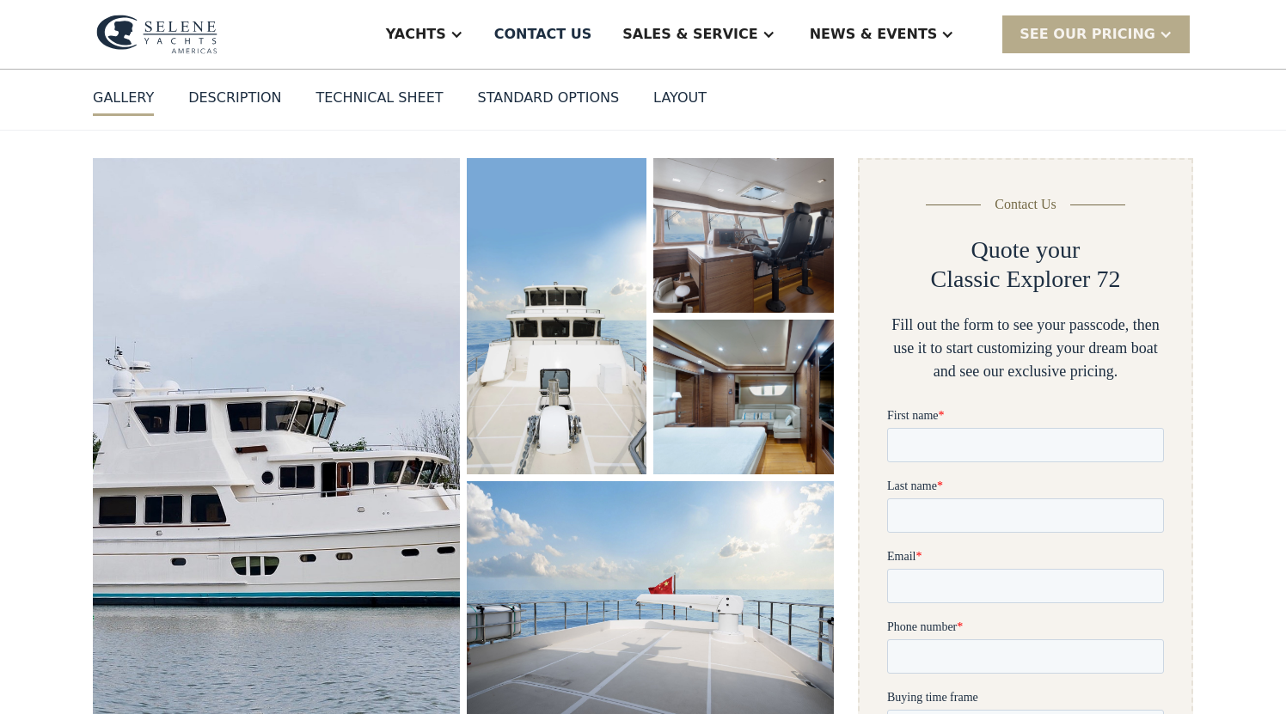
scroll to position [164, 0]
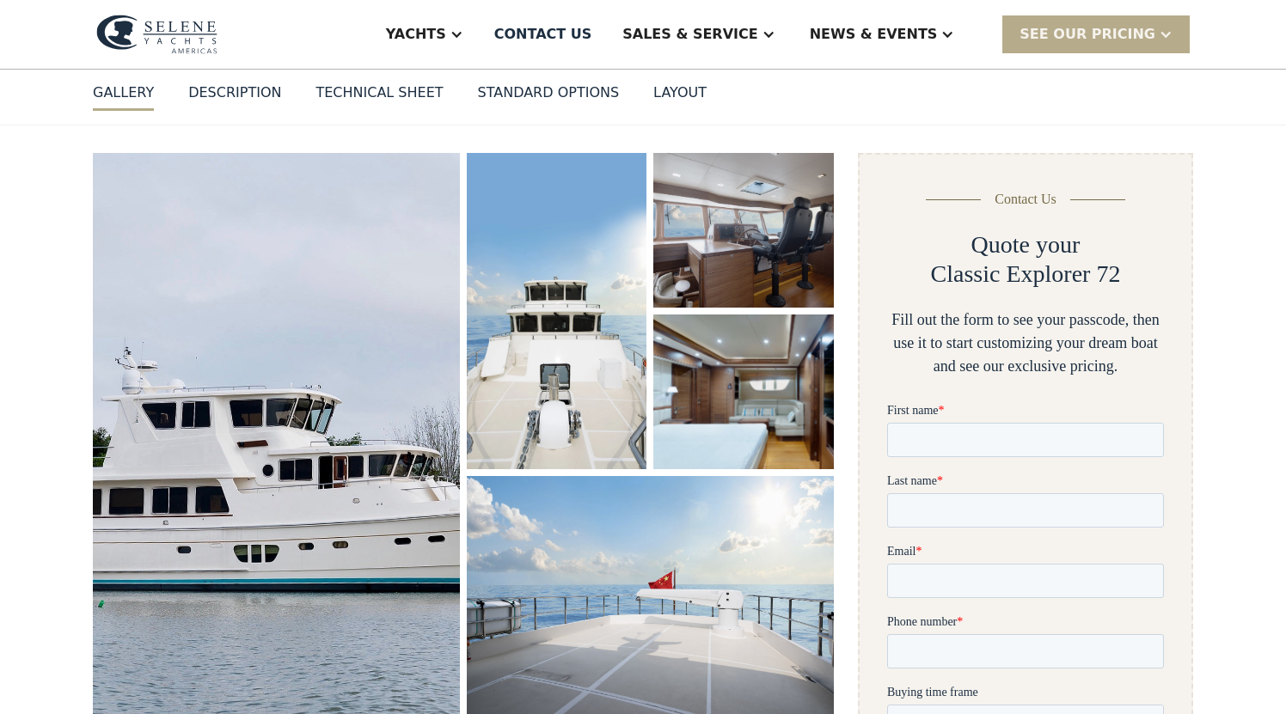
click at [724, 382] on img "open lightbox" at bounding box center [743, 392] width 191 height 164
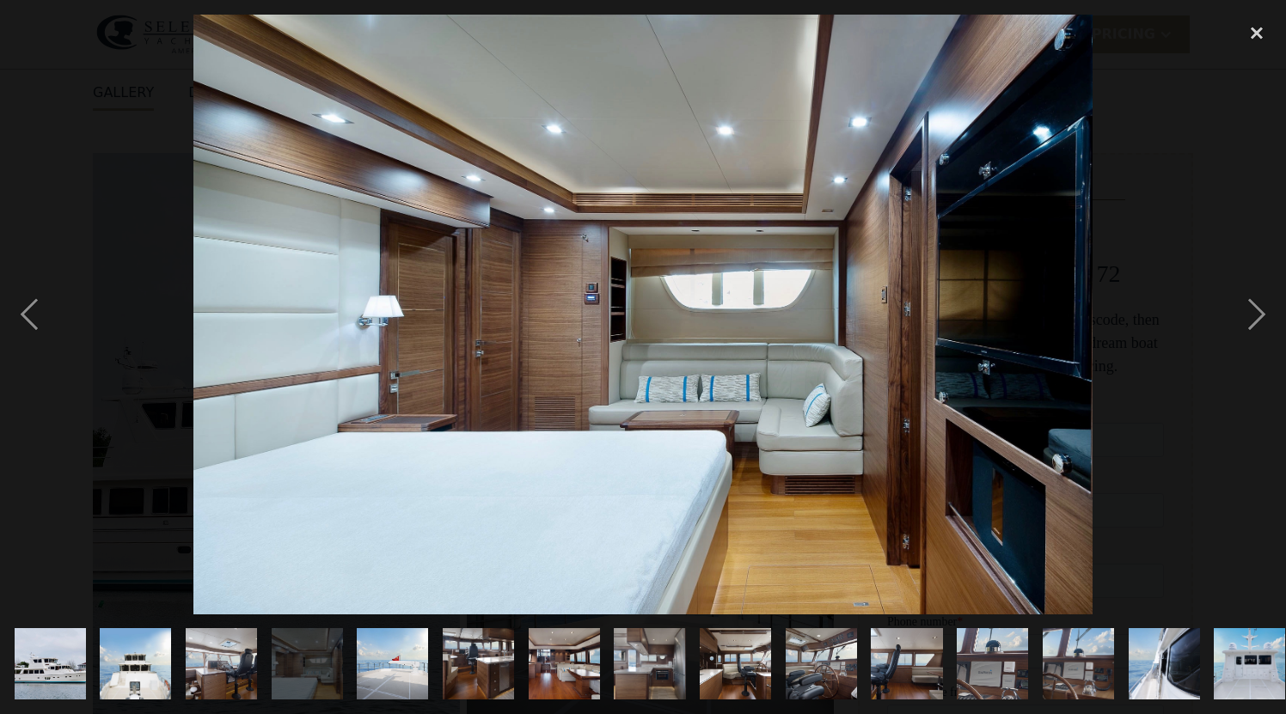
click at [724, 382] on img at bounding box center [642, 315] width 899 height 600
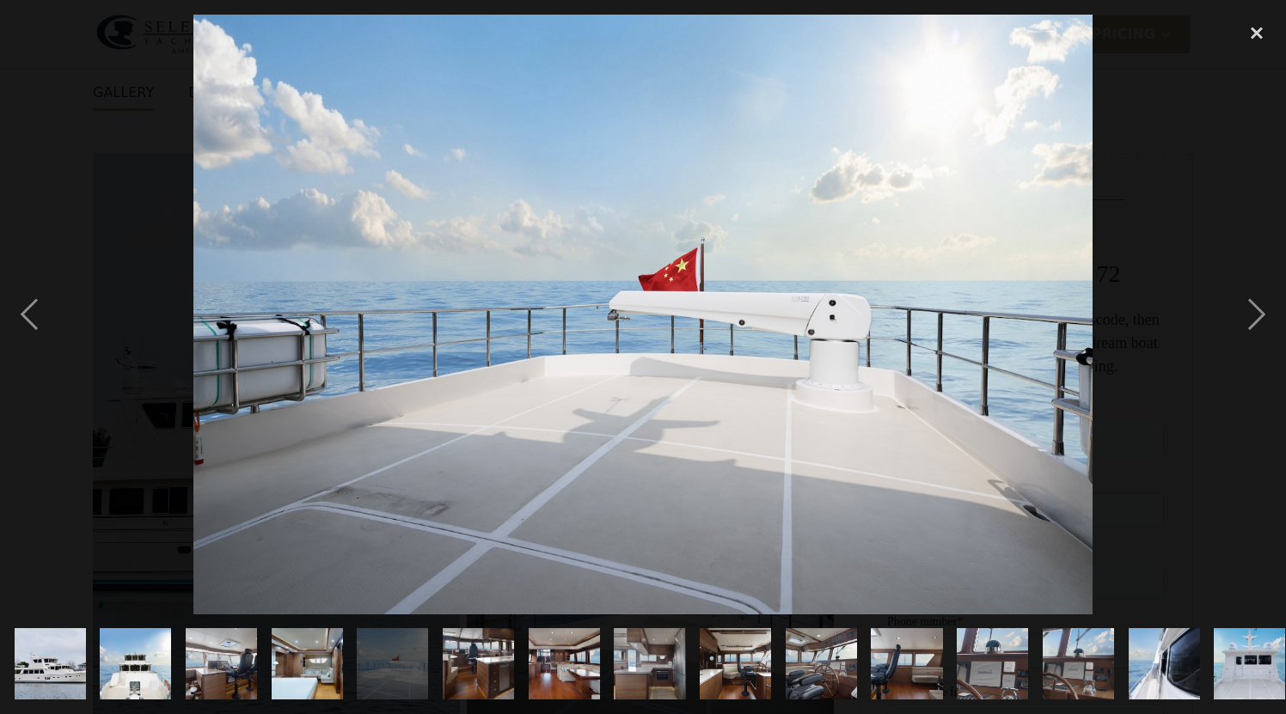
click at [724, 382] on img at bounding box center [642, 315] width 899 height 600
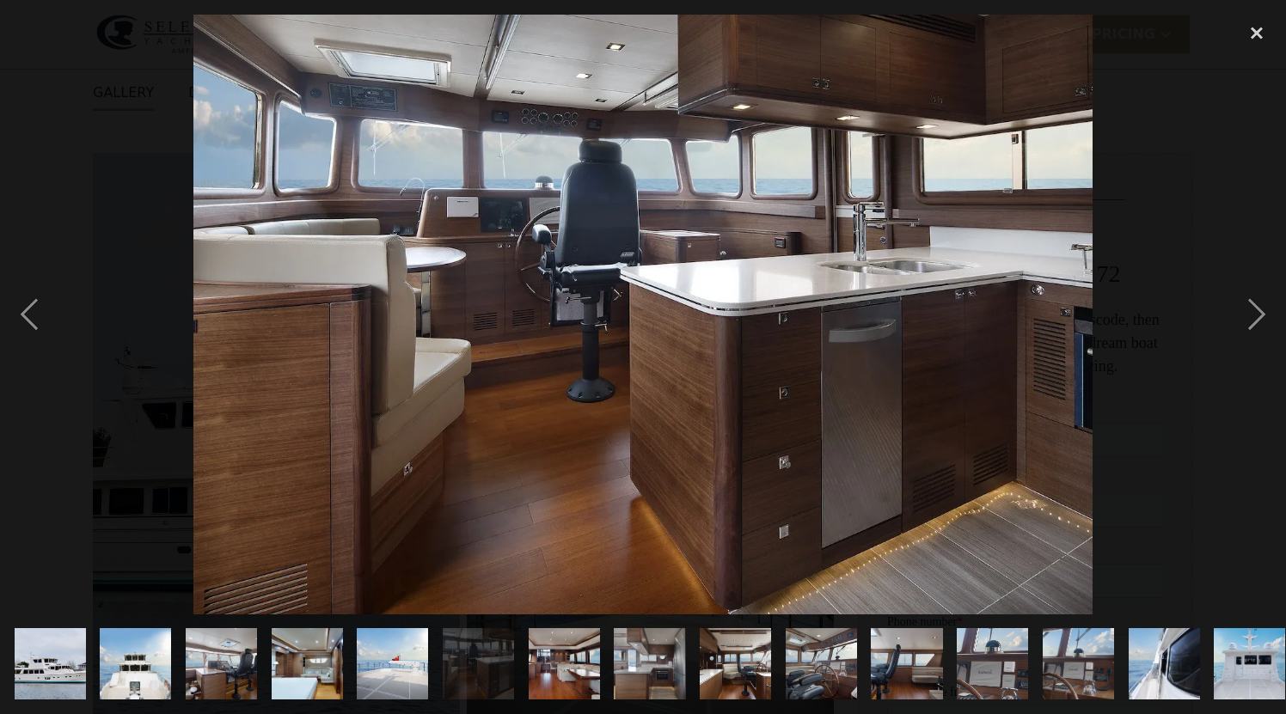
click at [724, 382] on img at bounding box center [642, 315] width 899 height 600
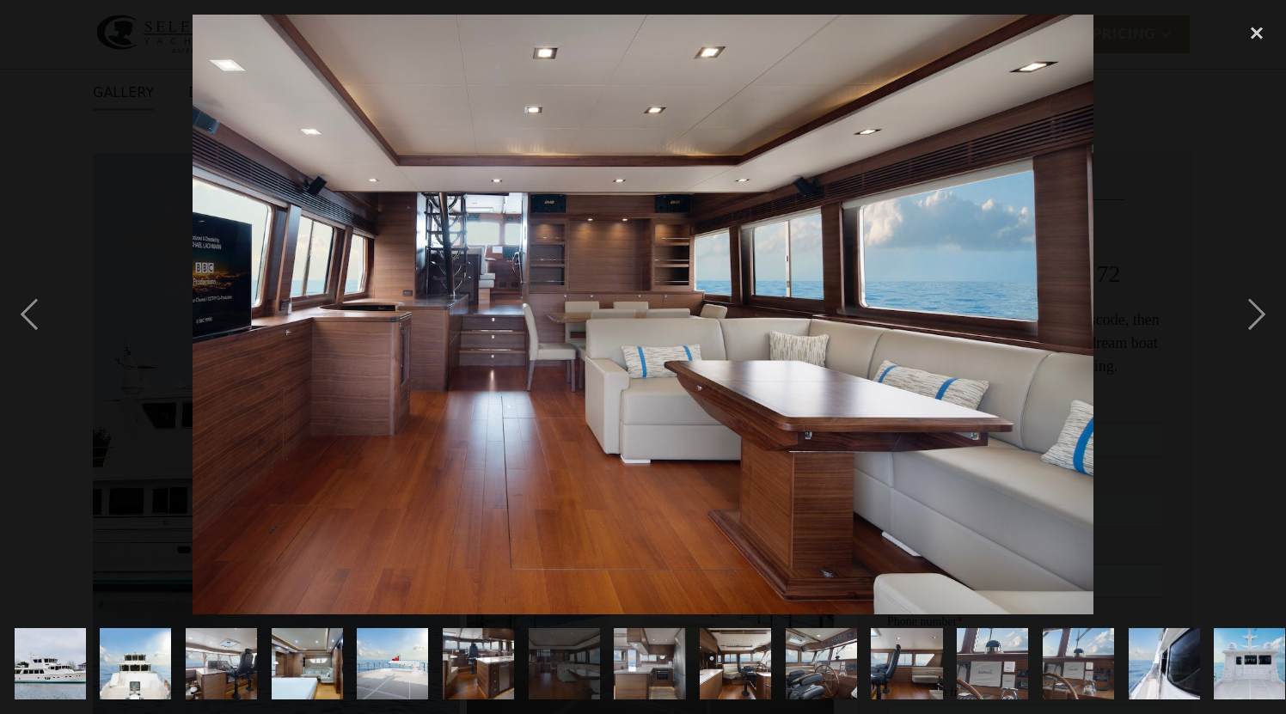
scroll to position [0, 0]
click at [724, 382] on img at bounding box center [643, 315] width 900 height 600
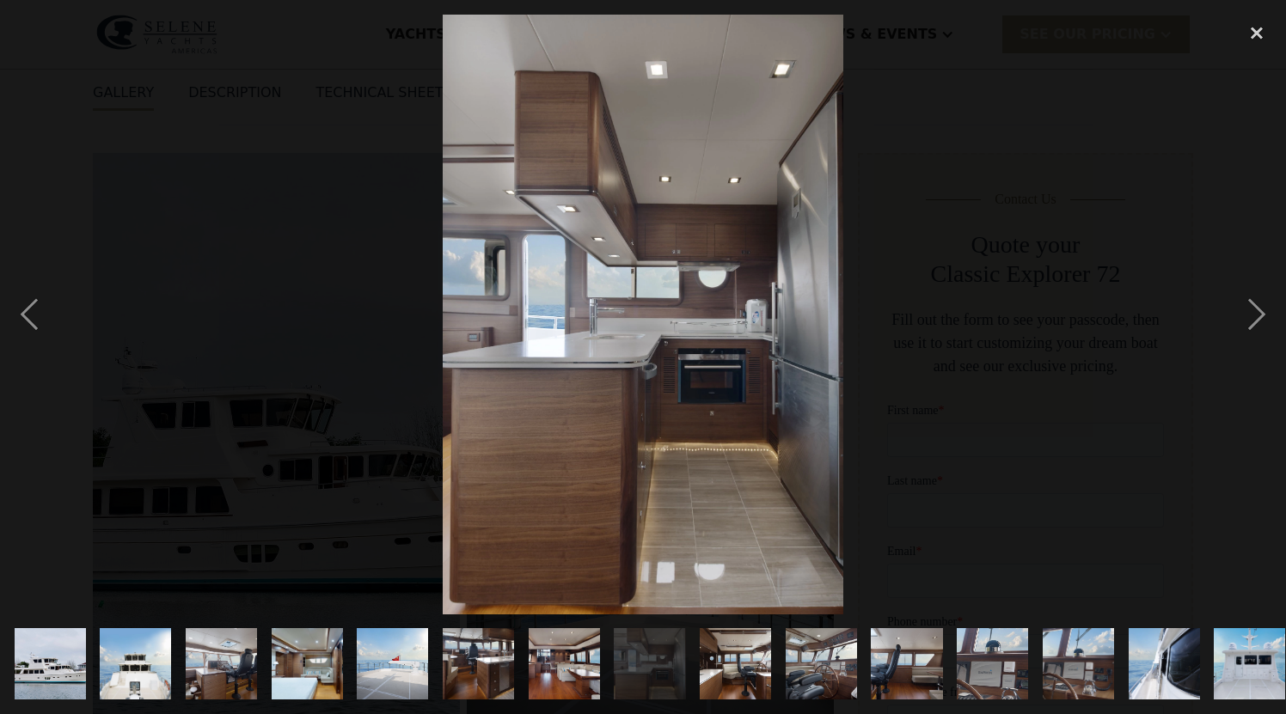
click at [724, 382] on img at bounding box center [643, 315] width 401 height 600
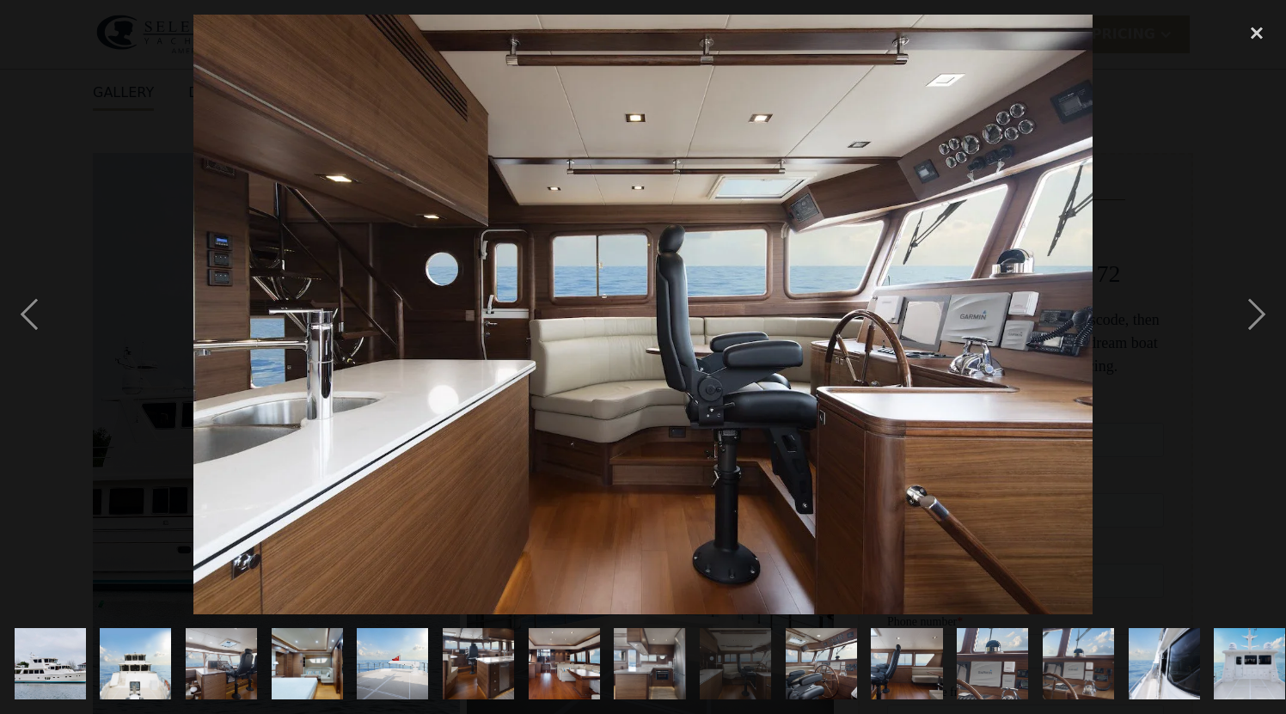
click at [724, 382] on img at bounding box center [642, 315] width 899 height 600
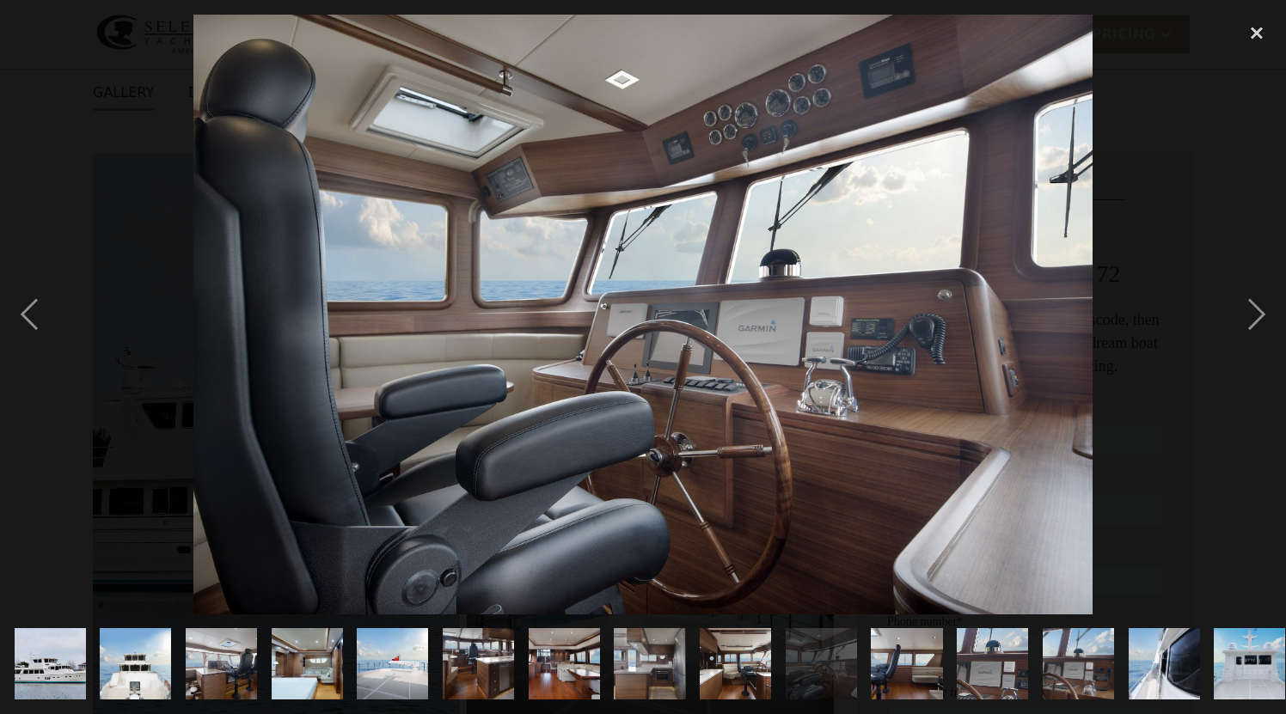
click at [724, 382] on img at bounding box center [642, 315] width 899 height 600
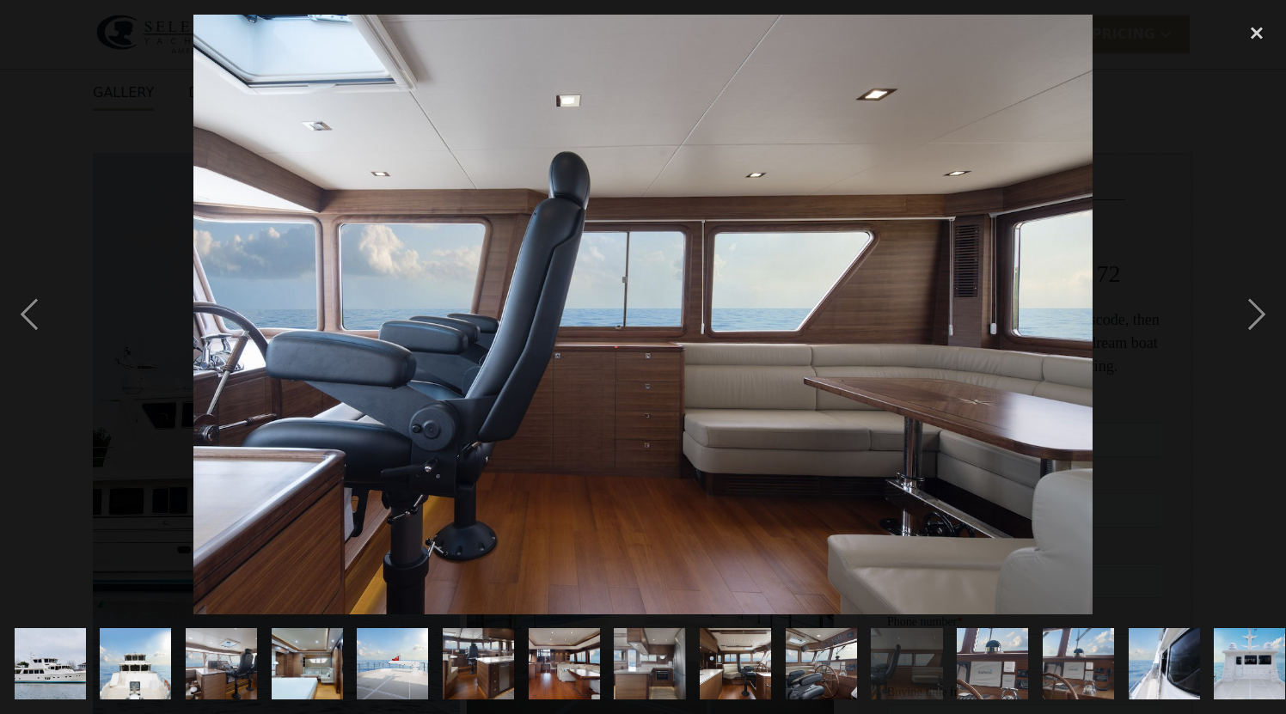
click at [724, 382] on img at bounding box center [642, 315] width 899 height 600
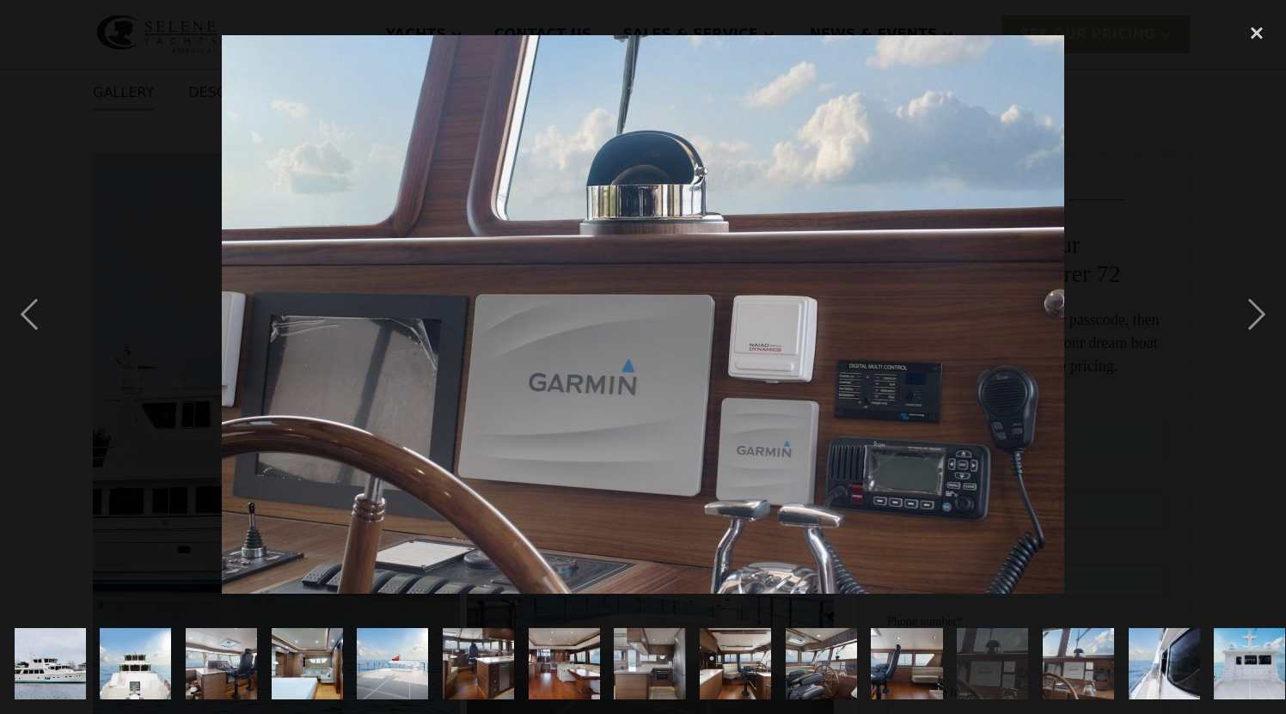
click at [724, 382] on img at bounding box center [643, 314] width 842 height 559
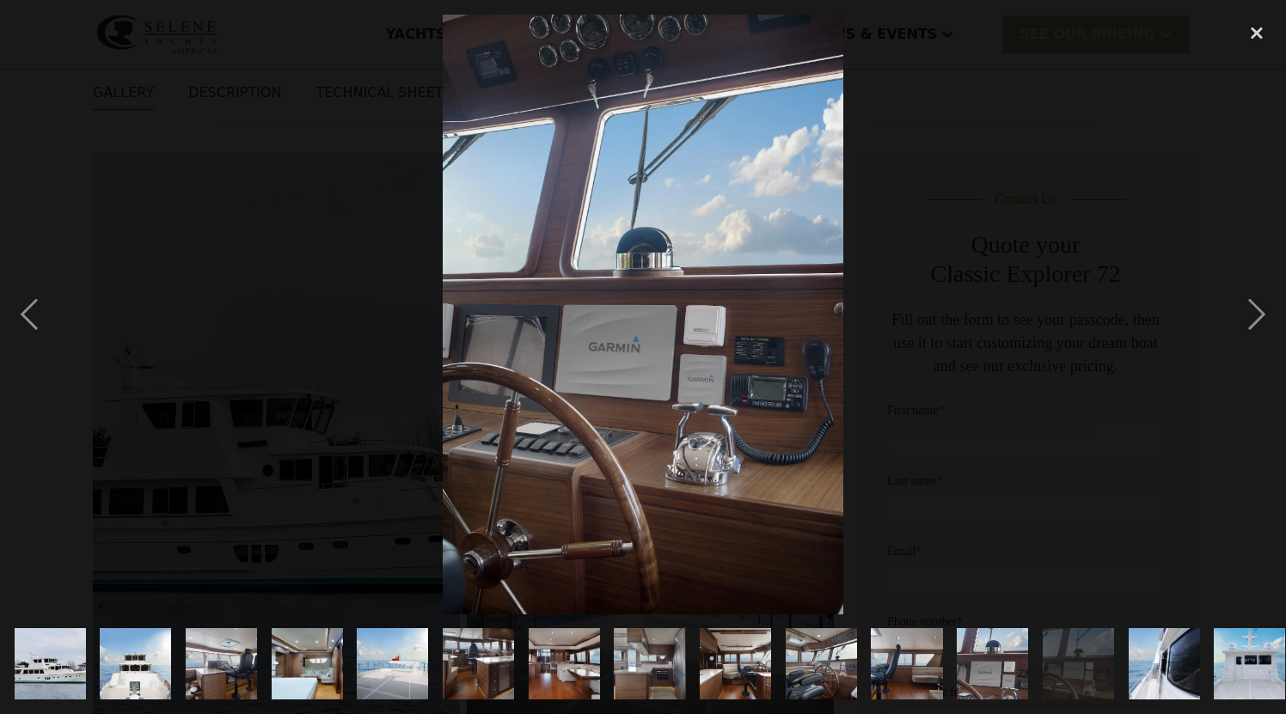
click at [724, 382] on img at bounding box center [643, 315] width 401 height 600
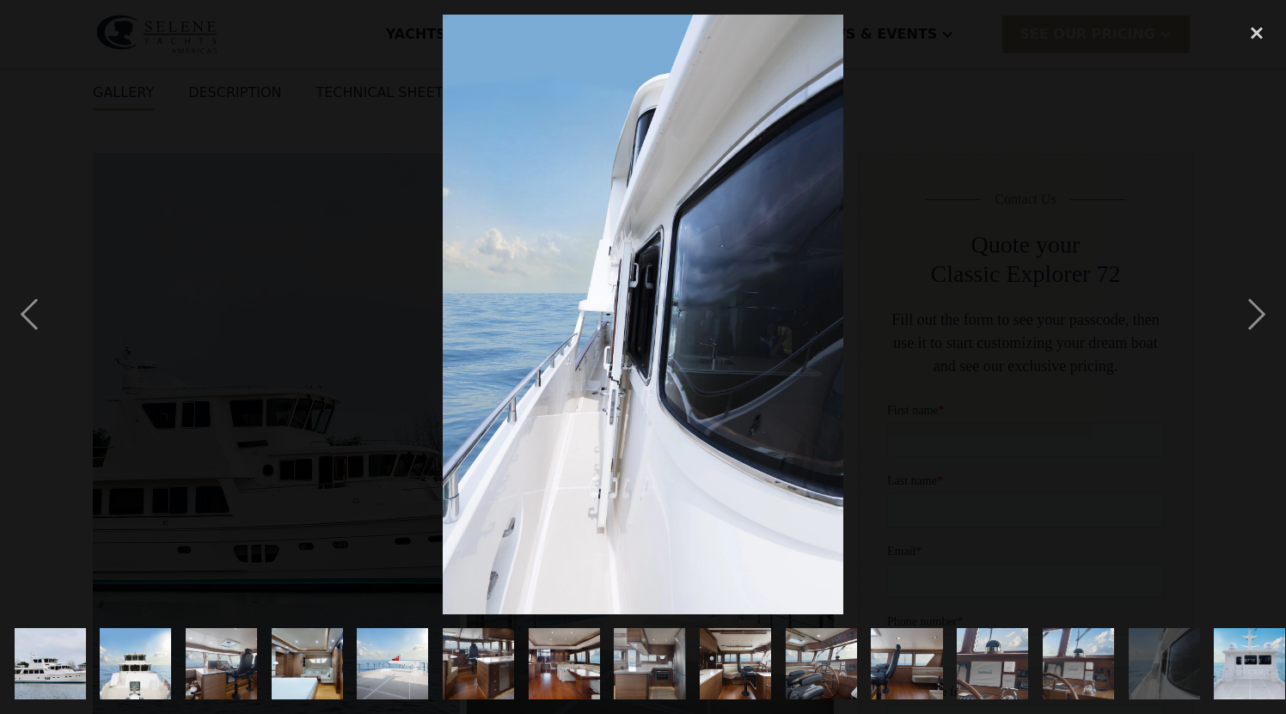
click at [724, 382] on img at bounding box center [643, 315] width 401 height 600
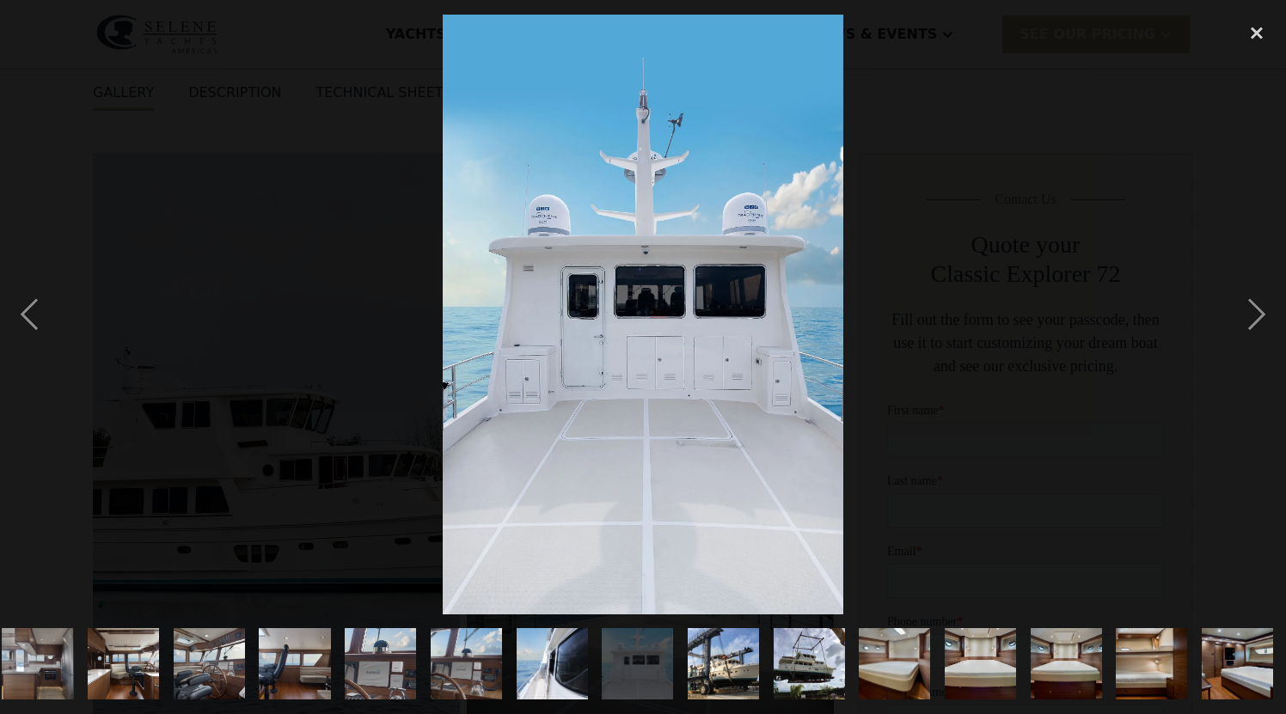
scroll to position [0, 614]
click at [724, 382] on img at bounding box center [643, 315] width 401 height 600
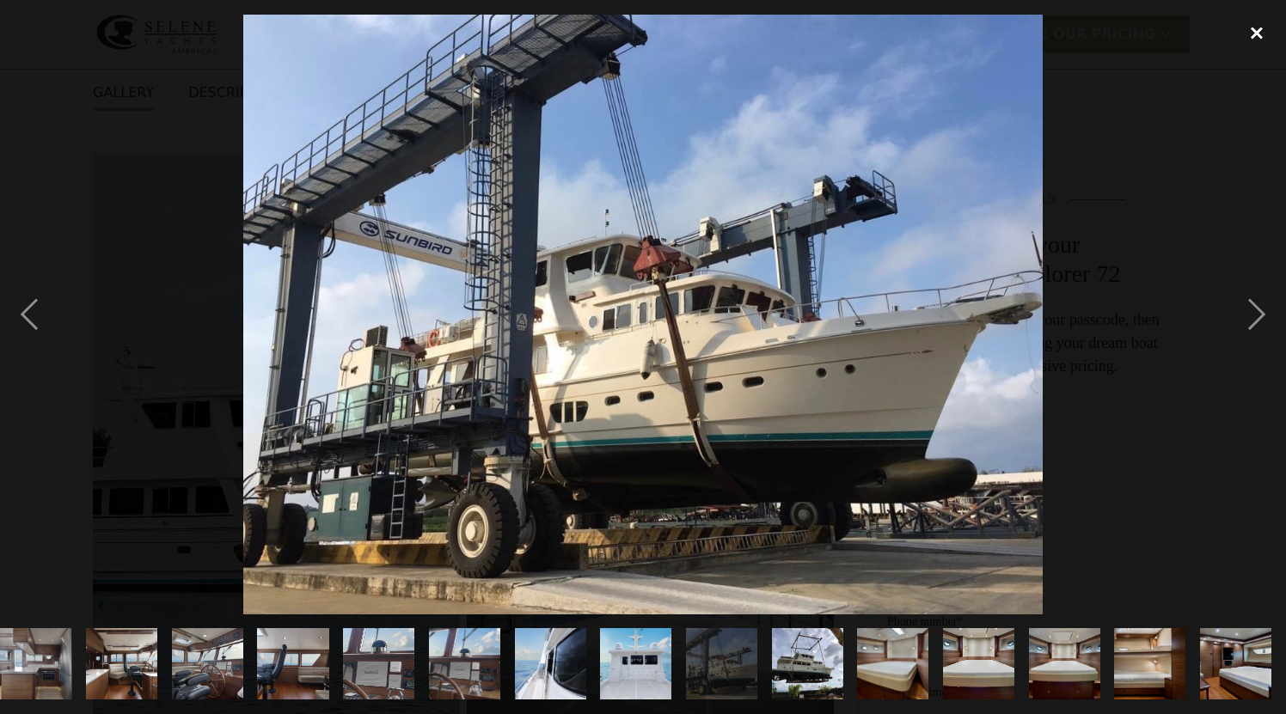
click at [1256, 38] on div "close lightbox" at bounding box center [1256, 34] width 58 height 38
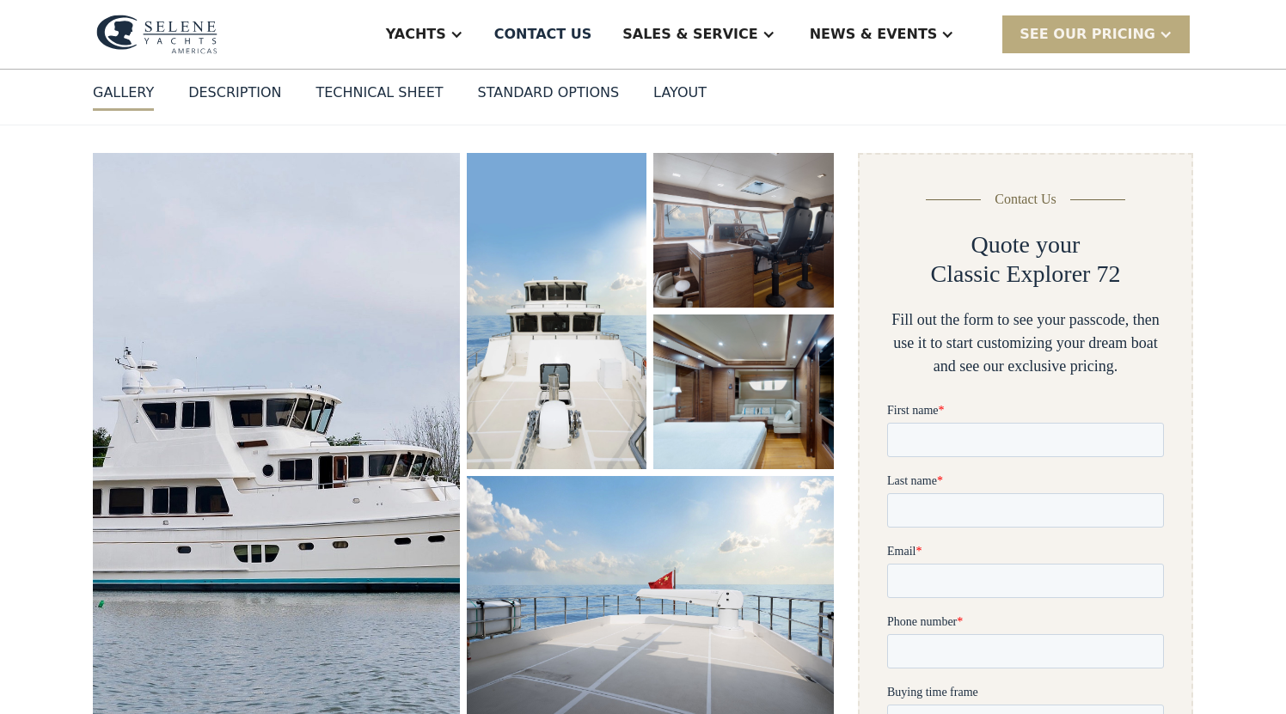
scroll to position [0, 0]
